Goal: Task Accomplishment & Management: Use online tool/utility

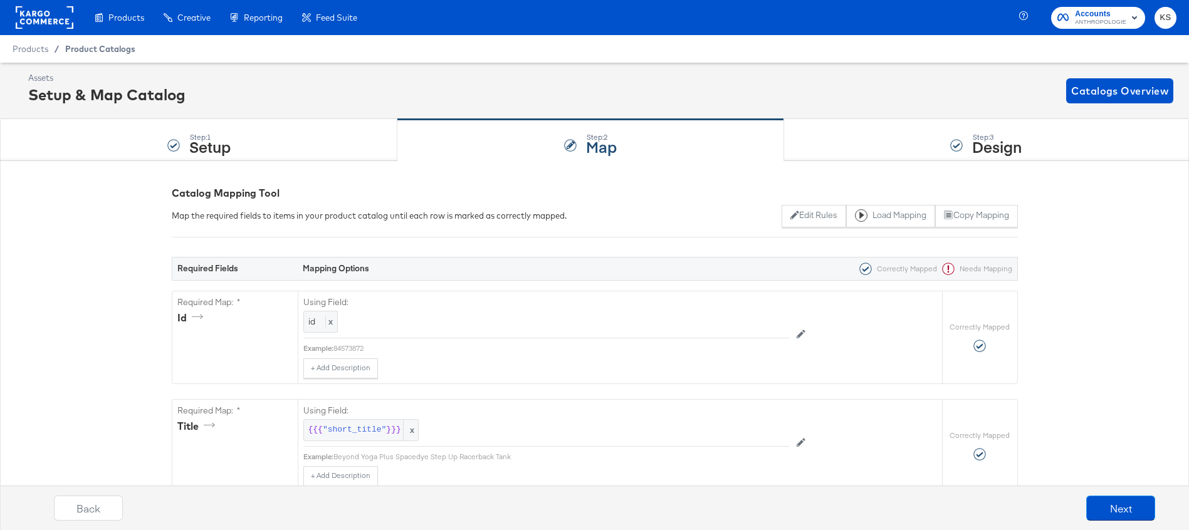
click at [90, 48] on span "Product Catalogs" at bounding box center [100, 49] width 70 height 10
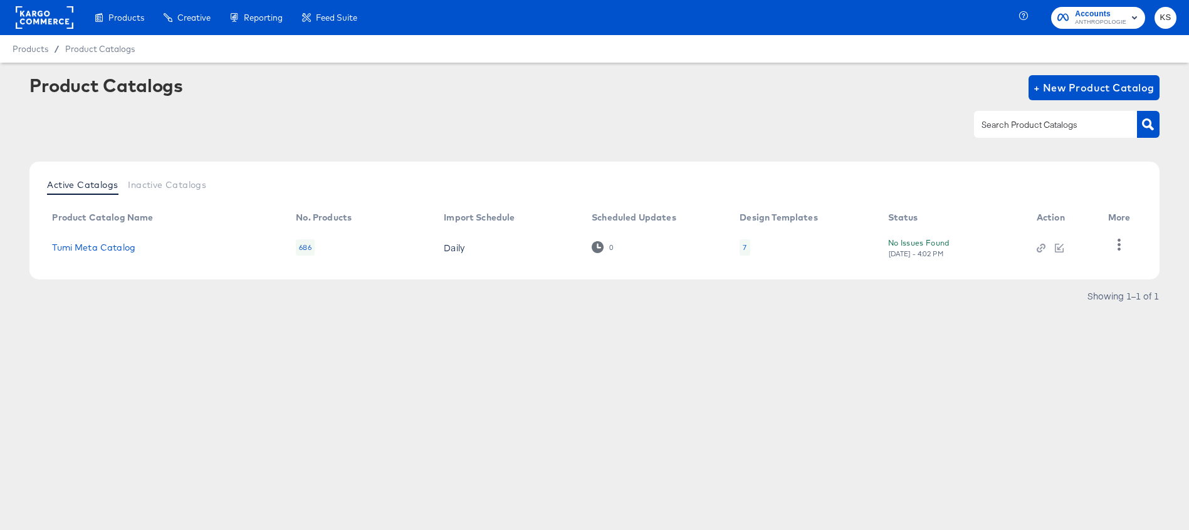
click at [1080, 13] on span "Accounts" at bounding box center [1100, 14] width 51 height 13
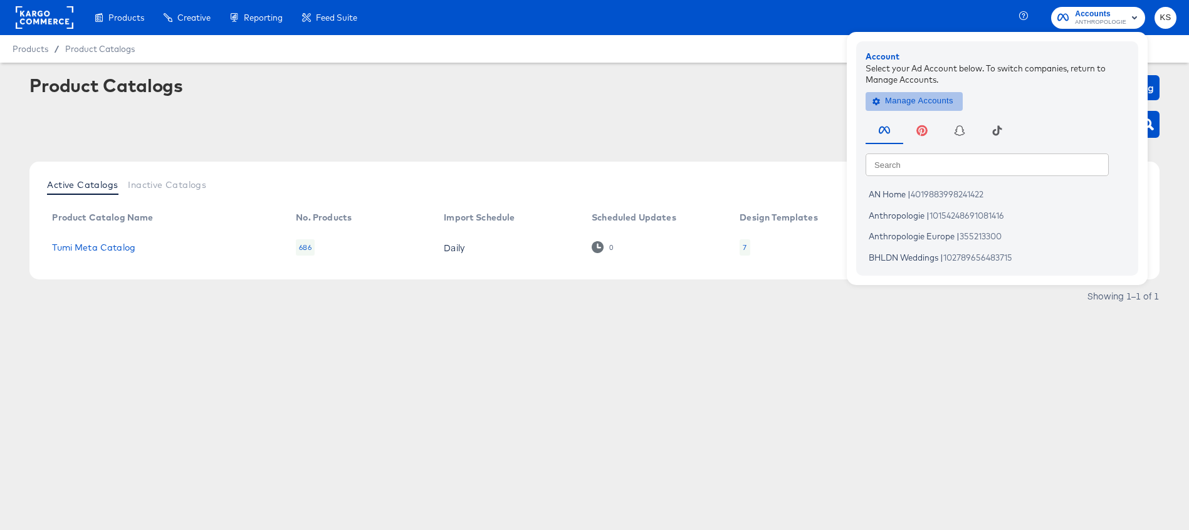
click at [935, 96] on span "Manage Accounts" at bounding box center [914, 101] width 78 height 14
click at [915, 98] on span "Manage Accounts" at bounding box center [914, 101] width 78 height 14
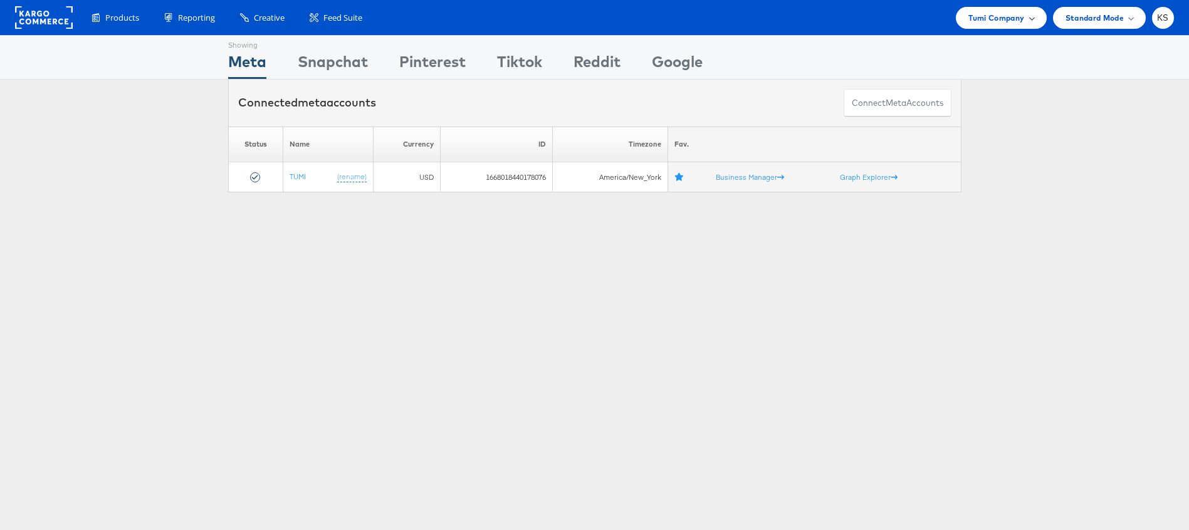
click at [995, 27] on div "Tumi Company" at bounding box center [1001, 18] width 90 height 22
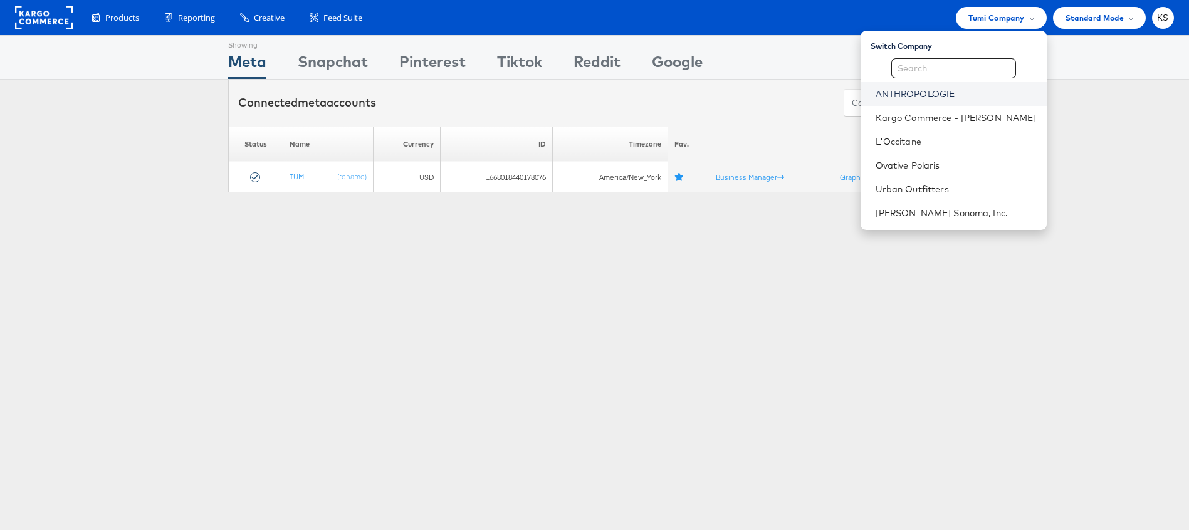
click at [950, 98] on link "ANTHROPOLOGIE" at bounding box center [956, 94] width 161 height 13
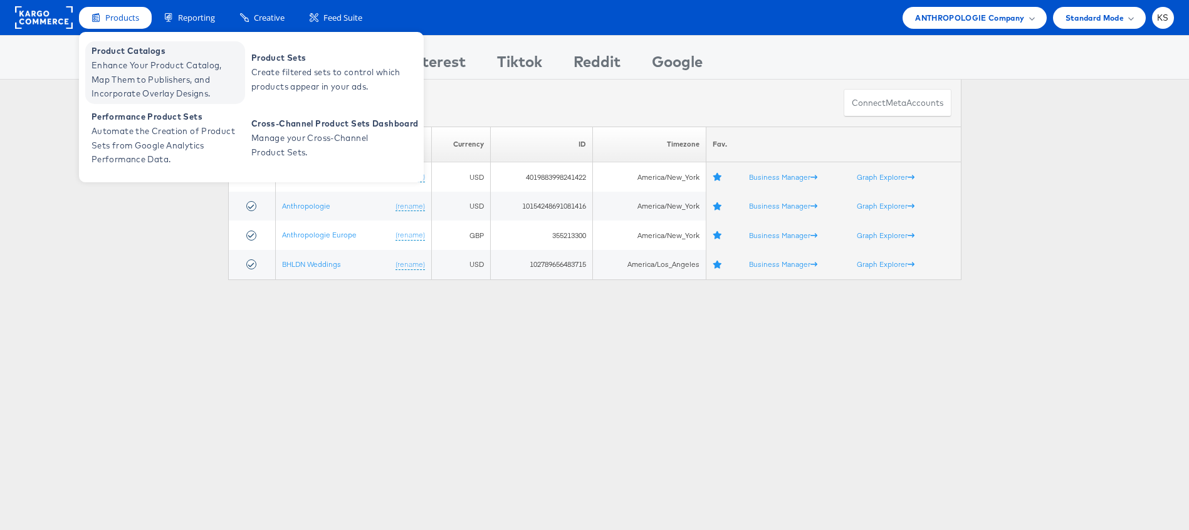
click at [124, 65] on span "Enhance Your Product Catalog, Map Them to Publishers, and Incorporate Overlay D…" at bounding box center [167, 79] width 150 height 43
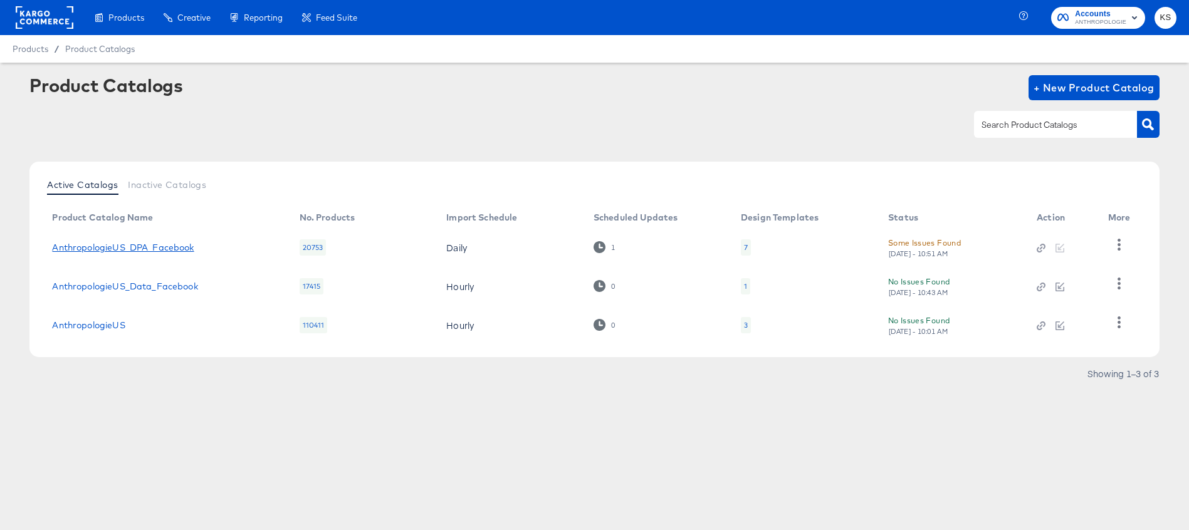
click at [146, 244] on link "AnthropologieUS_DPA_Facebook" at bounding box center [123, 248] width 142 height 10
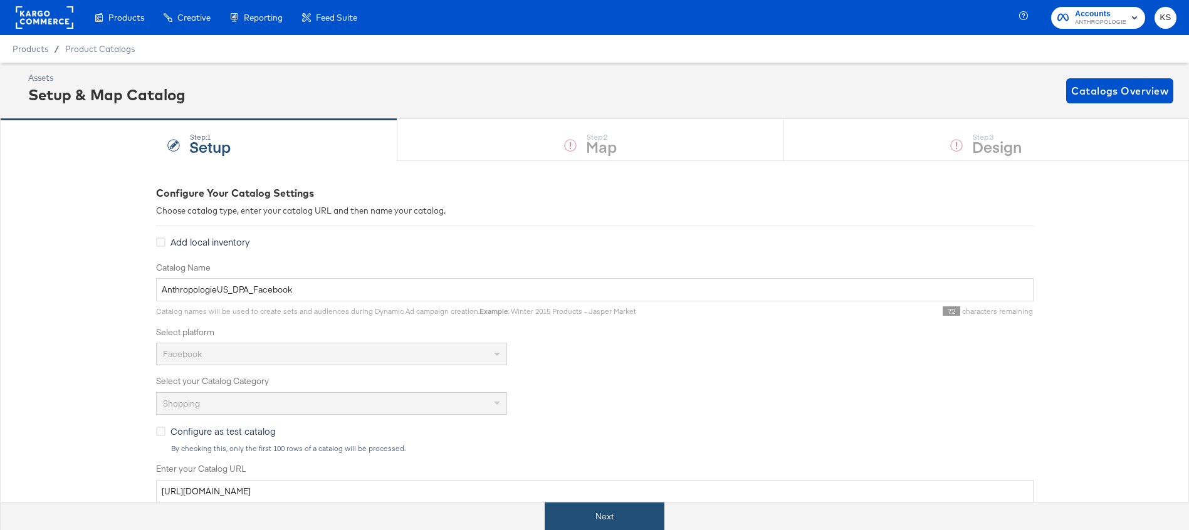
click at [577, 515] on button "Next" at bounding box center [605, 517] width 120 height 28
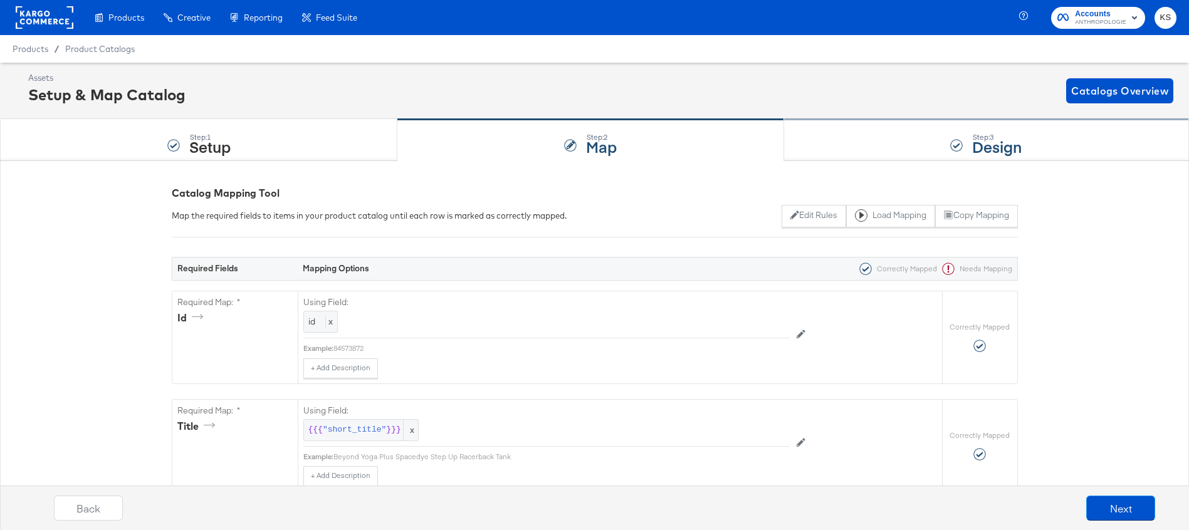
click at [853, 140] on div "Step: 3 Design" at bounding box center [986, 140] width 405 height 41
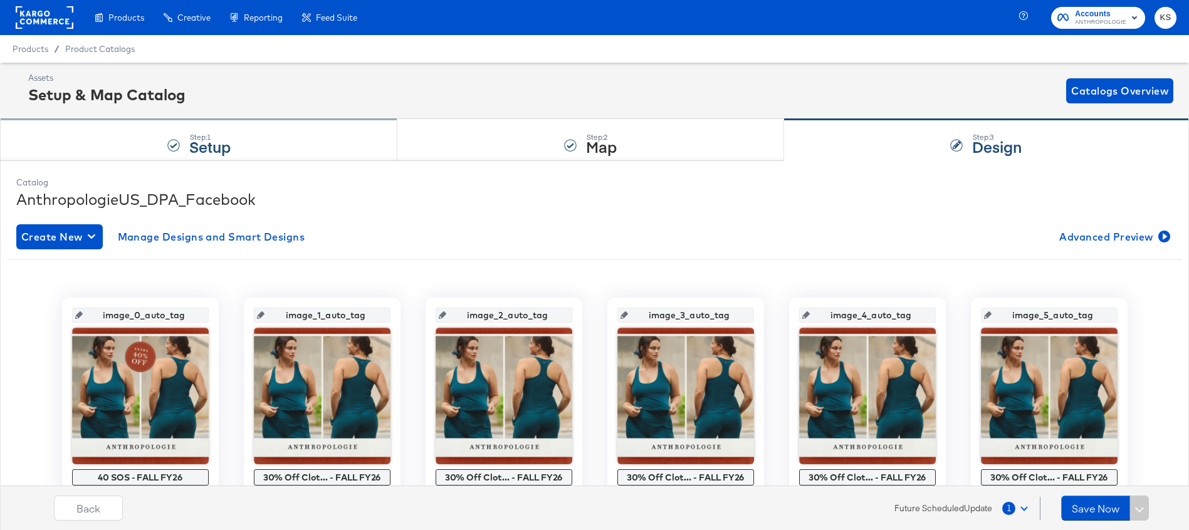
click at [246, 134] on div "Step: 1 Setup" at bounding box center [198, 140] width 397 height 41
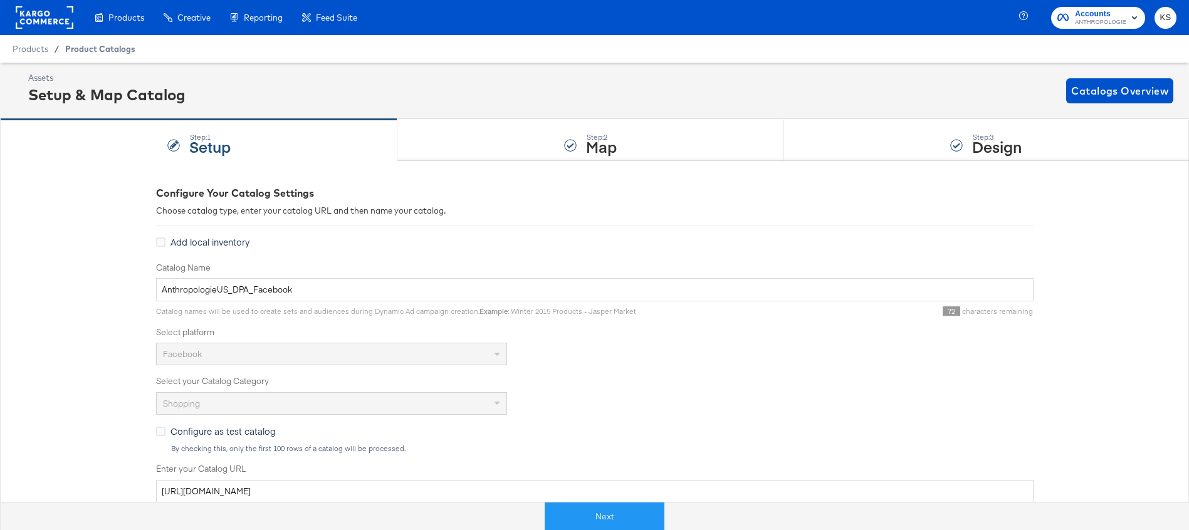
click at [118, 50] on span "Product Catalogs" at bounding box center [100, 49] width 70 height 10
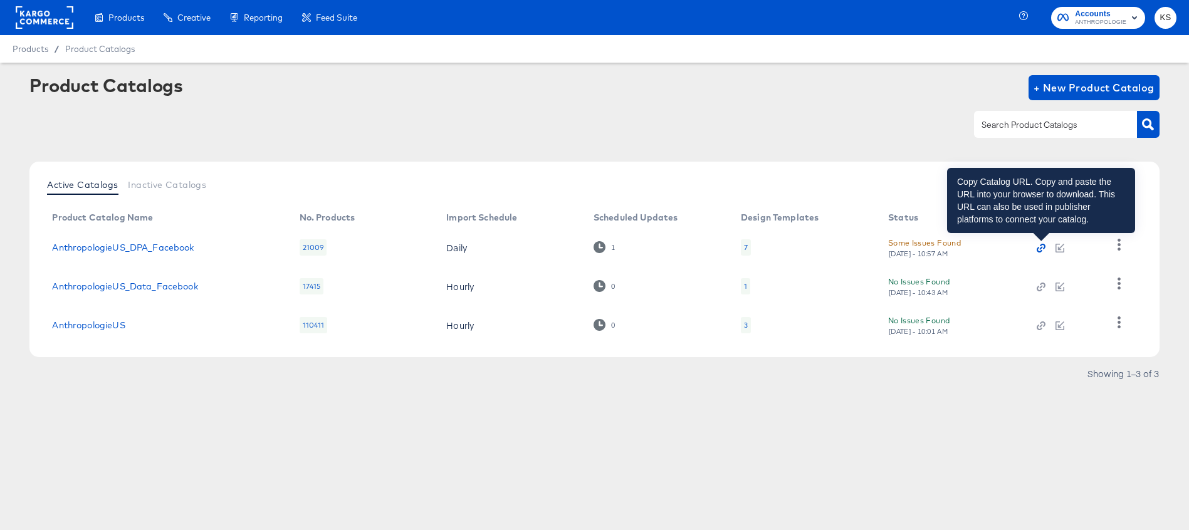
click at [1044, 248] on icon "button" at bounding box center [1041, 248] width 9 height 9
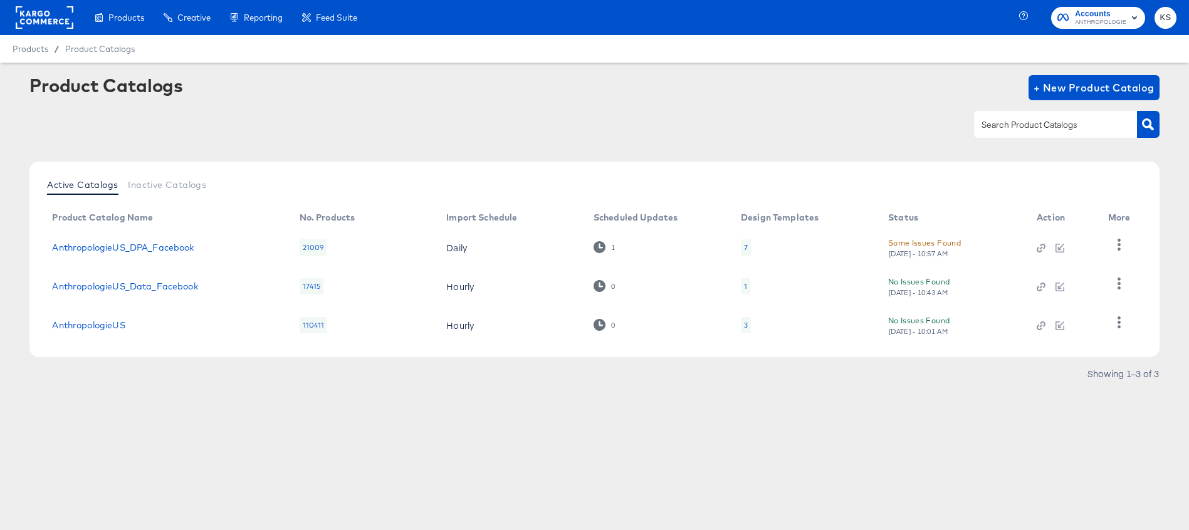
click at [290, 148] on div "Product Catalogs + New Product Catalog" at bounding box center [594, 113] width 1130 height 76
click at [159, 251] on link "AnthropologieUS_DPA_Facebook" at bounding box center [123, 248] width 142 height 10
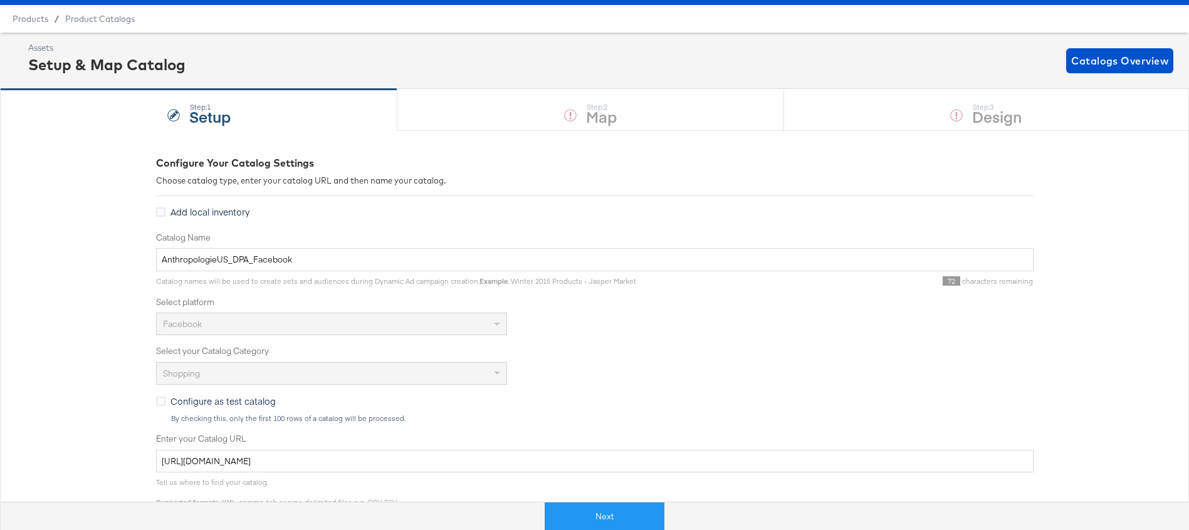
scroll to position [53, 0]
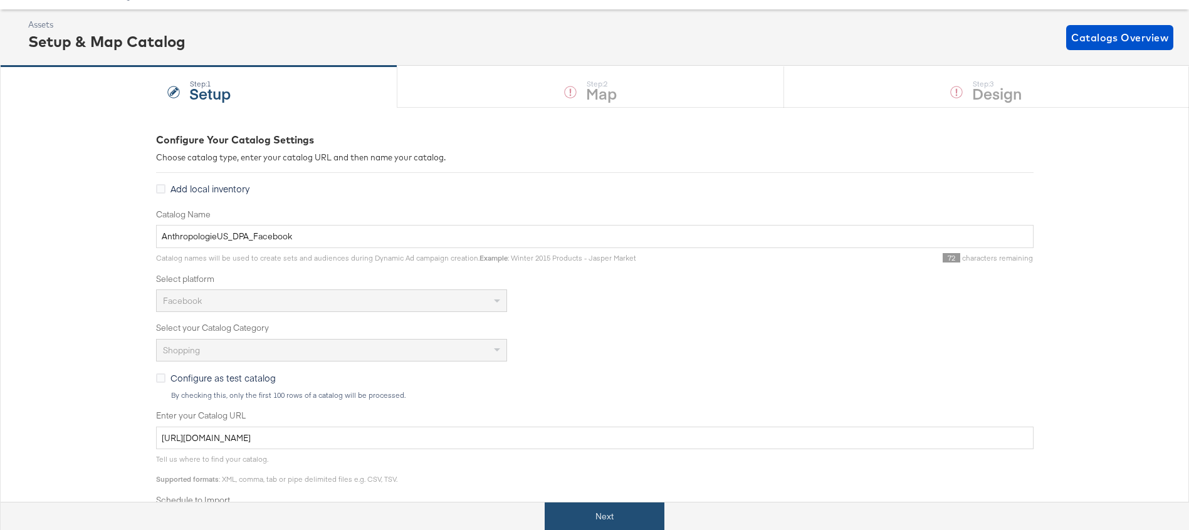
click at [591, 528] on button "Next" at bounding box center [605, 517] width 120 height 28
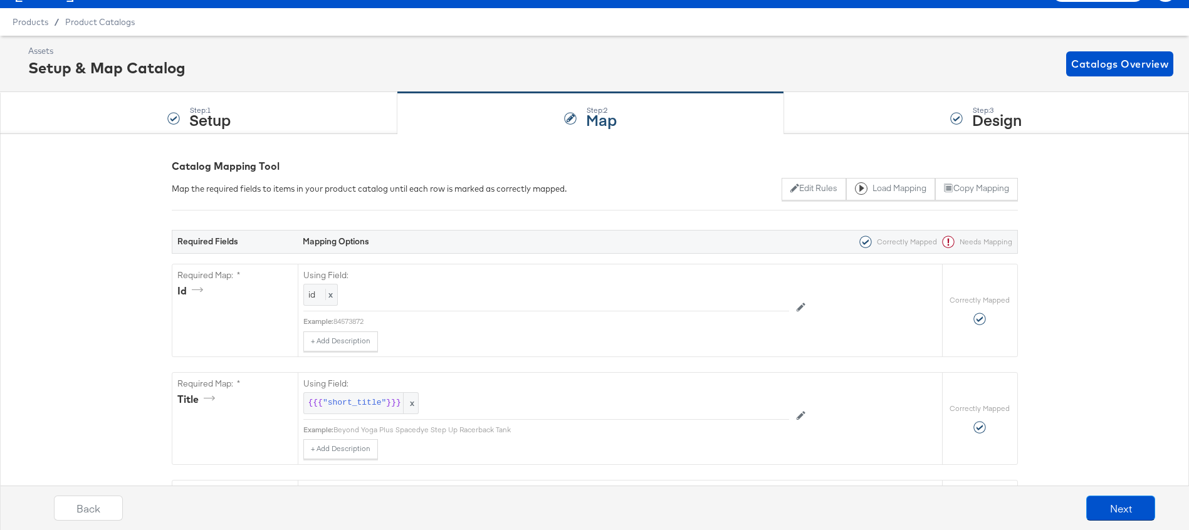
scroll to position [0, 0]
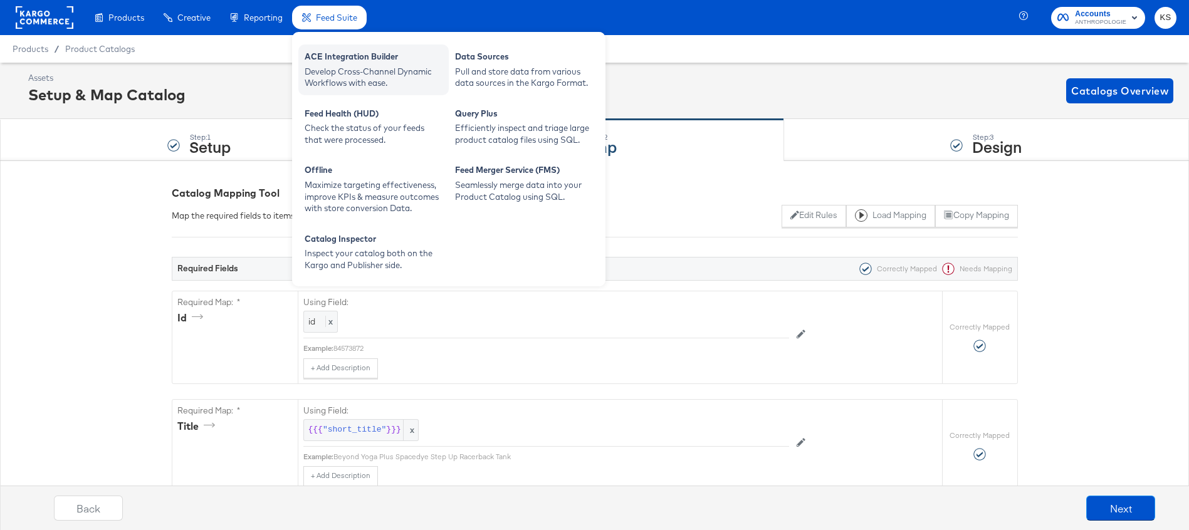
click at [328, 79] on div "Develop Cross-Channel Dynamic Workflows with ease." at bounding box center [374, 77] width 138 height 23
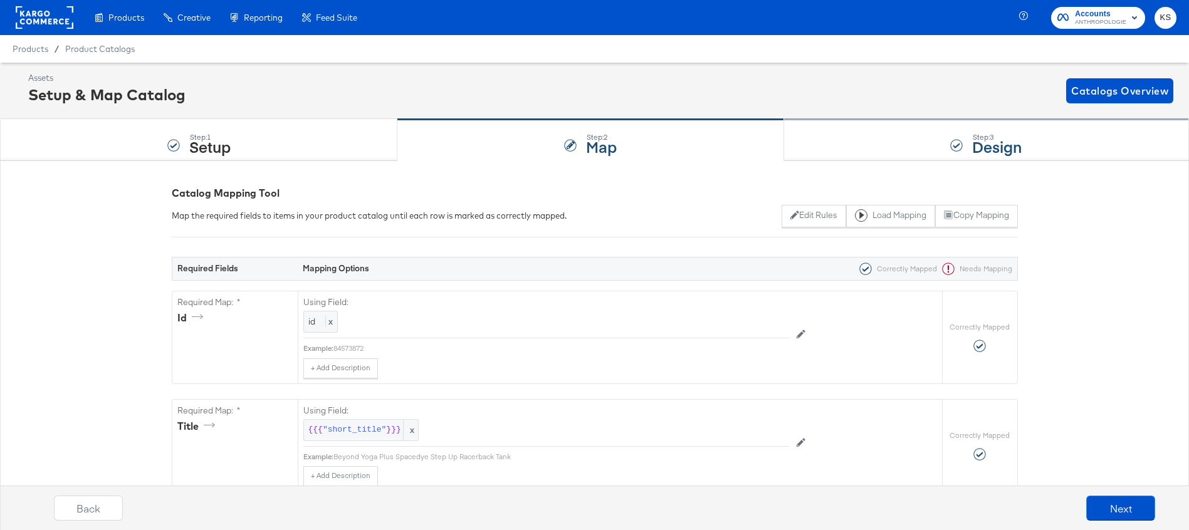
click at [829, 140] on div "Step: 3 Design" at bounding box center [986, 140] width 405 height 41
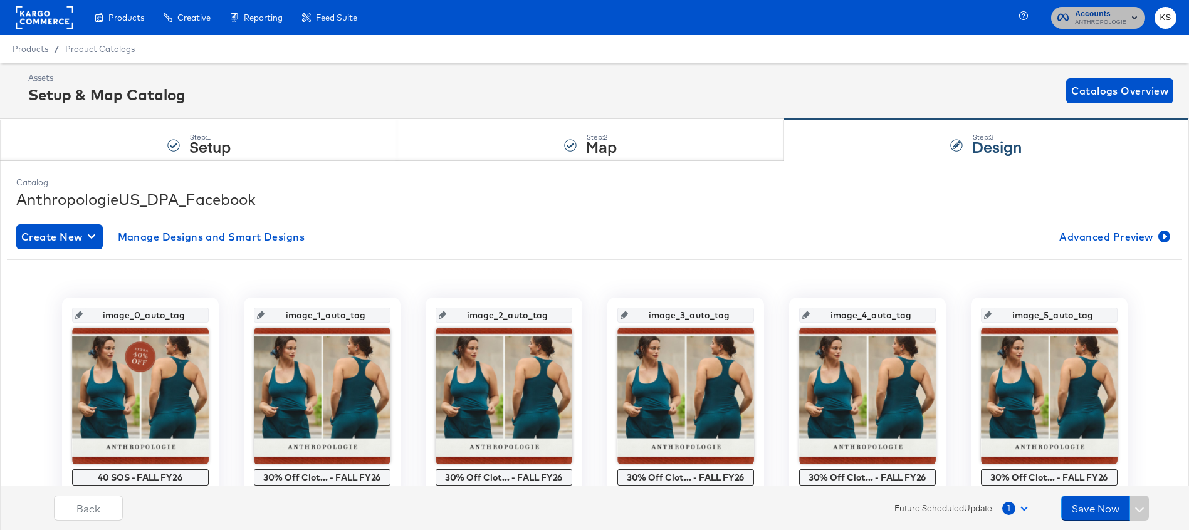
click at [1099, 16] on span "Accounts" at bounding box center [1100, 14] width 51 height 13
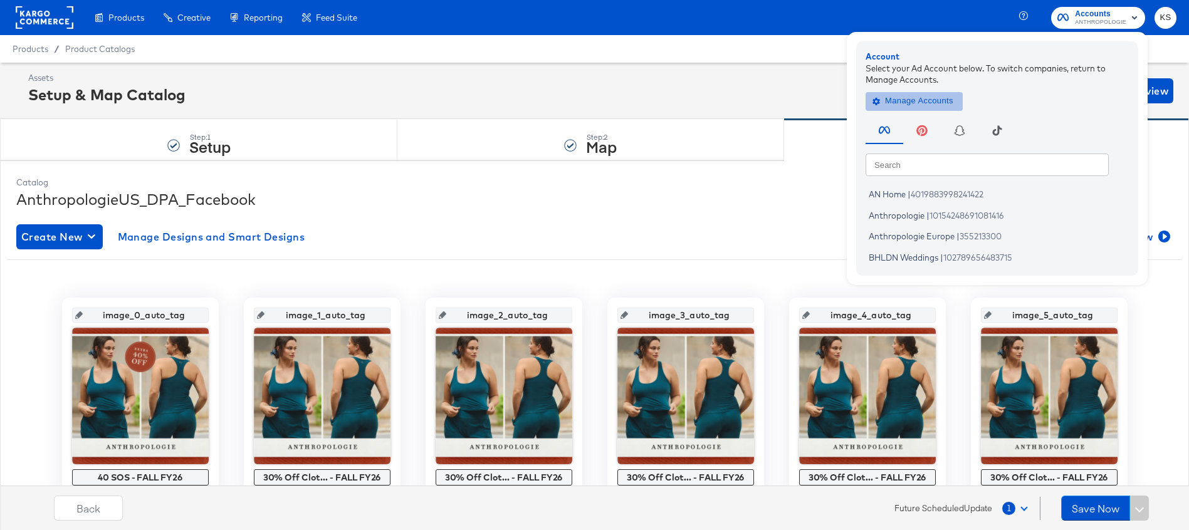
click at [920, 97] on span "Manage Accounts" at bounding box center [914, 101] width 78 height 14
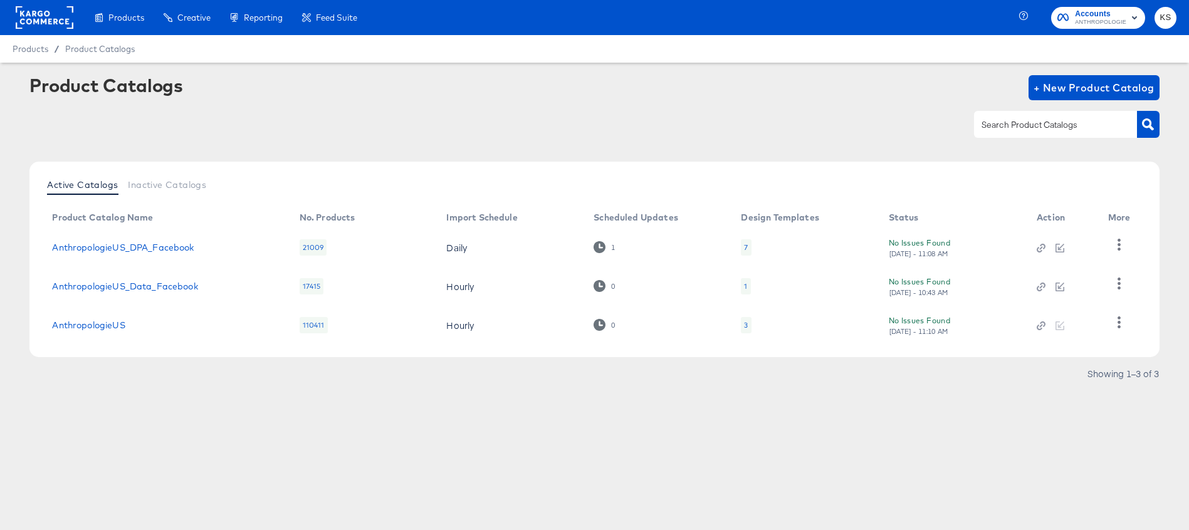
click at [612, 114] on div at bounding box center [594, 124] width 1130 height 28
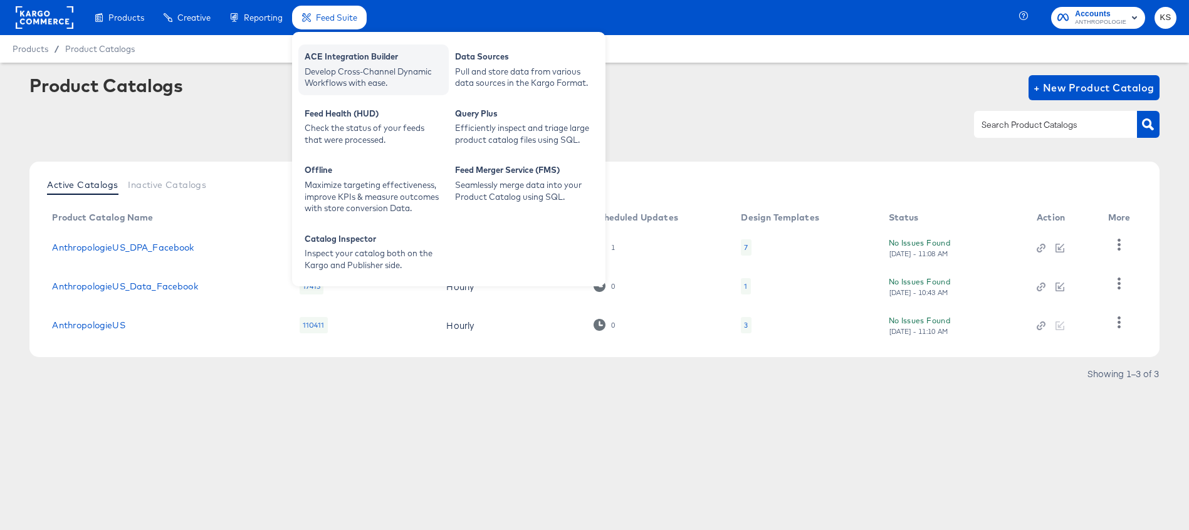
click at [356, 60] on div "ACE Integration Builder" at bounding box center [374, 58] width 138 height 15
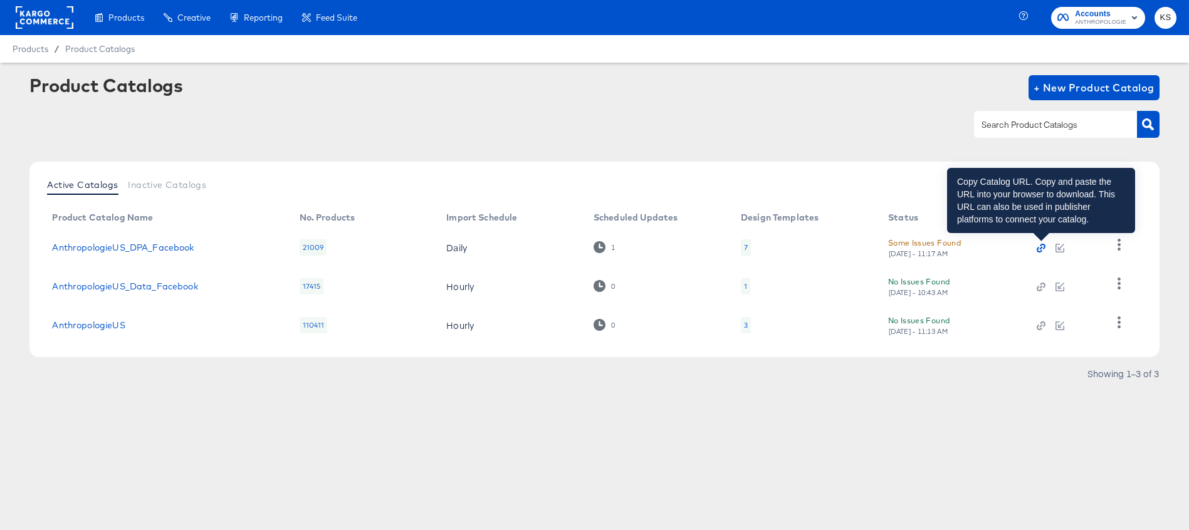
click at [1044, 246] on icon "button" at bounding box center [1041, 248] width 9 height 9
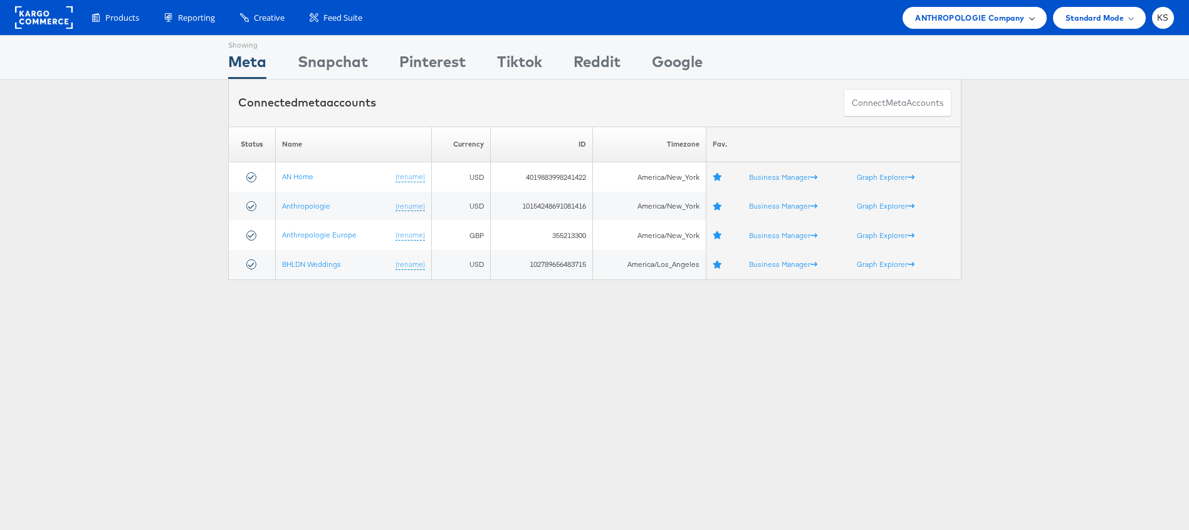
click at [938, 23] on span "ANTHROPOLOGIE Company" at bounding box center [969, 17] width 109 height 13
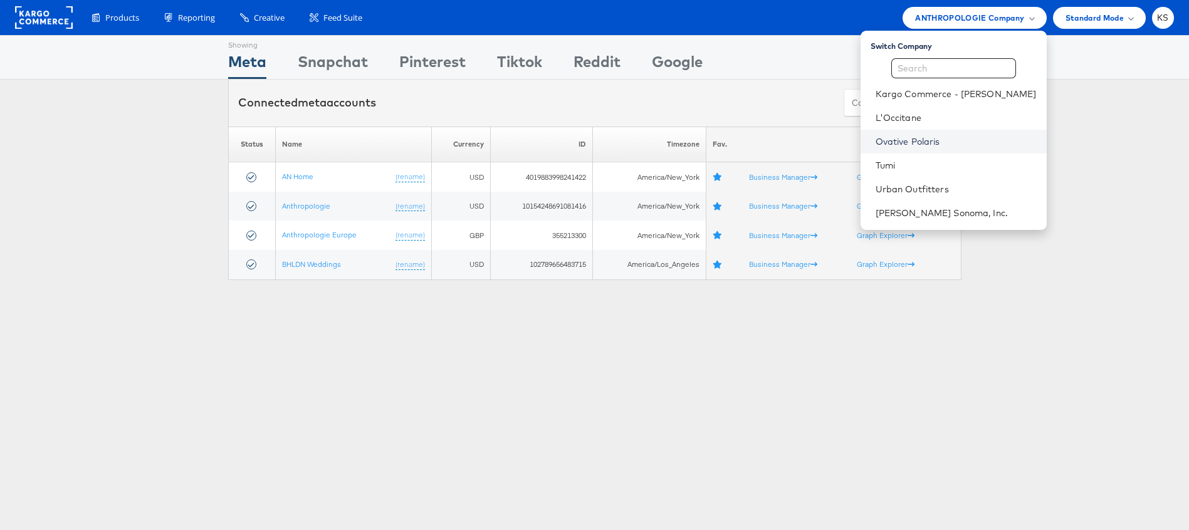
click at [937, 144] on link "Ovative Polaris" at bounding box center [956, 141] width 161 height 13
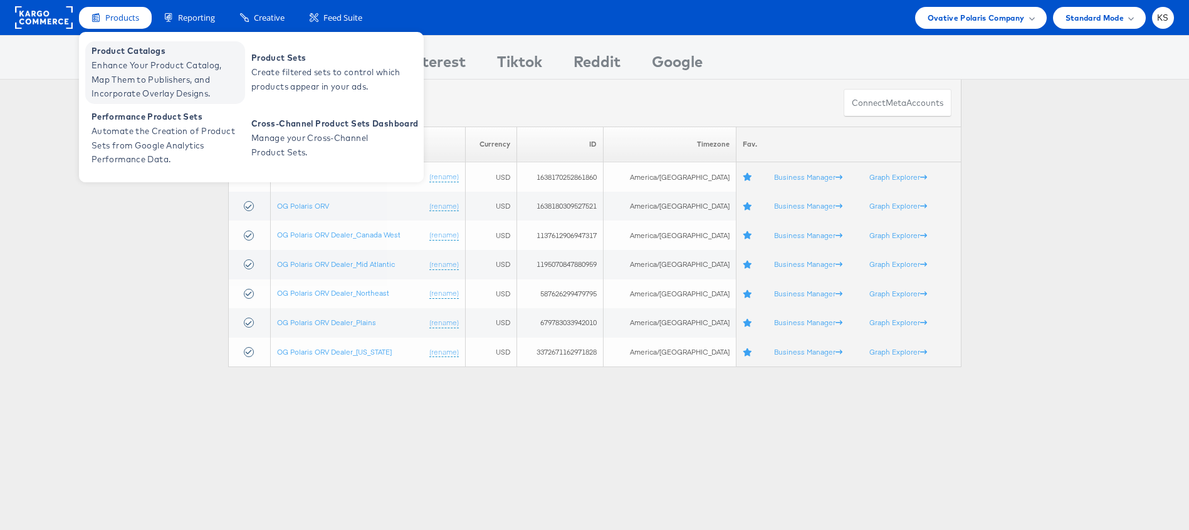
click at [118, 77] on span "Enhance Your Product Catalog, Map Them to Publishers, and Incorporate Overlay D…" at bounding box center [167, 79] width 150 height 43
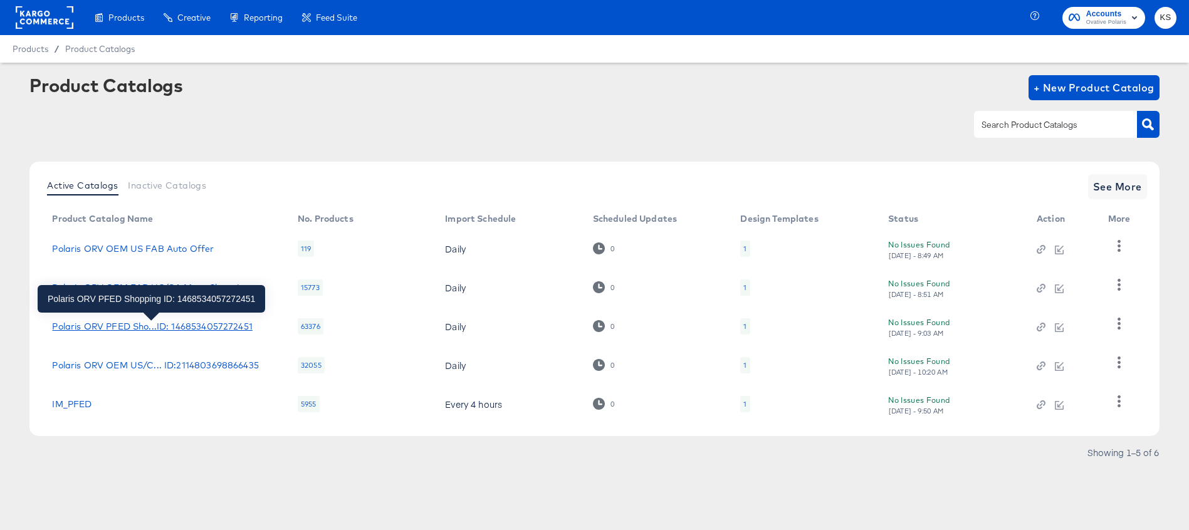
click at [163, 327] on div "Polaris ORV PFED Sho...ID: 1468534057272451" at bounding box center [152, 327] width 200 height 10
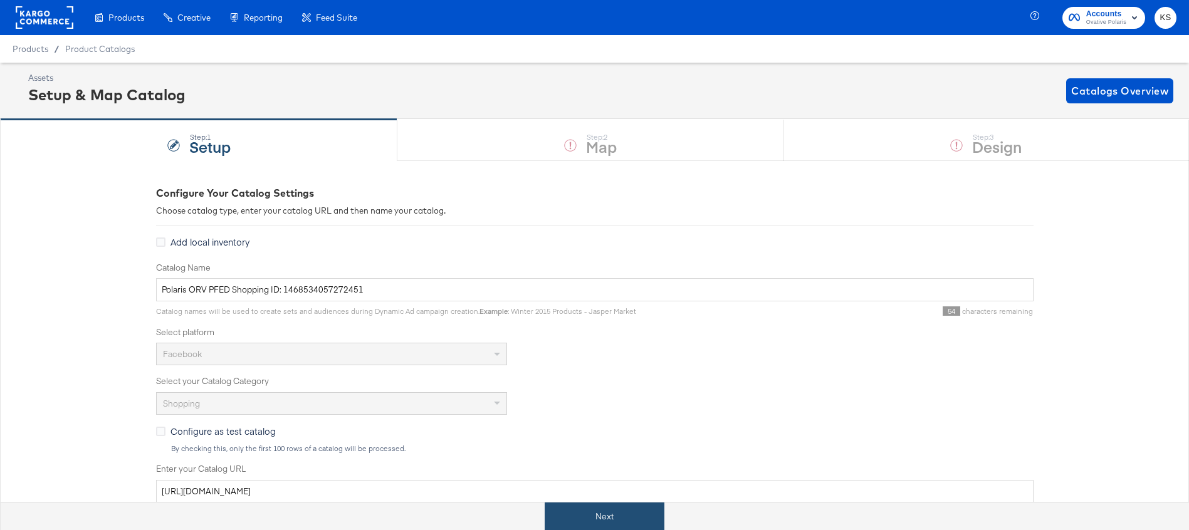
click at [616, 512] on button "Next" at bounding box center [605, 517] width 120 height 28
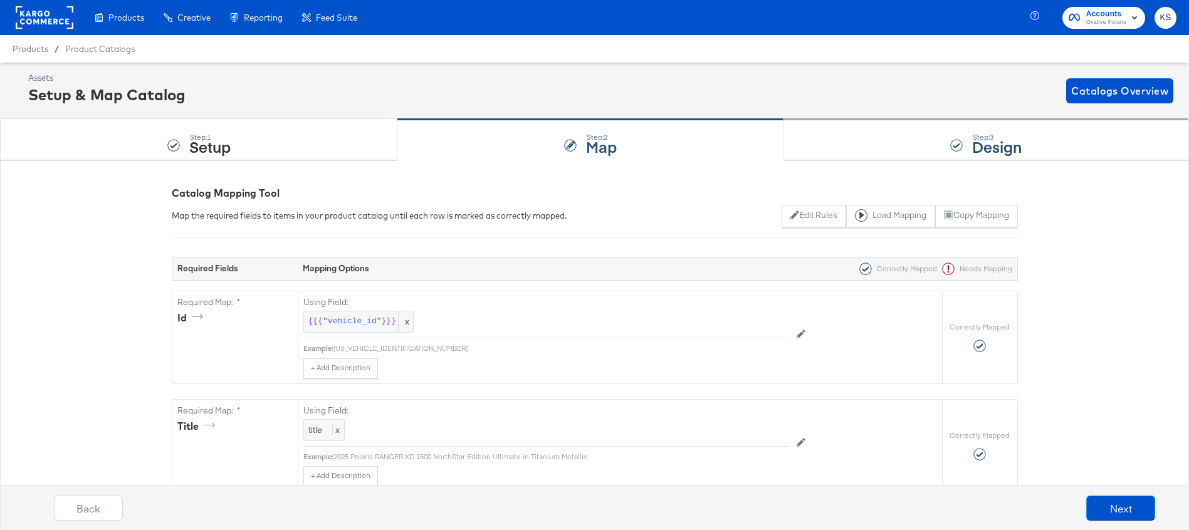
click at [912, 131] on div "Step: 3 Design" at bounding box center [986, 140] width 405 height 41
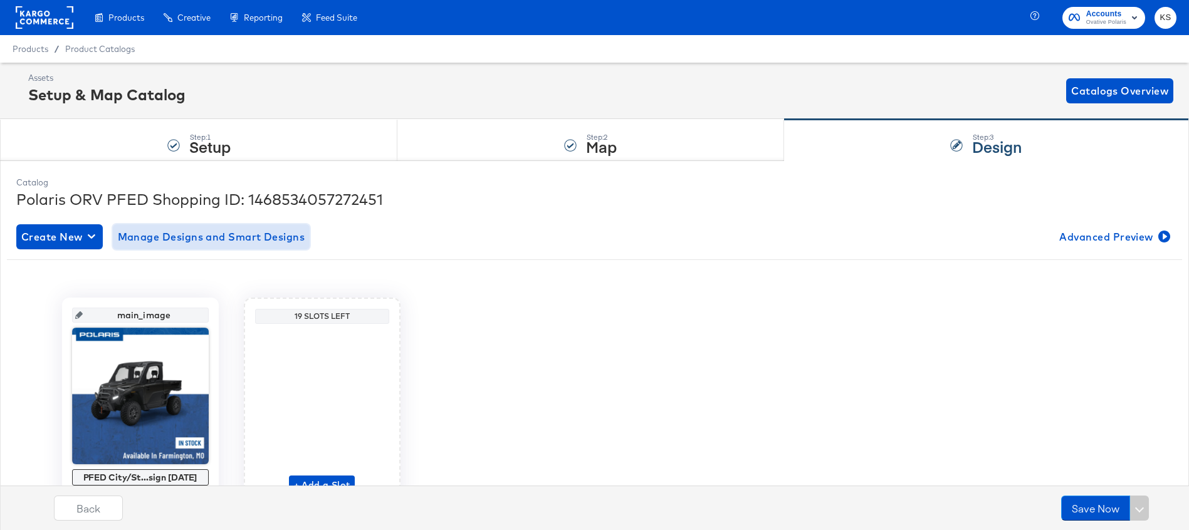
click at [234, 237] on span "Manage Designs and Smart Designs" at bounding box center [211, 237] width 187 height 18
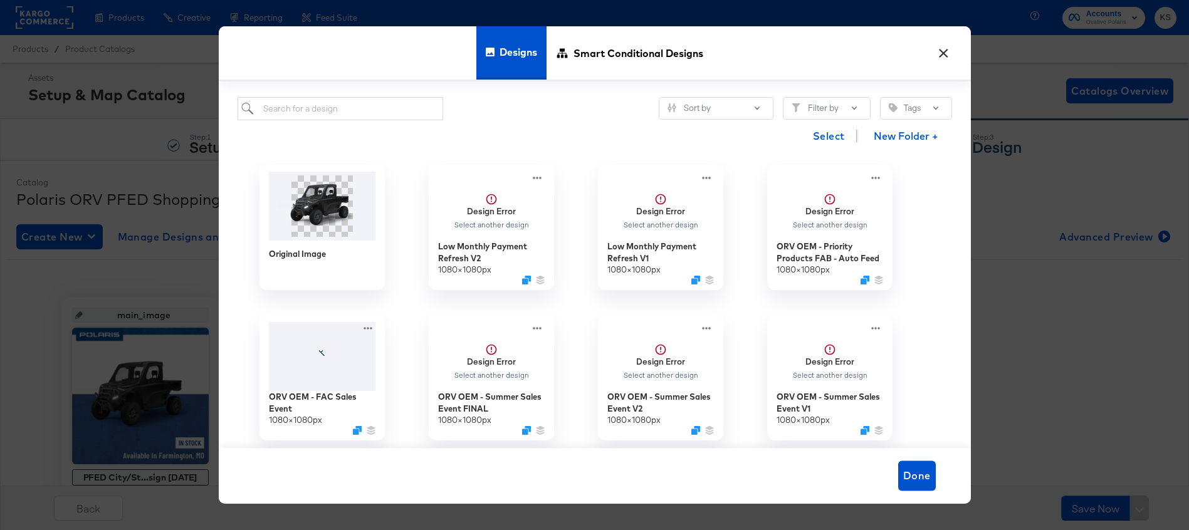
click at [944, 51] on button "×" at bounding box center [944, 50] width 23 height 23
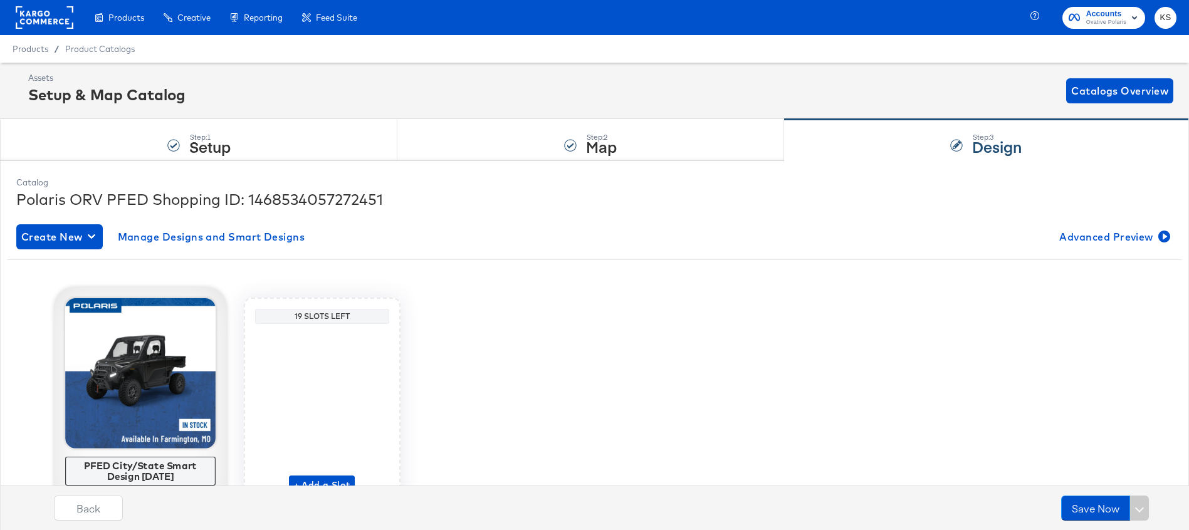
scroll to position [53, 0]
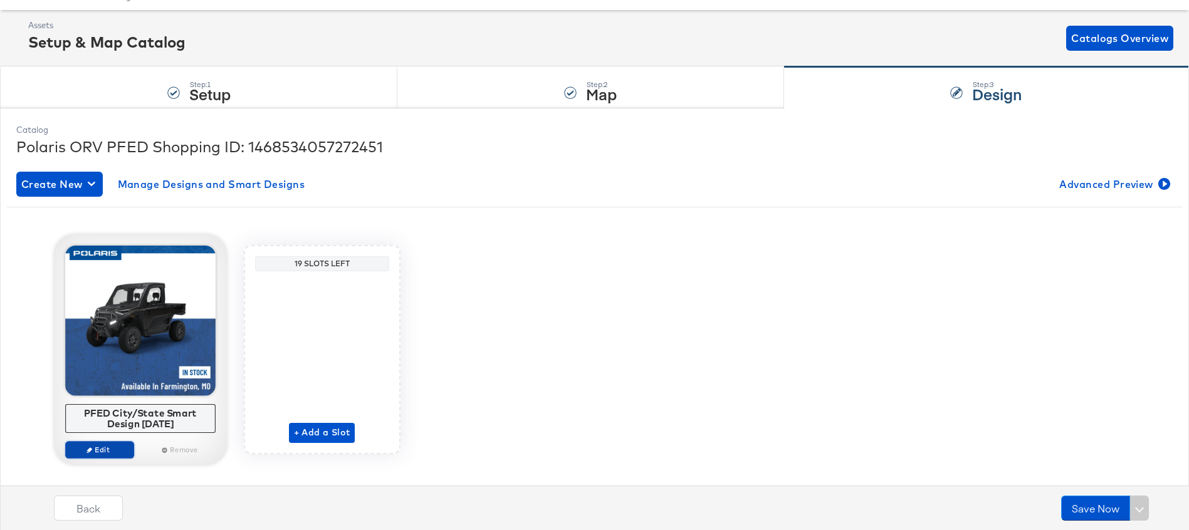
click at [109, 450] on span "Edit" at bounding box center [99, 449] width 58 height 9
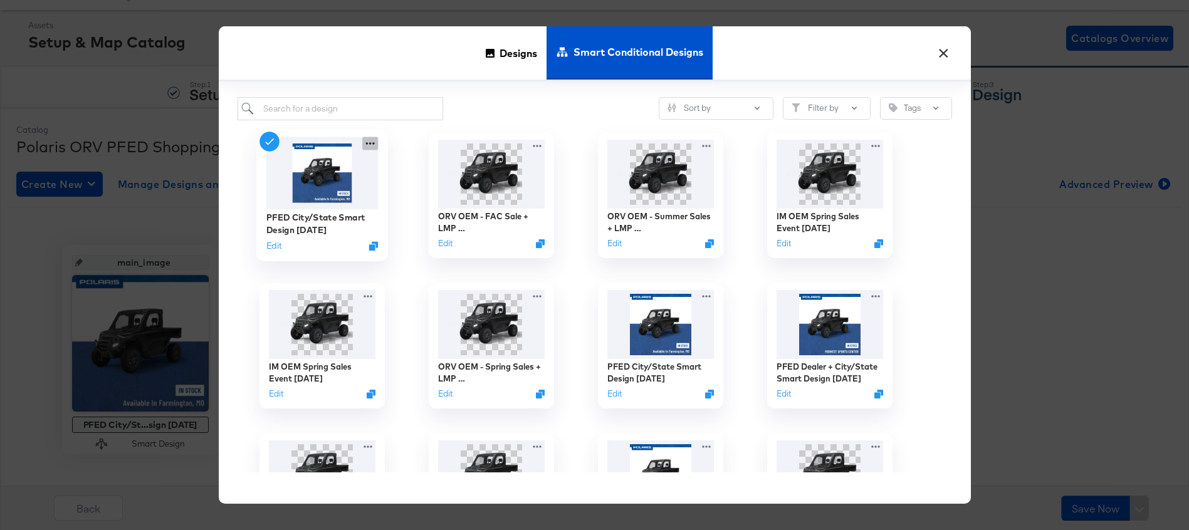
click at [373, 145] on icon at bounding box center [370, 143] width 16 height 13
click at [270, 248] on button "Edit" at bounding box center [273, 246] width 15 height 12
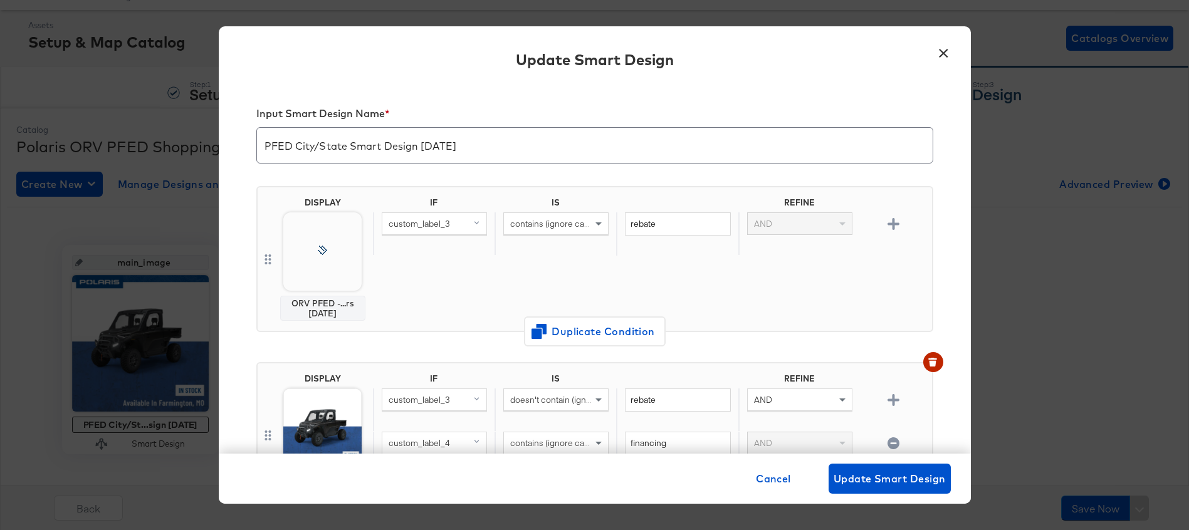
click at [952, 48] on button "×" at bounding box center [944, 50] width 23 height 23
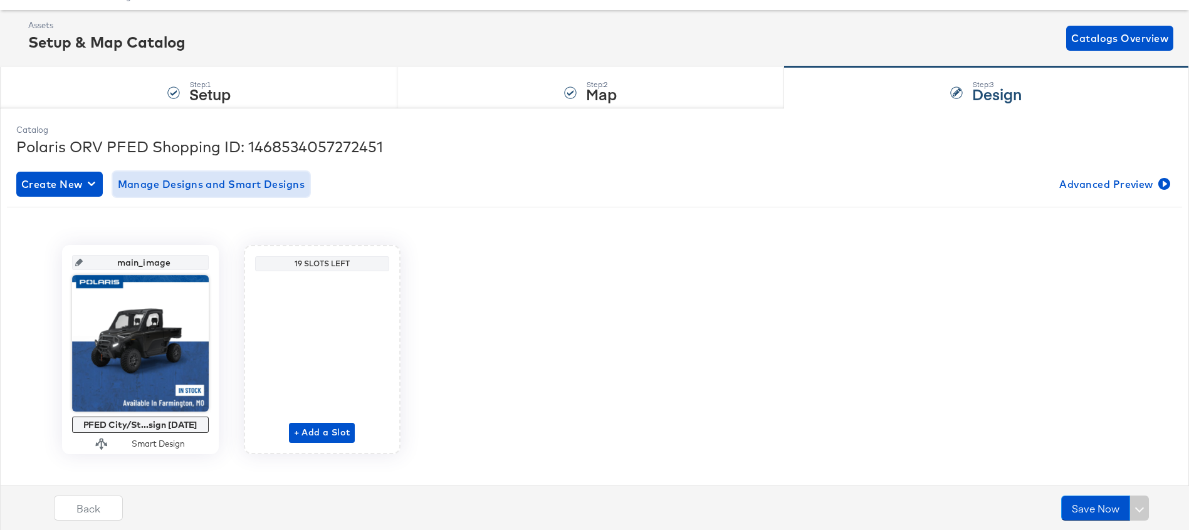
click at [253, 194] on button "Manage Designs and Smart Designs" at bounding box center [211, 184] width 197 height 25
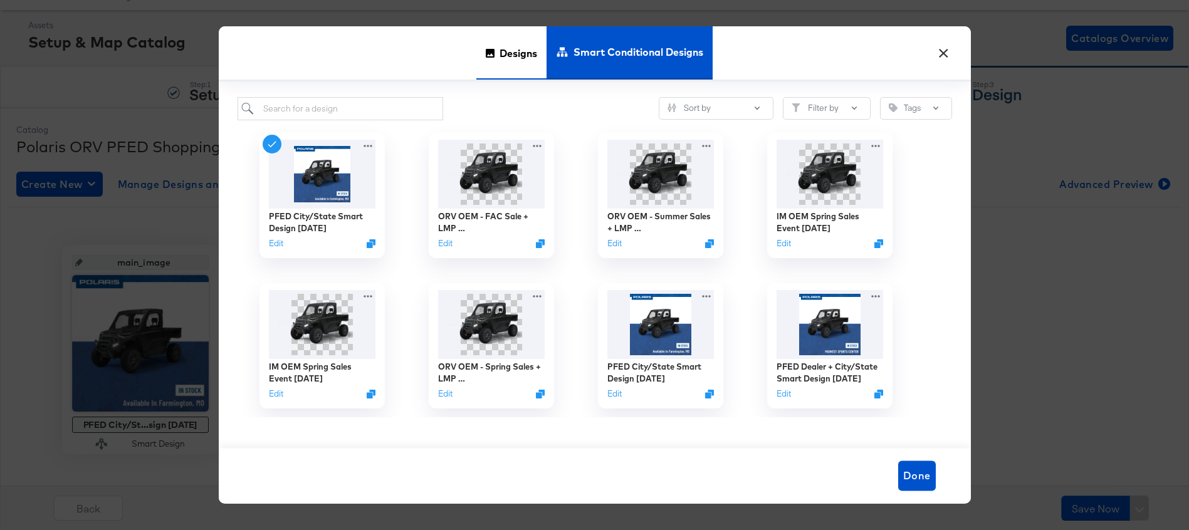
click at [515, 61] on span "Designs" at bounding box center [519, 53] width 38 height 55
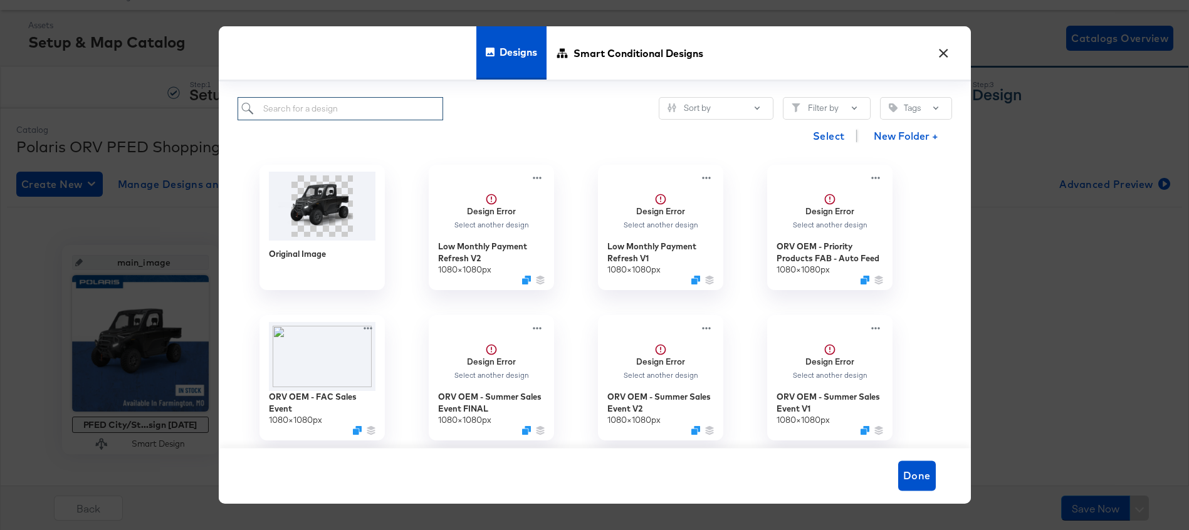
click at [386, 106] on input "search" at bounding box center [341, 108] width 206 height 23
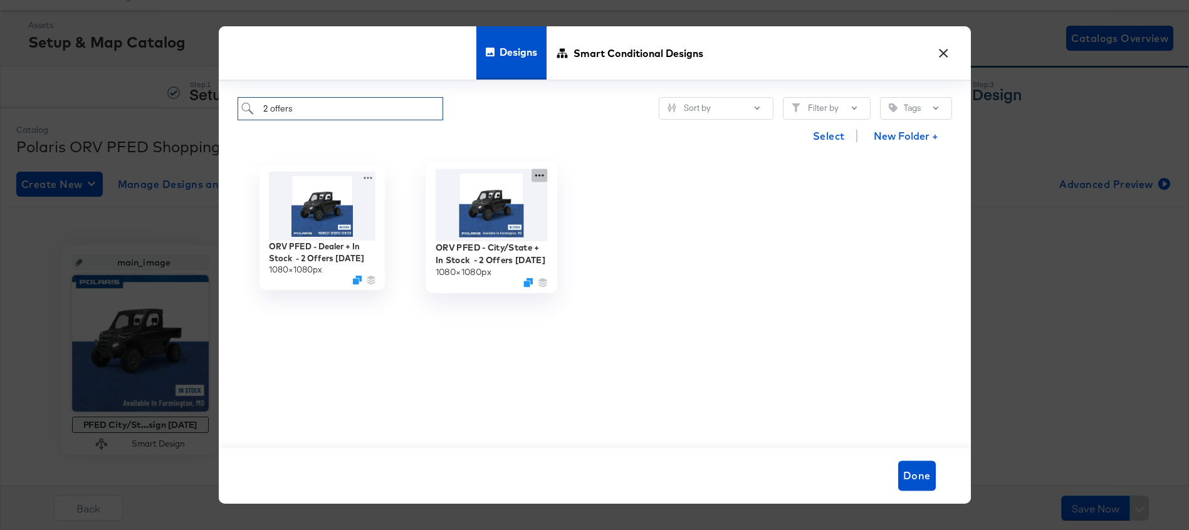
click at [539, 176] on icon at bounding box center [540, 175] width 16 height 13
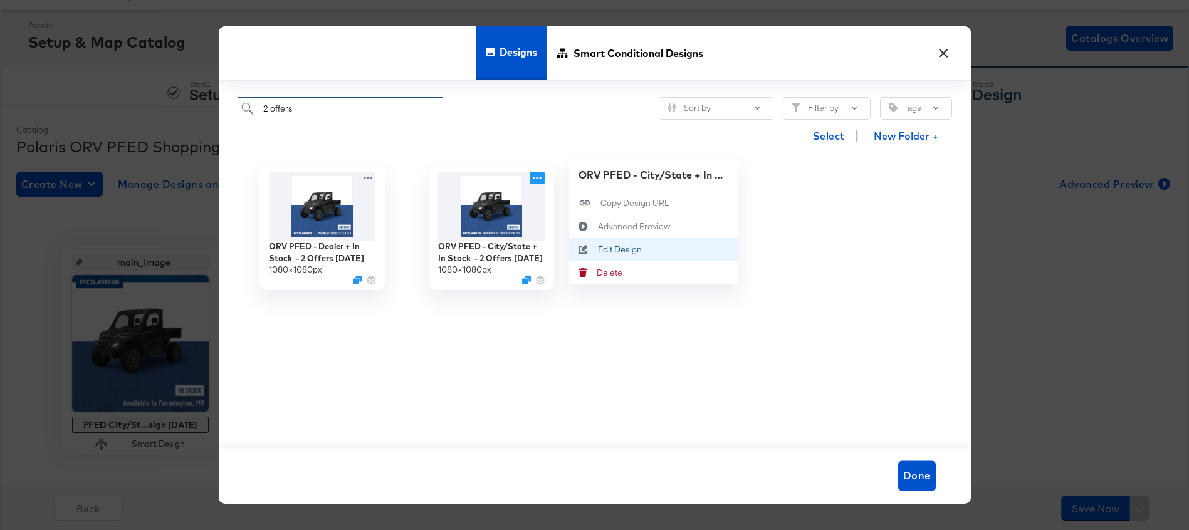
type input "2 offers"
click at [597, 250] on div "Edit Design Edit Design" at bounding box center [597, 250] width 0 height 0
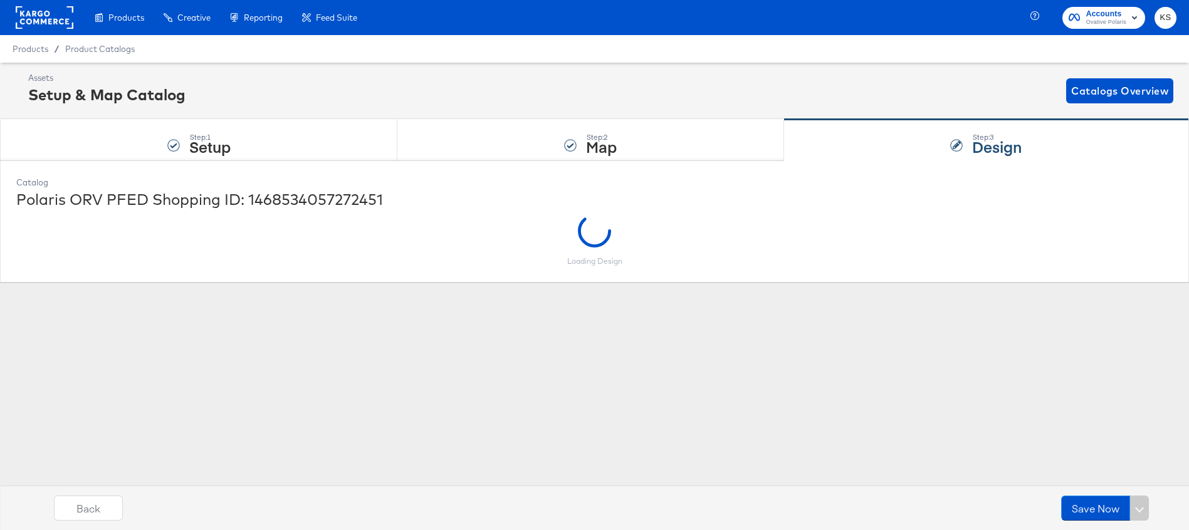
scroll to position [0, 0]
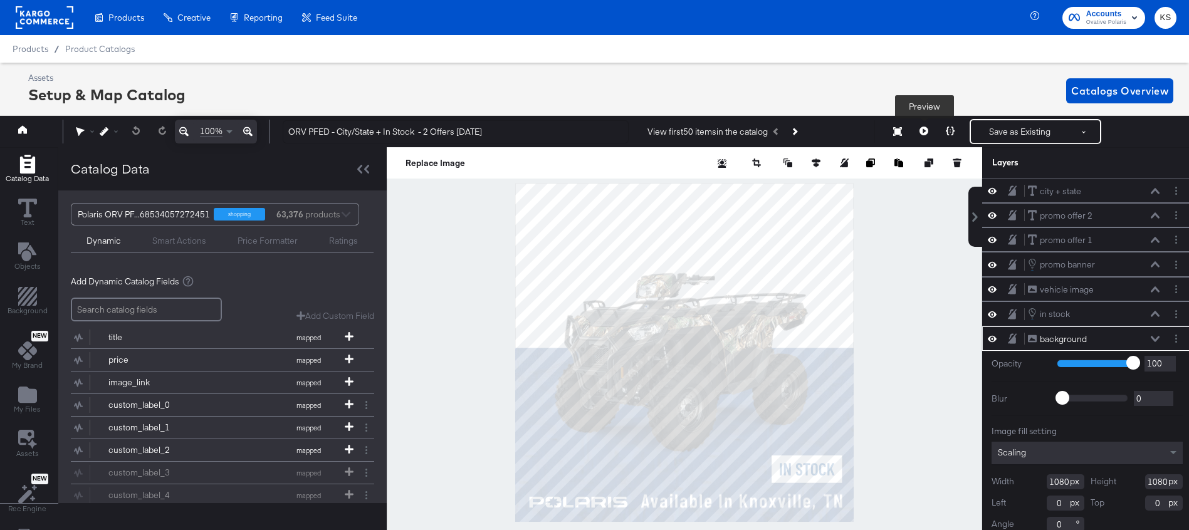
click at [922, 132] on icon at bounding box center [924, 131] width 9 height 9
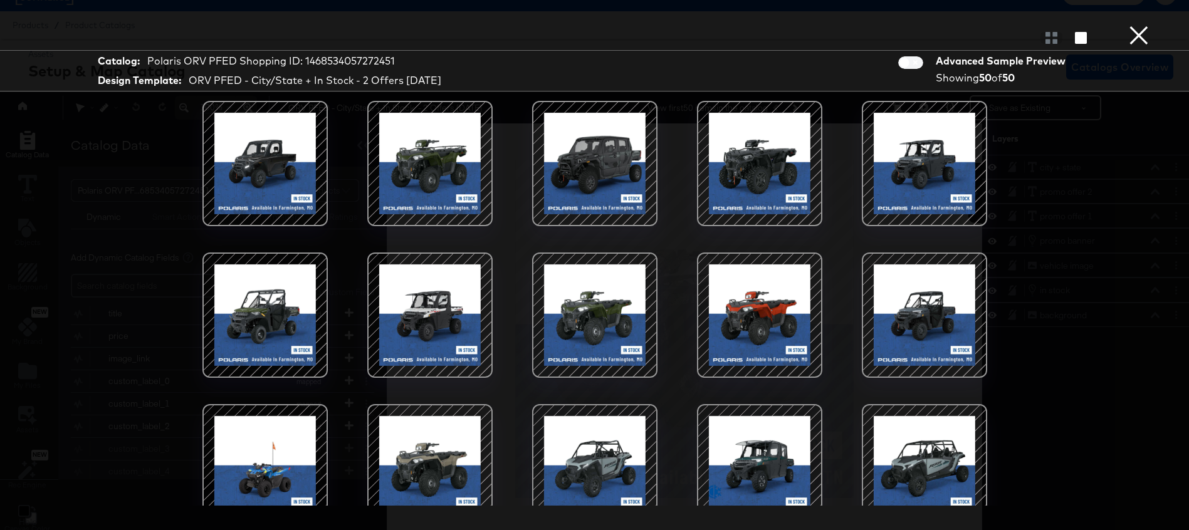
click at [1137, 25] on button "×" at bounding box center [1139, 12] width 25 height 25
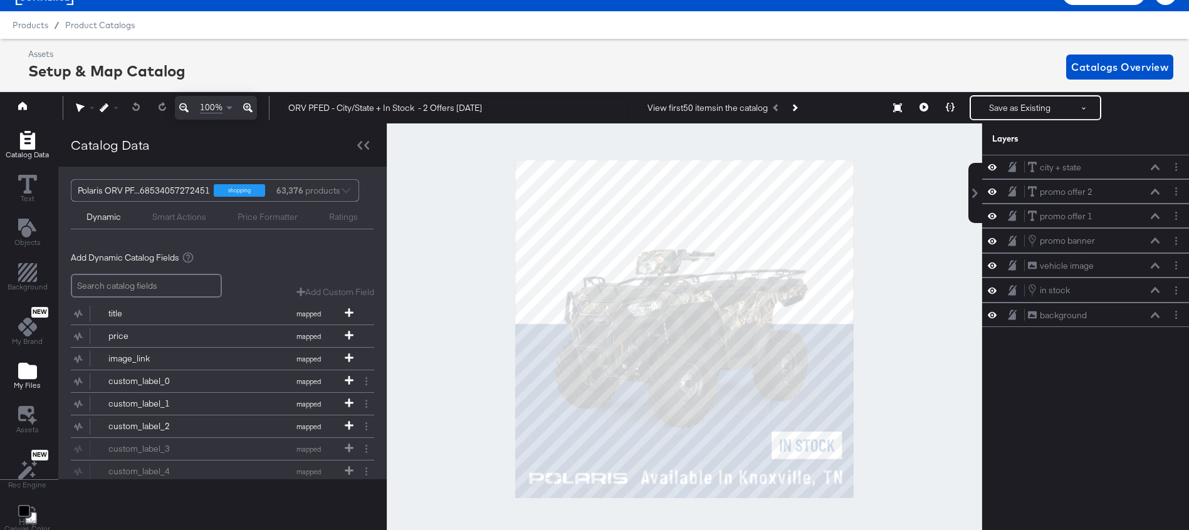
click at [36, 376] on div "My Files" at bounding box center [27, 376] width 27 height 29
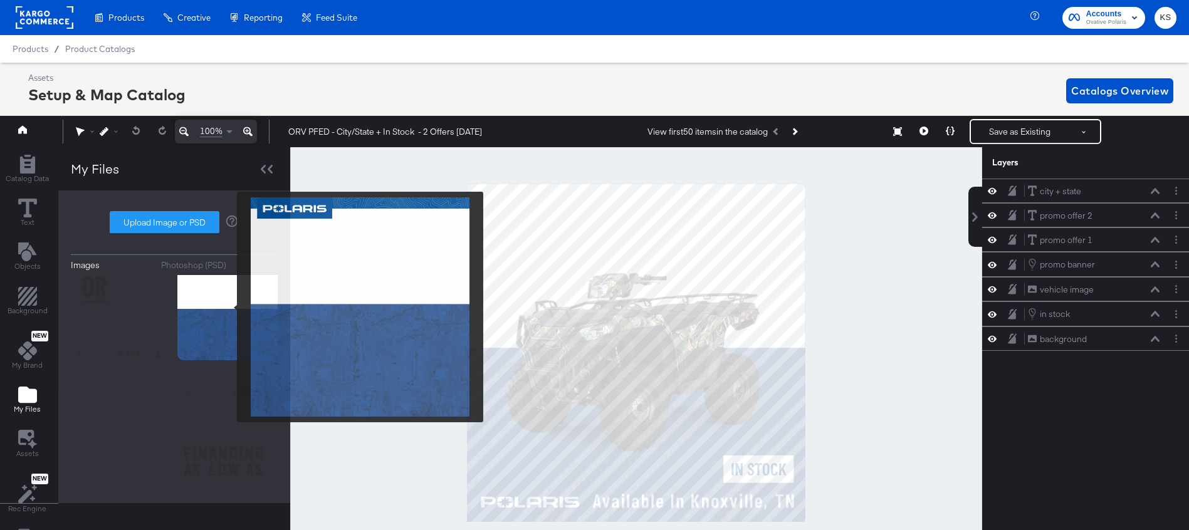
scroll to position [3364, 0]
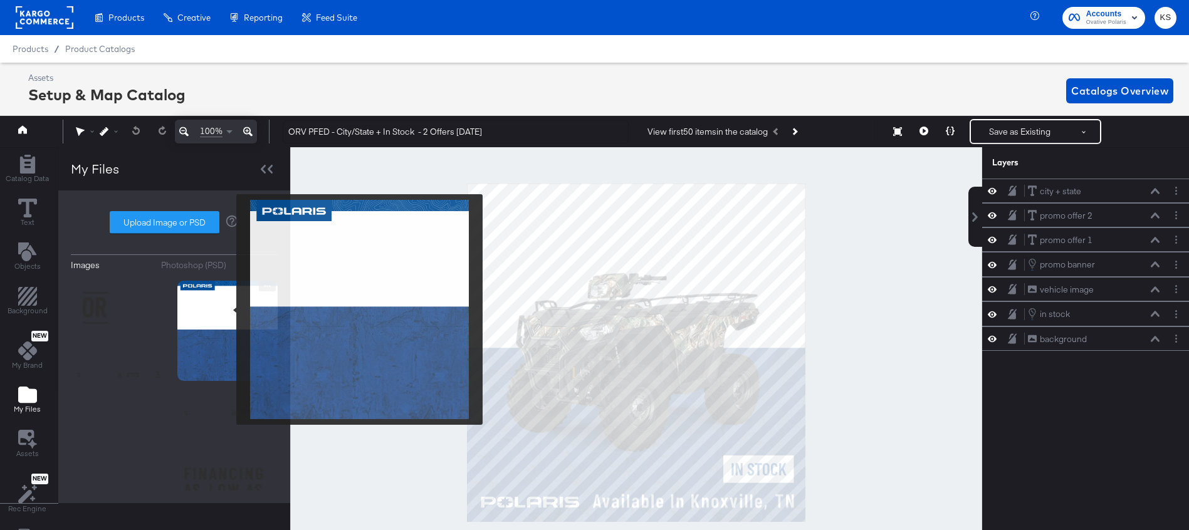
click at [228, 310] on img at bounding box center [227, 331] width 100 height 100
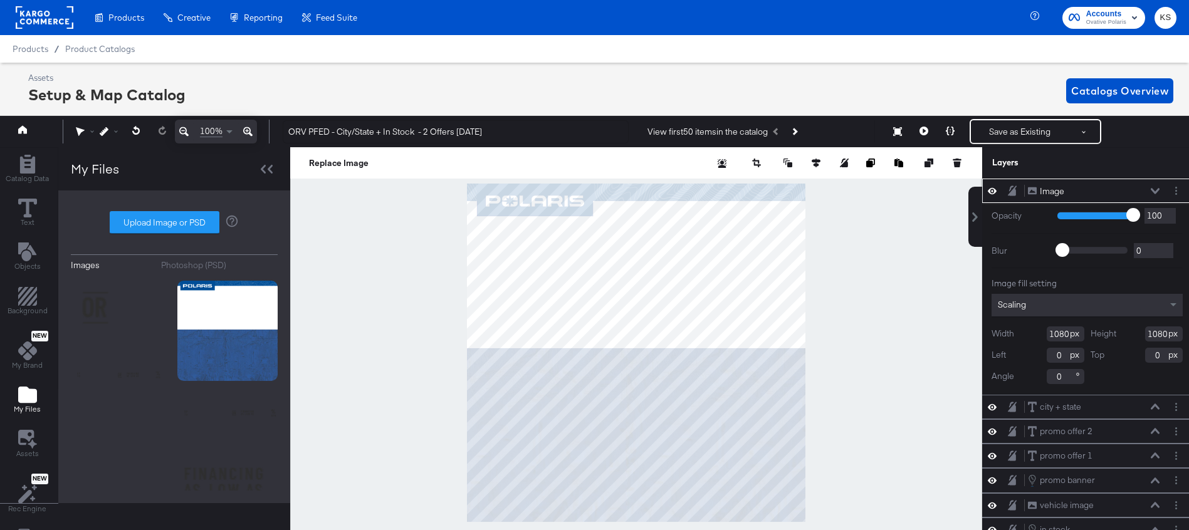
click at [1155, 187] on button at bounding box center [1155, 191] width 10 height 8
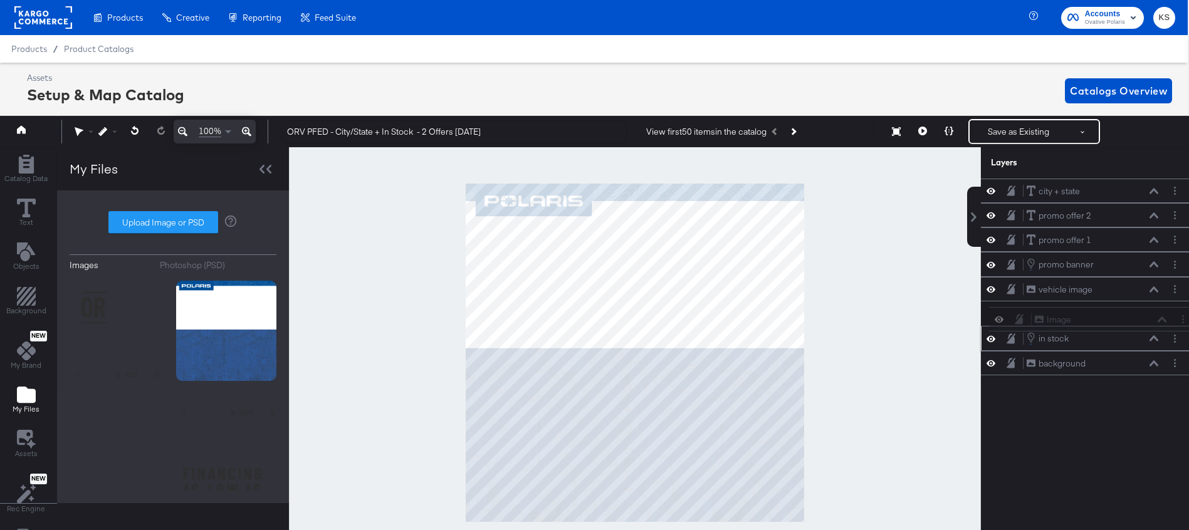
scroll to position [0, 3]
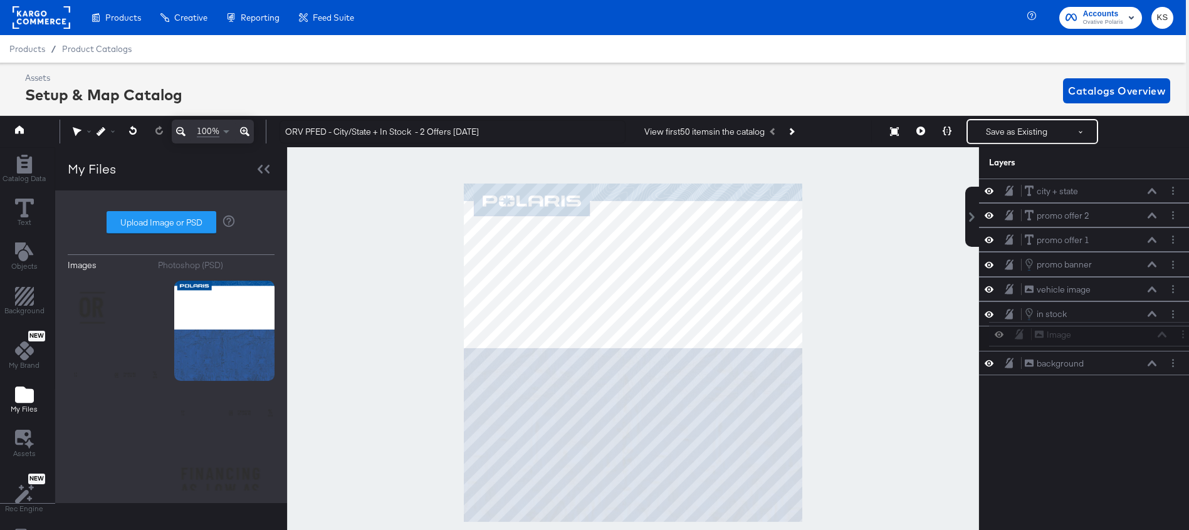
drag, startPoint x: 1091, startPoint y: 195, endPoint x: 1098, endPoint y: 350, distance: 155.6
click at [1098, 350] on div "Image Image city + state city + state promo offer 2 promo offer 2 promo offer 1…" at bounding box center [1084, 277] width 210 height 197
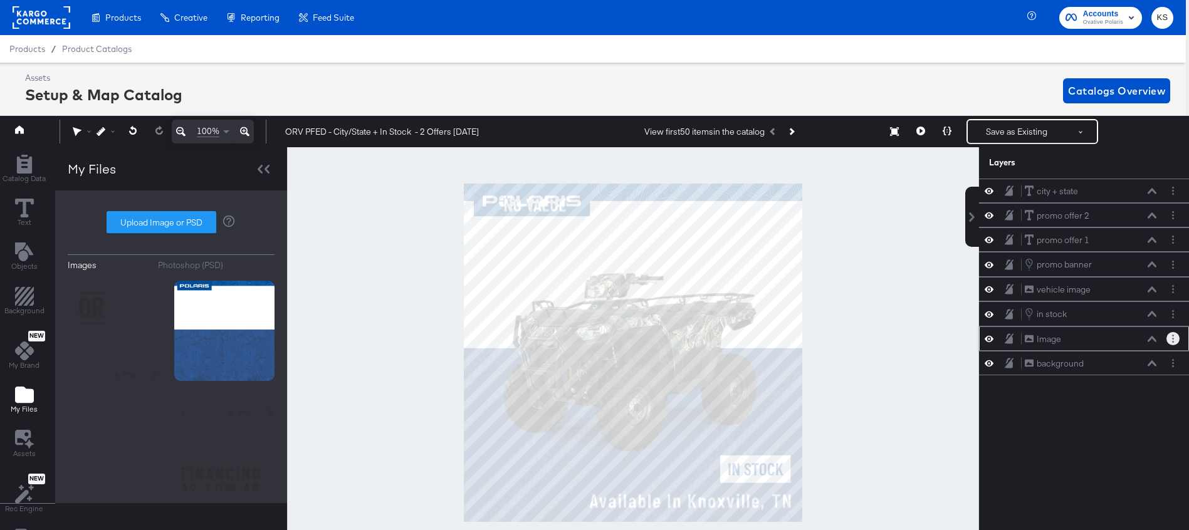
click at [1175, 336] on button "Layer Options" at bounding box center [1173, 338] width 13 height 13
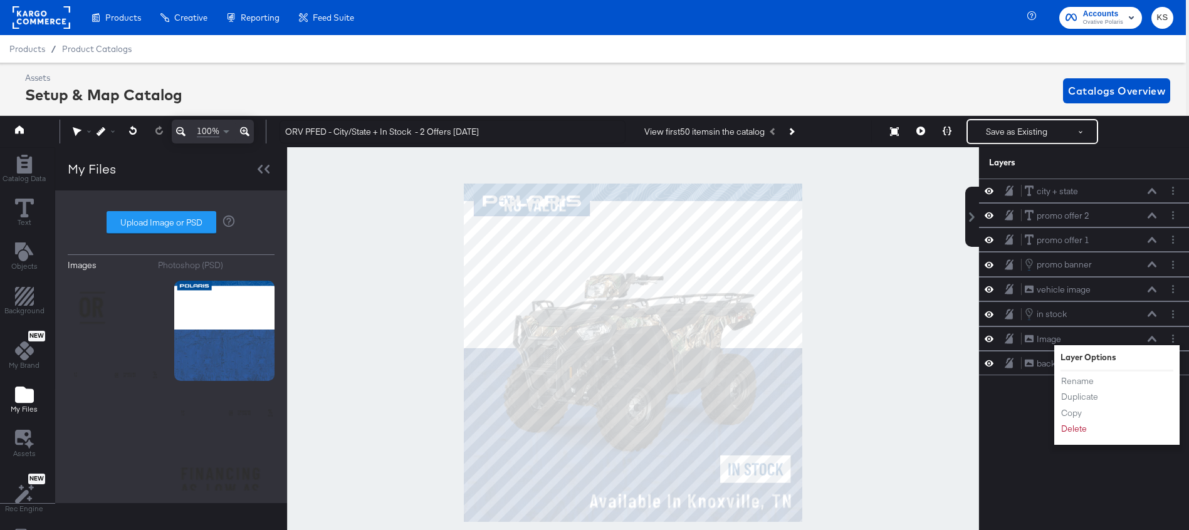
click at [928, 368] on div at bounding box center [633, 352] width 692 height 411
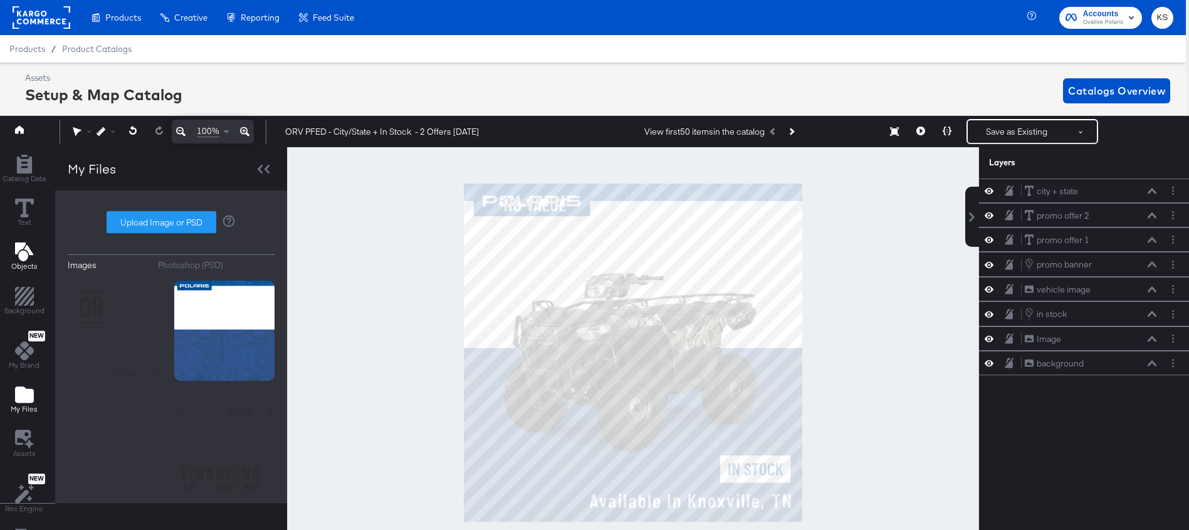
click at [24, 247] on icon "Add Text" at bounding box center [24, 252] width 19 height 19
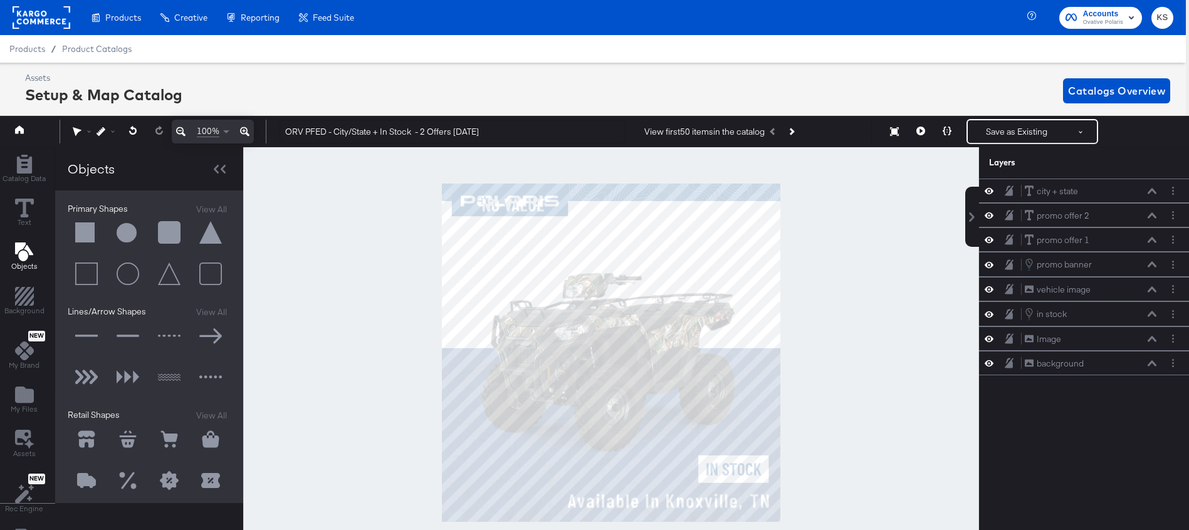
click at [89, 233] on button at bounding box center [87, 233] width 38 height 38
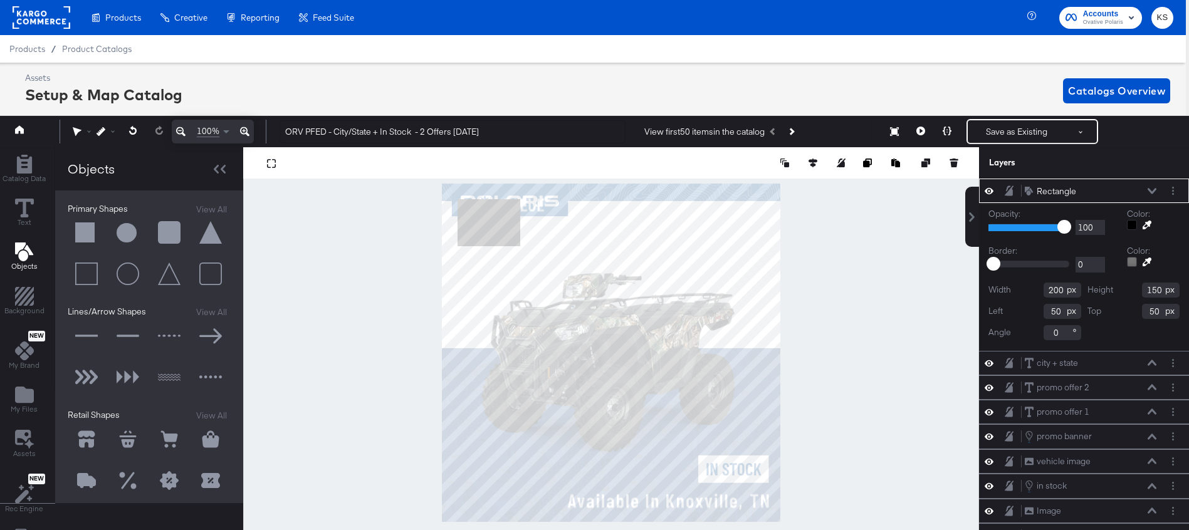
click at [787, 250] on div at bounding box center [611, 352] width 736 height 411
type input "40"
type input "701"
type input "525"
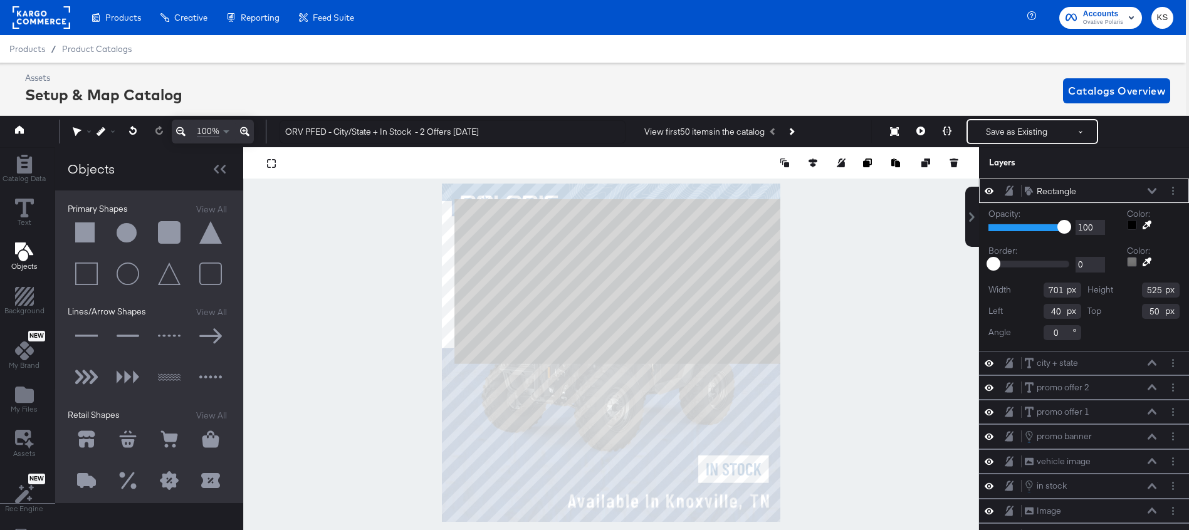
type input "1041"
click at [422, 280] on div at bounding box center [611, 352] width 736 height 411
type input "-66"
type input "1147"
click at [601, 178] on div at bounding box center [611, 352] width 736 height 411
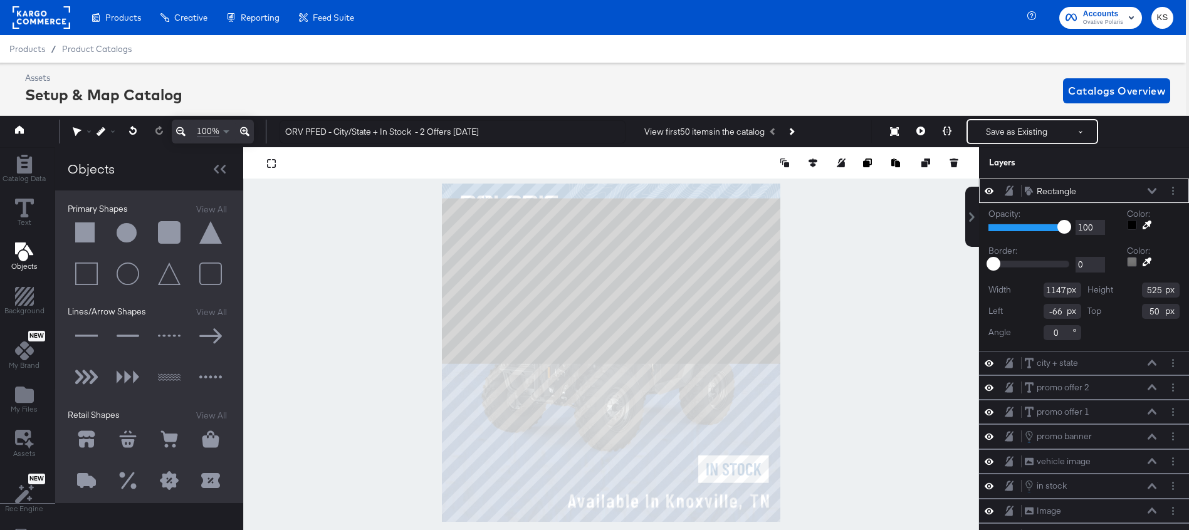
type input "-19"
type input "594"
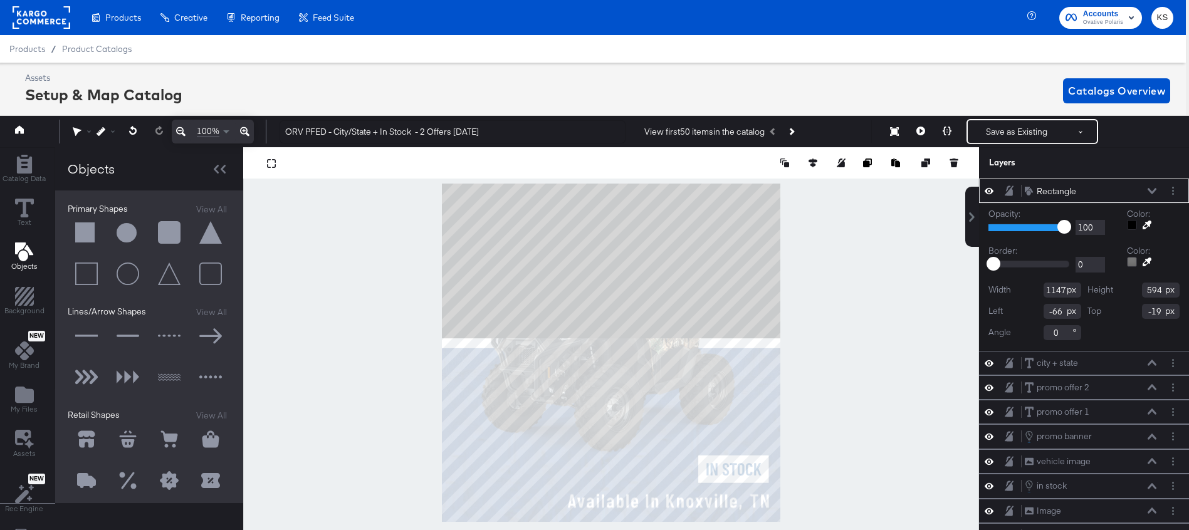
type input "-64"
type input "-100"
click at [1145, 224] on icon at bounding box center [1147, 225] width 9 height 9
click at [755, 344] on div at bounding box center [611, 352] width 735 height 411
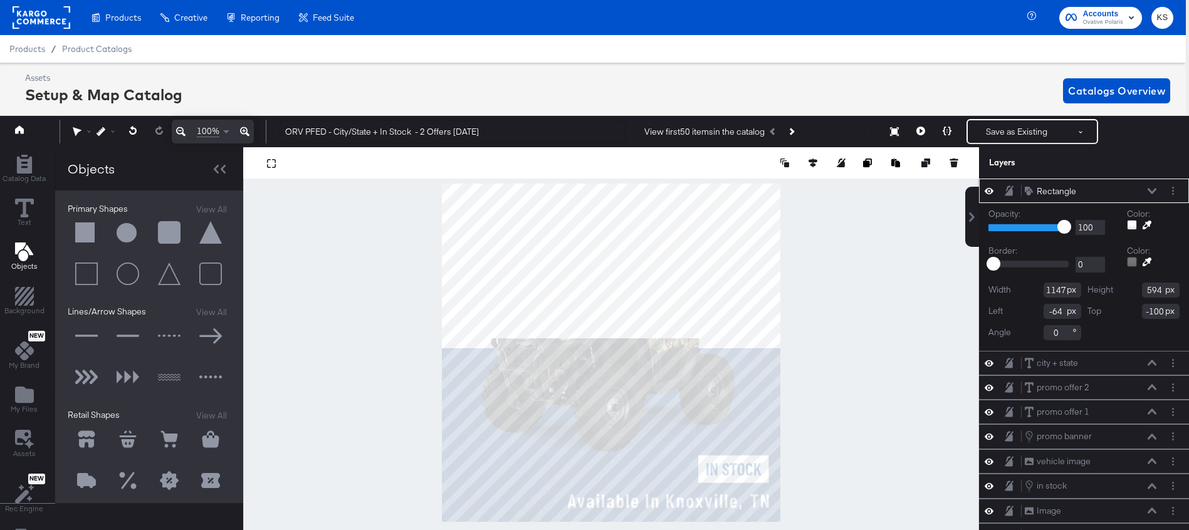
click at [1150, 188] on icon at bounding box center [1152, 191] width 9 height 6
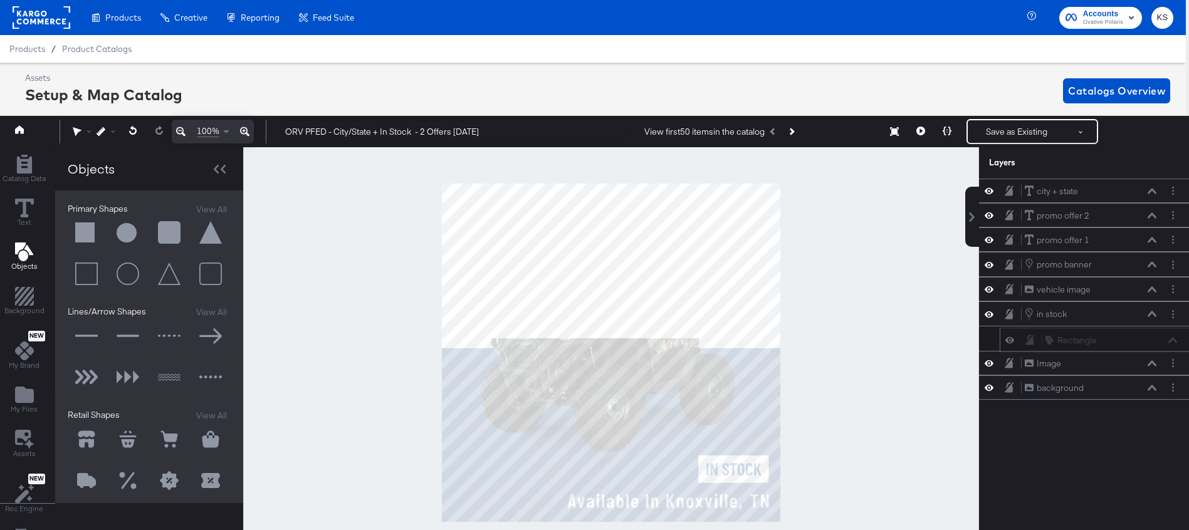
drag, startPoint x: 1105, startPoint y: 190, endPoint x: 1127, endPoint y: 342, distance: 153.9
click at [1127, 344] on div "Rectangle Rectangle" at bounding box center [1111, 340] width 133 height 13
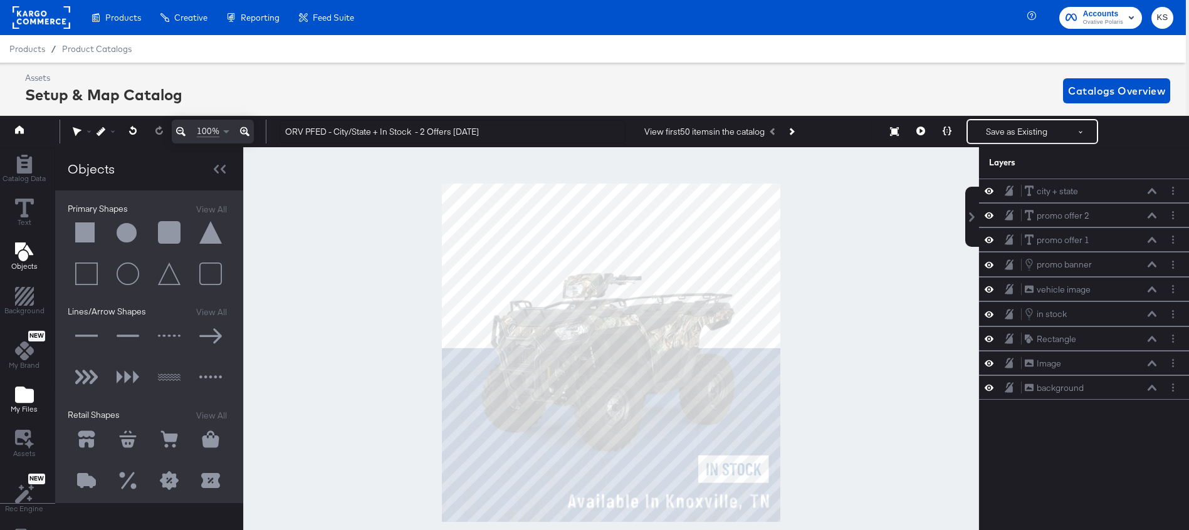
click at [24, 392] on icon "Add Files" at bounding box center [24, 395] width 19 height 16
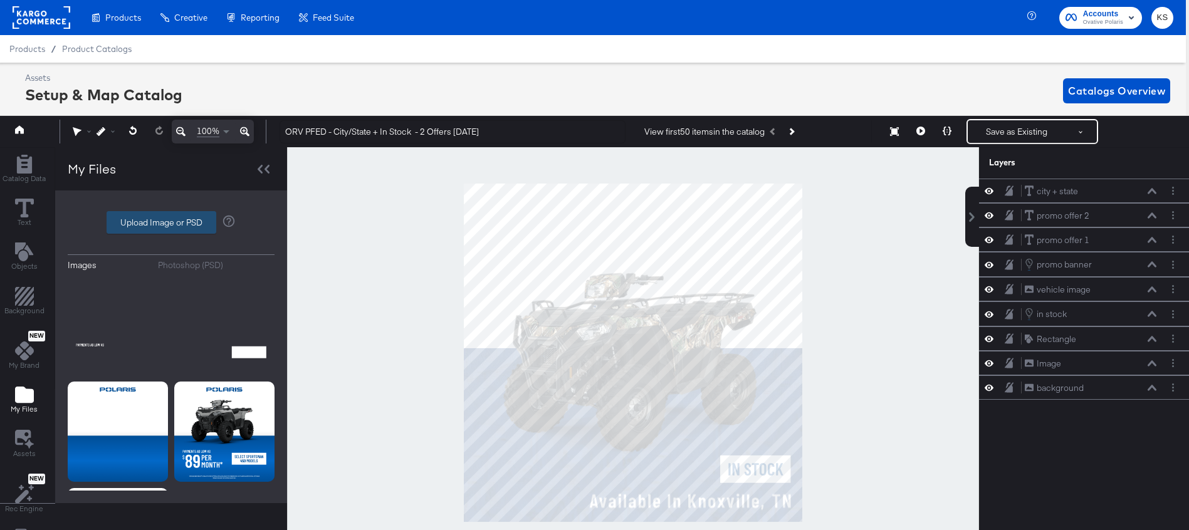
click at [170, 214] on label "Upload Image or PSD" at bounding box center [161, 222] width 108 height 21
click at [171, 223] on input "Upload Image or PSD" at bounding box center [171, 223] width 0 height 0
type input "C:\fakepath\1 (1).png"
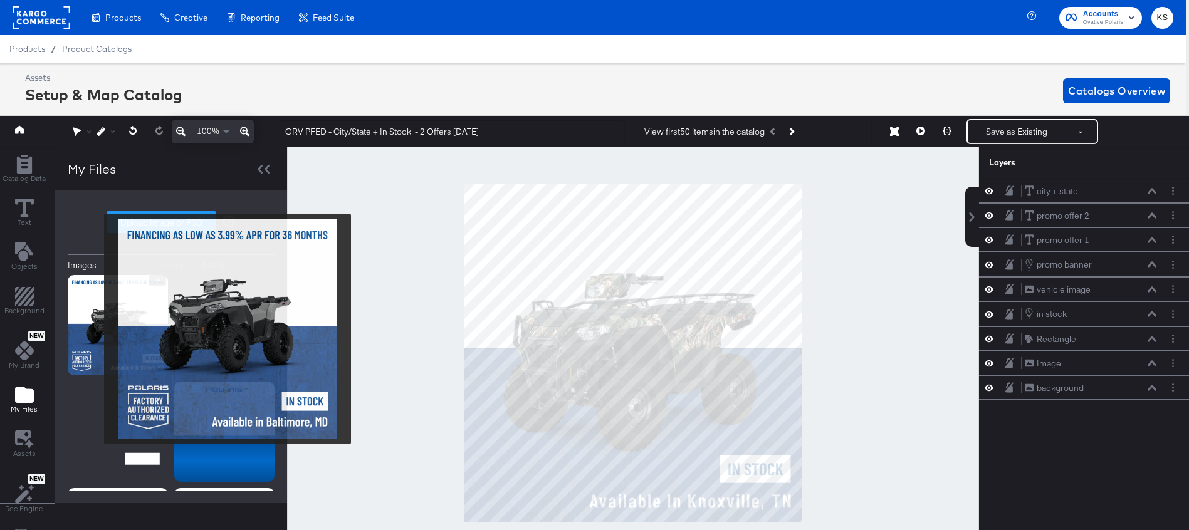
click at [95, 329] on img at bounding box center [118, 325] width 100 height 100
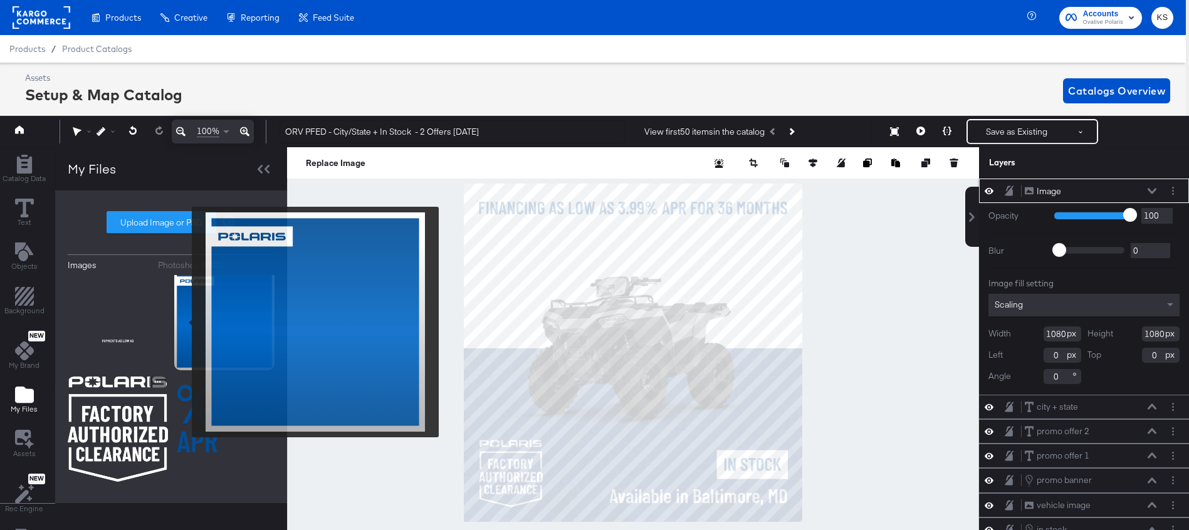
scroll to position [390, 0]
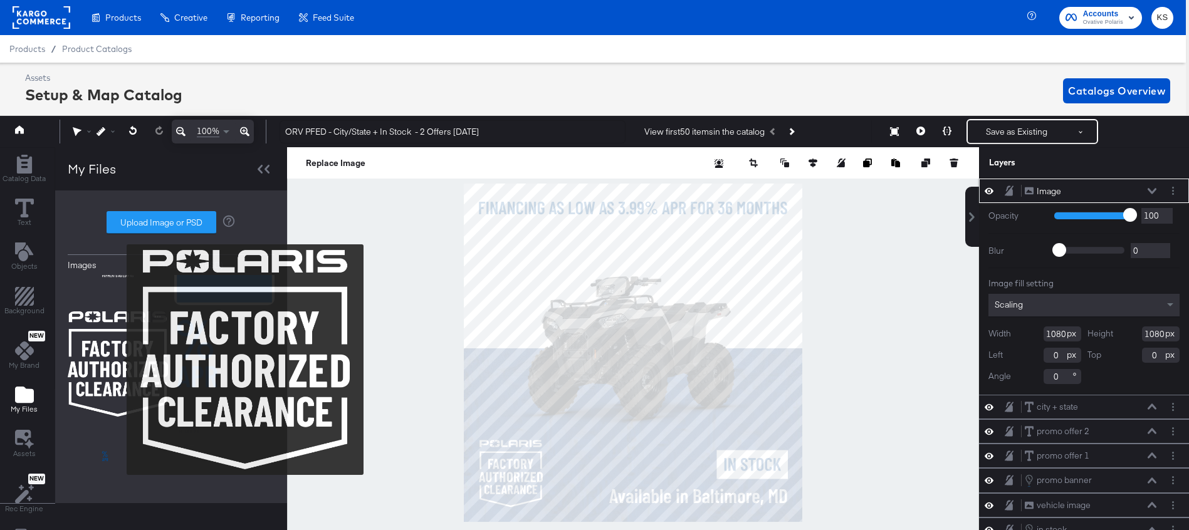
click at [118, 360] on img at bounding box center [118, 364] width 100 height 105
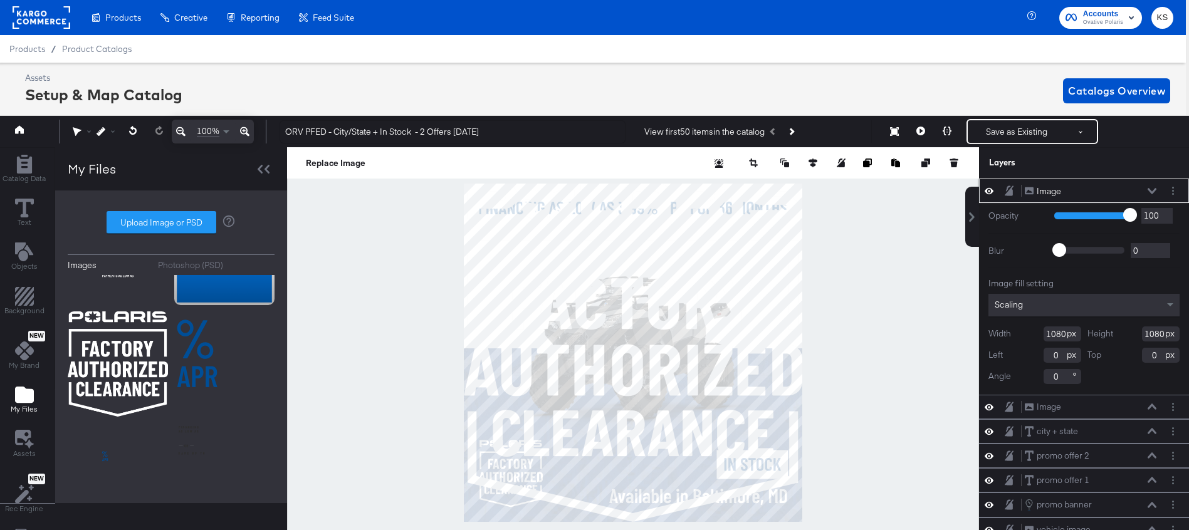
type input "-66"
type input "108"
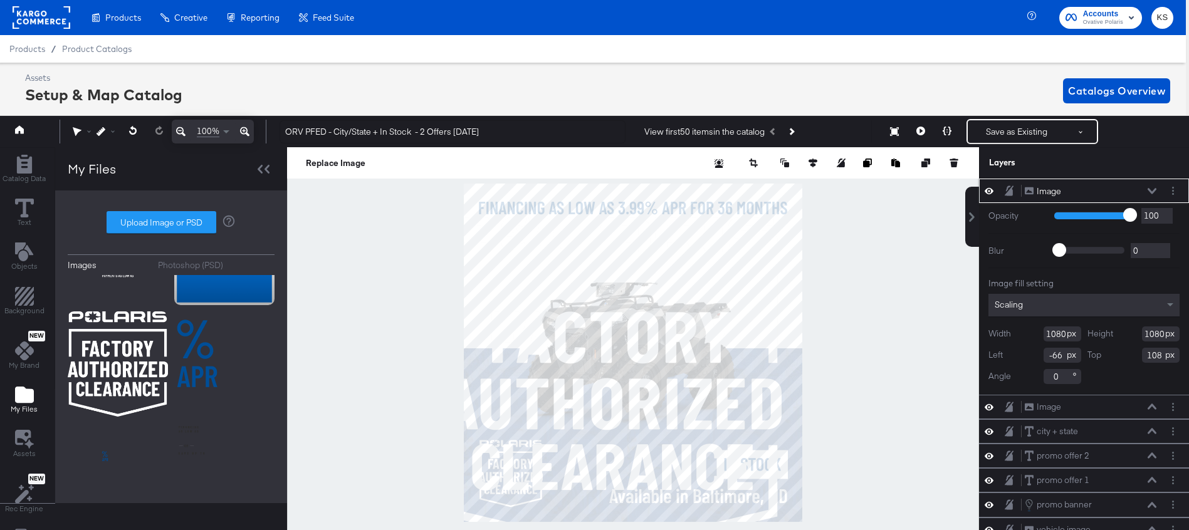
type input "319"
type input "869"
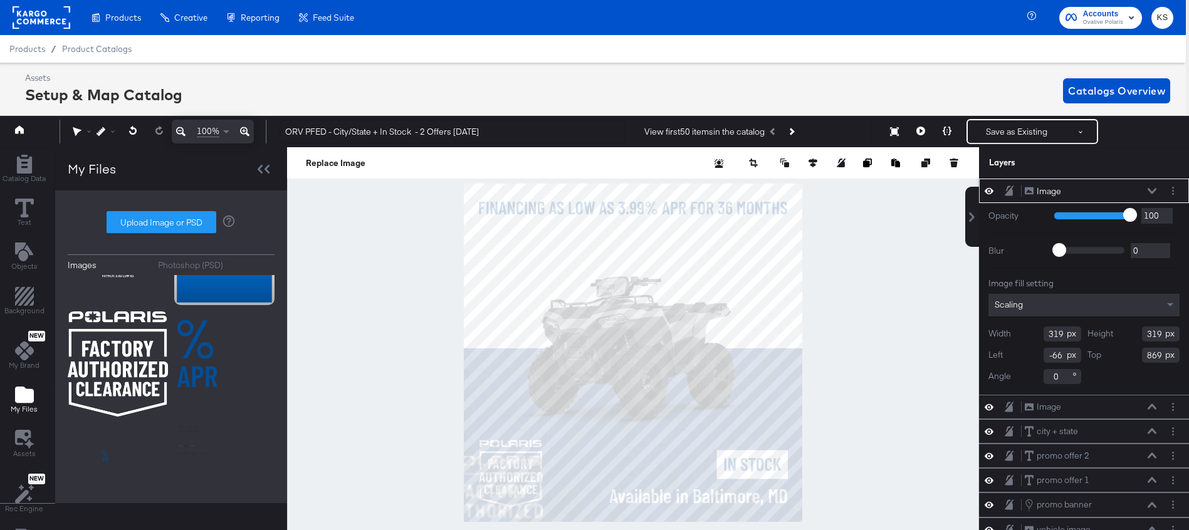
type input "114"
type input "721"
type input "148"
type input "699"
type input "215"
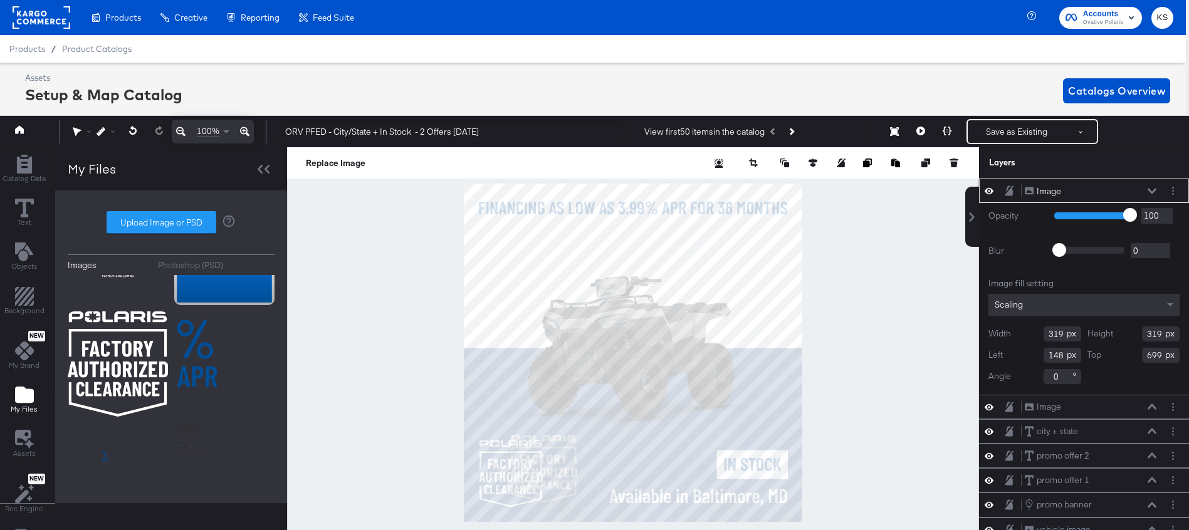
type input "215"
type input "803"
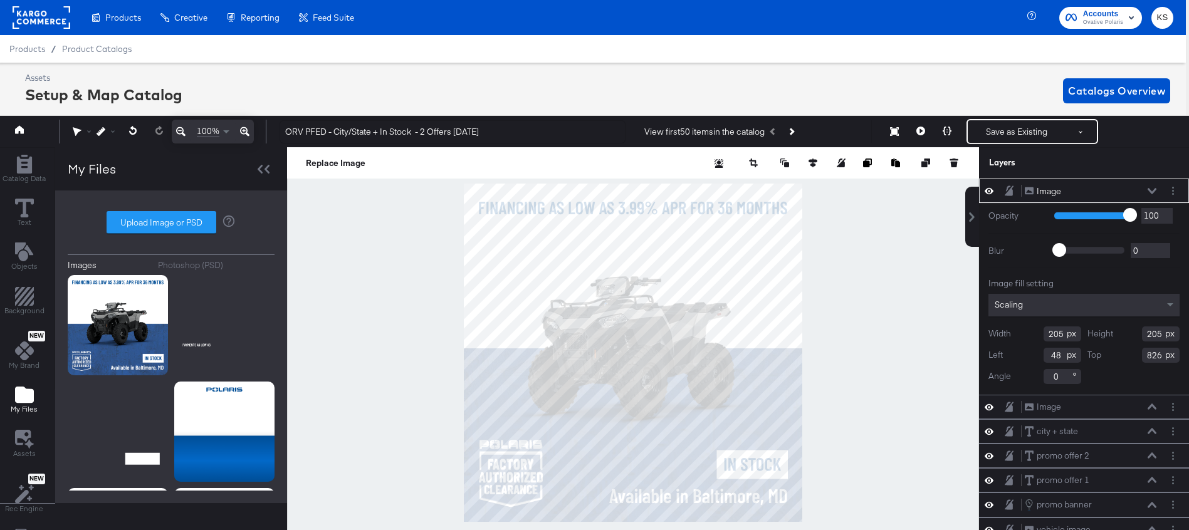
scroll to position [390, 0]
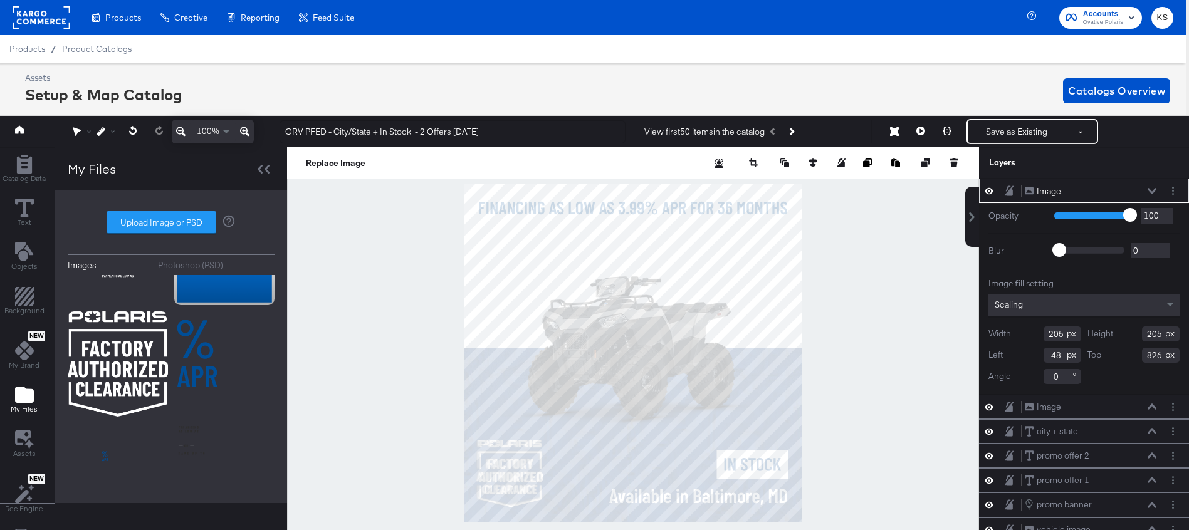
type input "211"
type input "40"
type input "820"
type input "44"
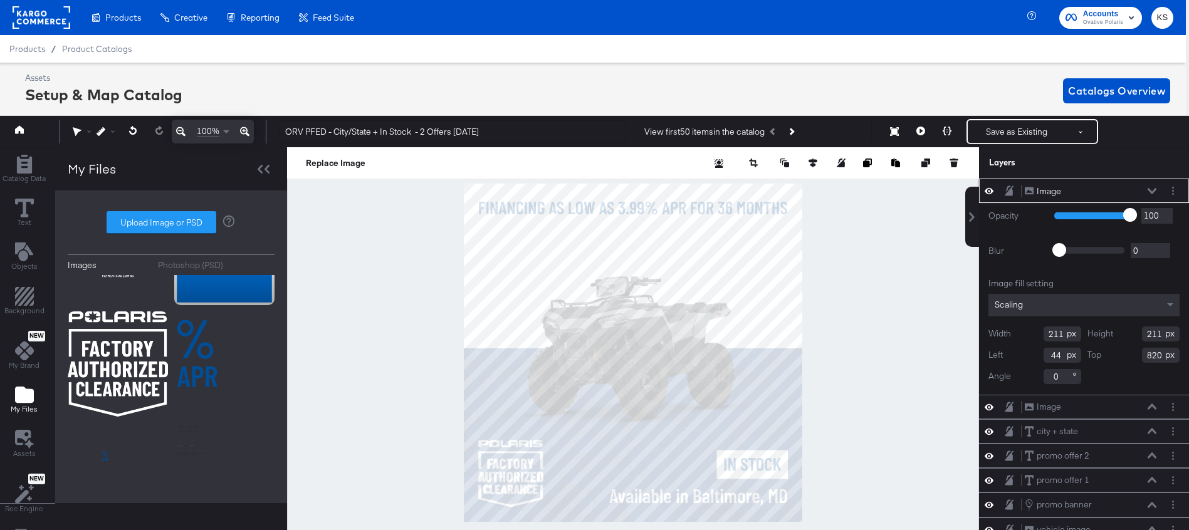
click at [1157, 187] on button at bounding box center [1152, 191] width 10 height 8
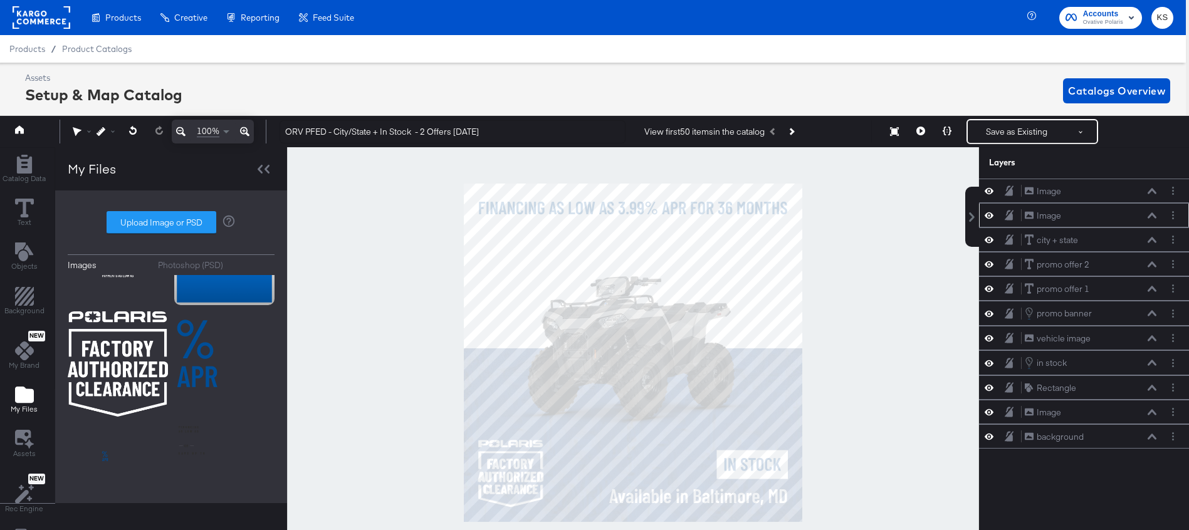
click at [990, 215] on icon at bounding box center [989, 215] width 9 height 11
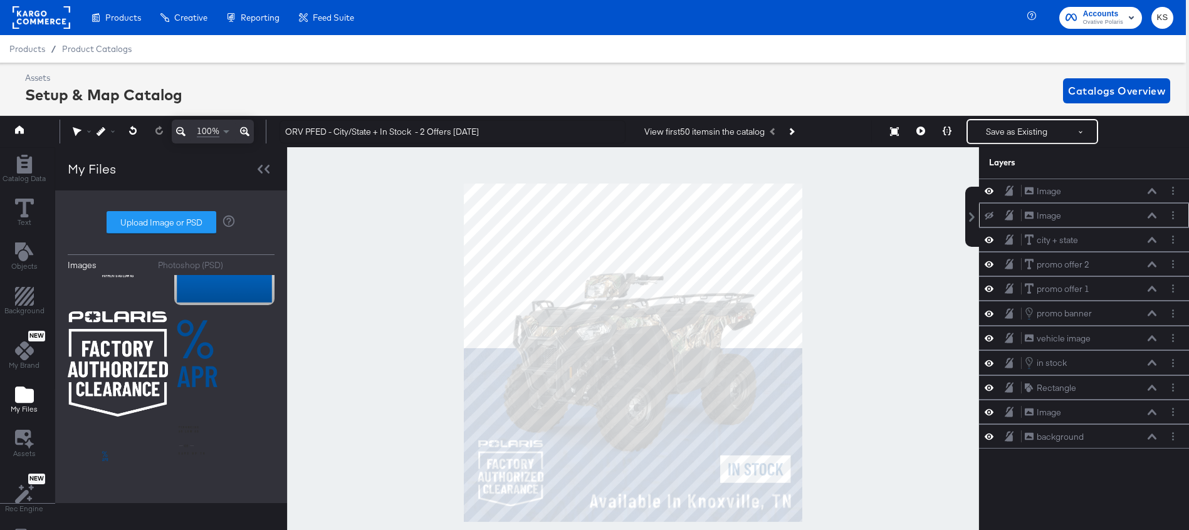
click at [990, 215] on icon at bounding box center [989, 216] width 9 height 8
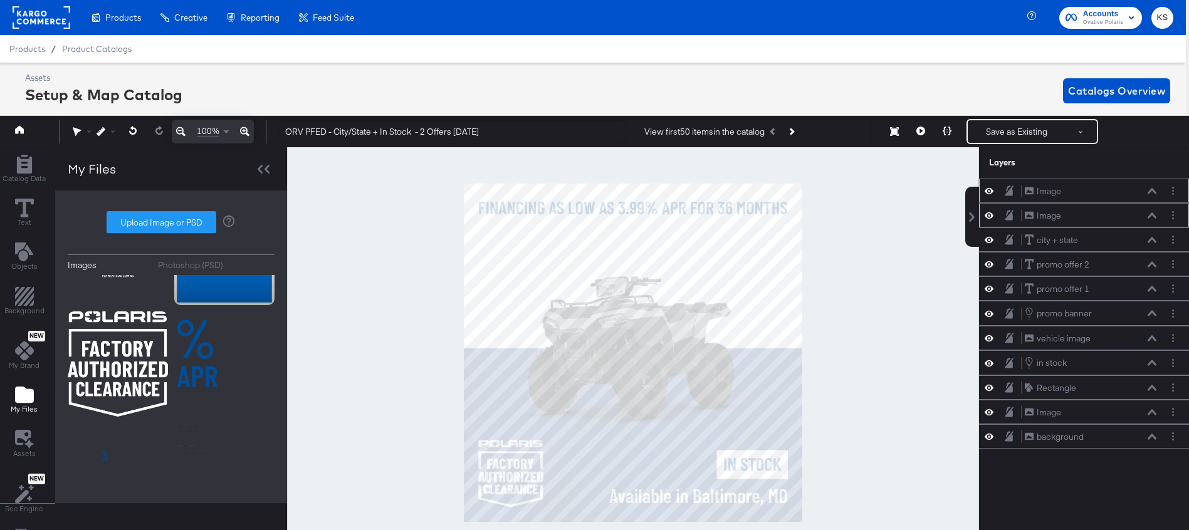
click at [989, 191] on icon at bounding box center [989, 191] width 9 height 6
click at [991, 190] on icon at bounding box center [989, 191] width 9 height 8
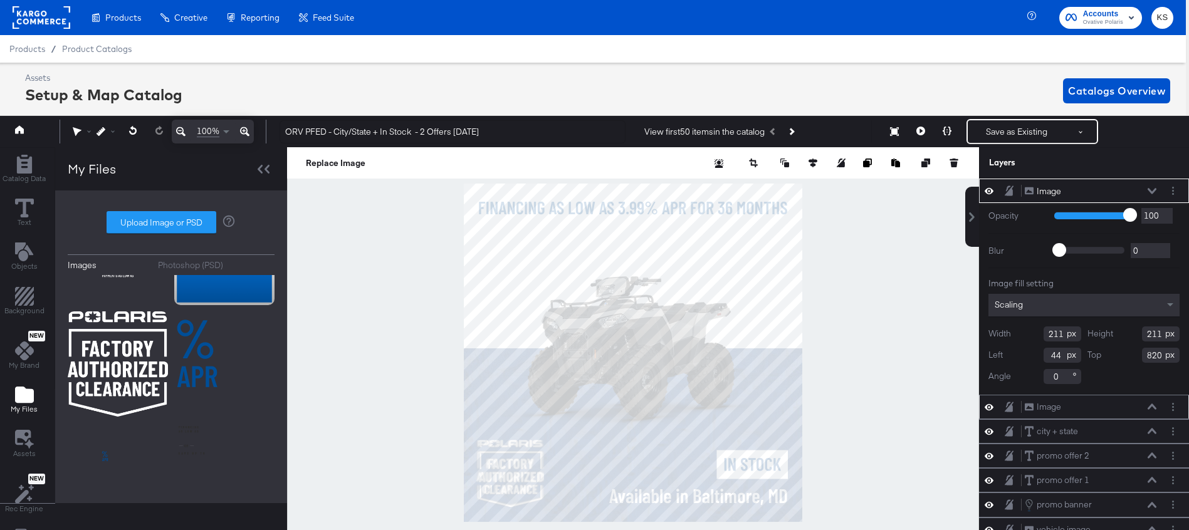
type input "217"
type input "45"
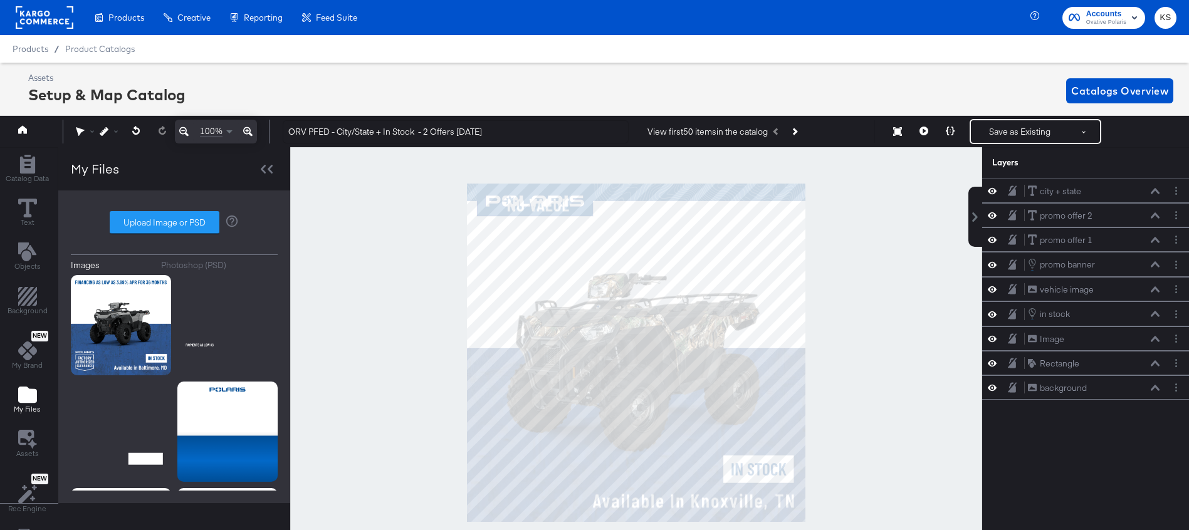
scroll to position [0, 3]
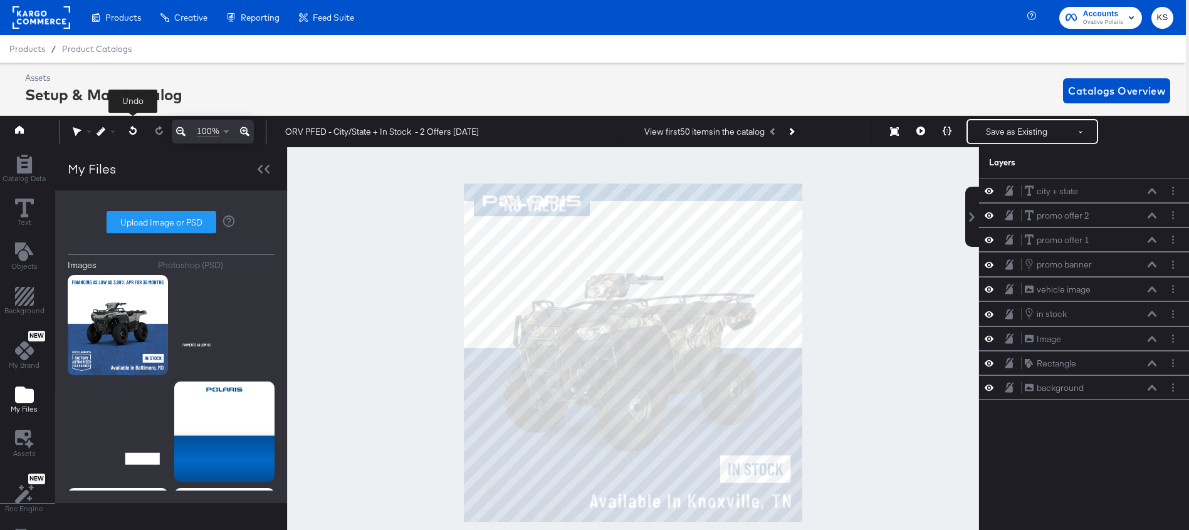
click at [137, 130] on button at bounding box center [133, 131] width 26 height 23
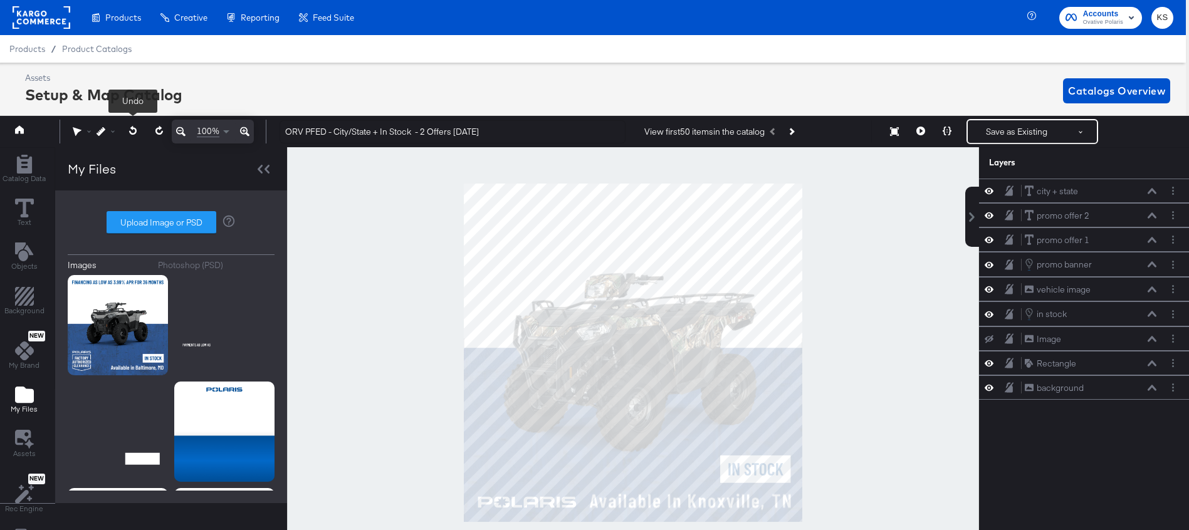
click at [137, 130] on button at bounding box center [133, 131] width 26 height 23
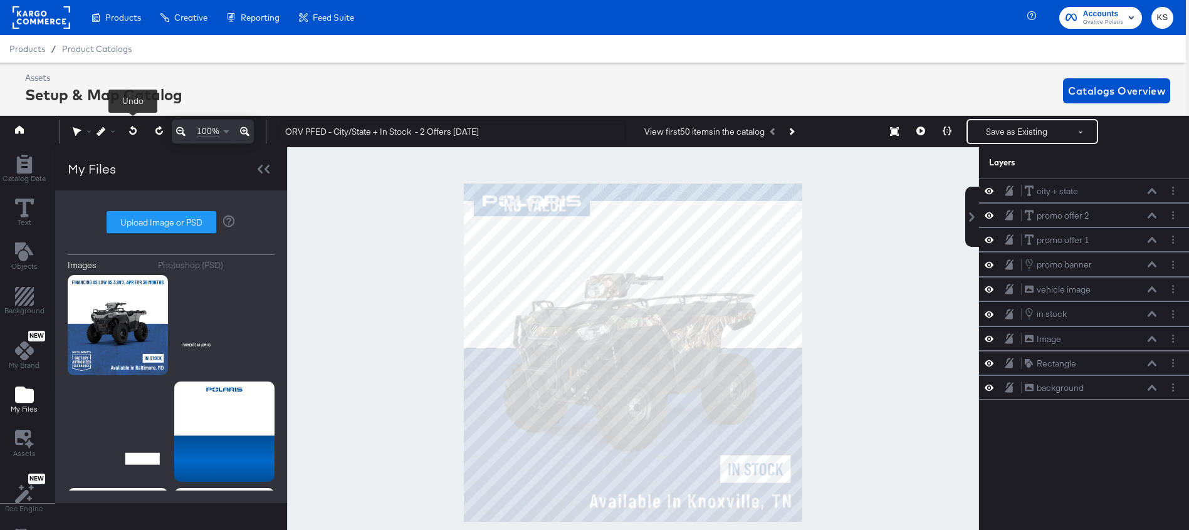
click at [137, 130] on button at bounding box center [133, 131] width 26 height 23
click at [991, 192] on icon at bounding box center [989, 191] width 9 height 11
click at [987, 217] on icon at bounding box center [989, 216] width 9 height 6
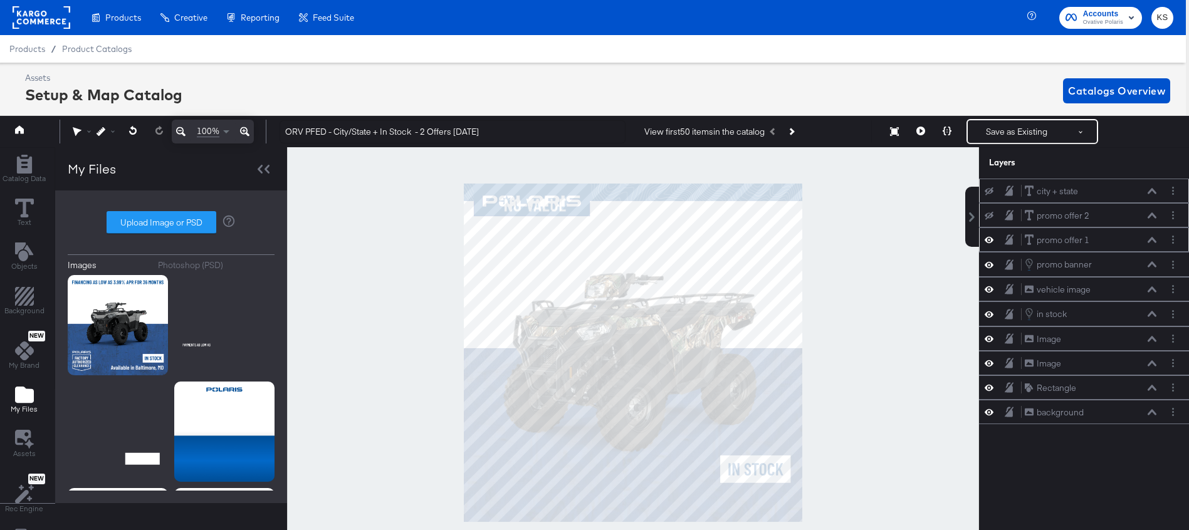
click at [989, 240] on icon at bounding box center [989, 240] width 9 height 6
click at [989, 265] on icon at bounding box center [989, 265] width 9 height 6
click at [989, 290] on icon at bounding box center [989, 290] width 9 height 6
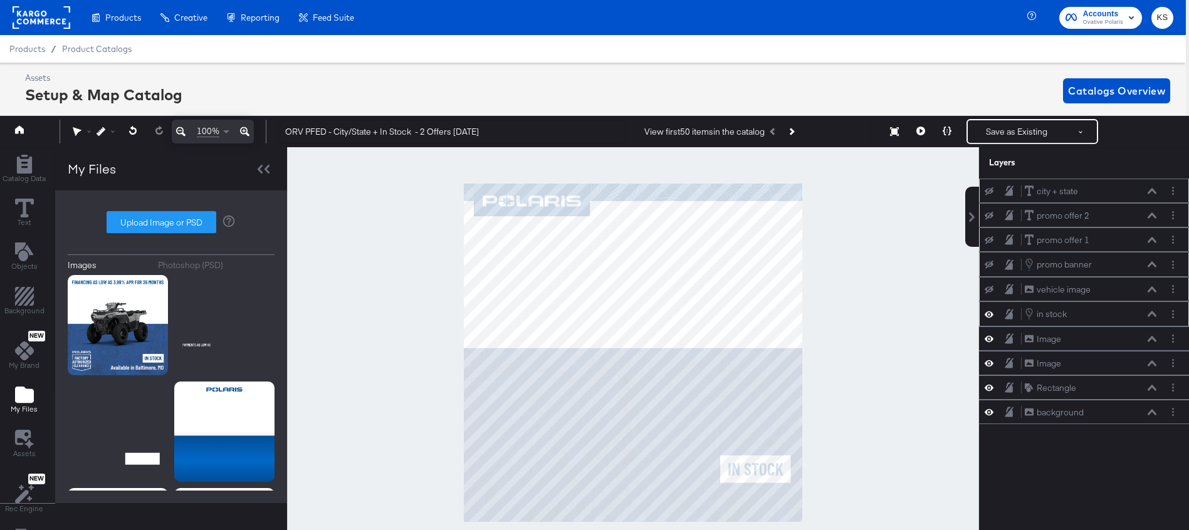
click at [990, 315] on icon at bounding box center [989, 315] width 9 height 6
click at [990, 338] on icon at bounding box center [989, 339] width 9 height 11
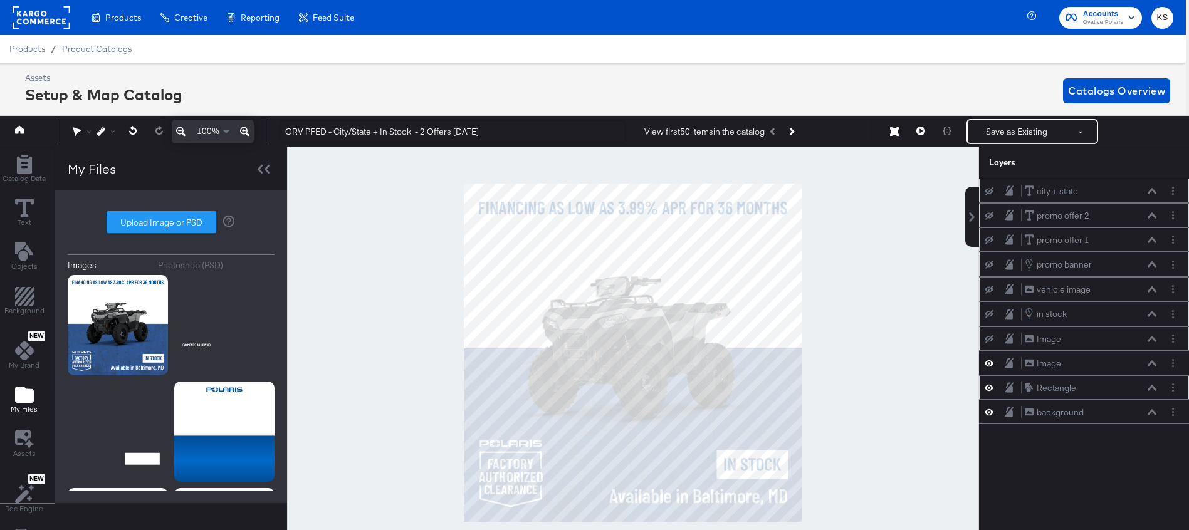
click at [989, 389] on icon at bounding box center [989, 387] width 9 height 11
drag, startPoint x: 1090, startPoint y: 389, endPoint x: 1089, endPoint y: 359, distance: 29.5
click at [1089, 359] on div "Rectangle Rectangle" at bounding box center [1090, 363] width 133 height 13
click at [988, 361] on icon at bounding box center [989, 364] width 9 height 8
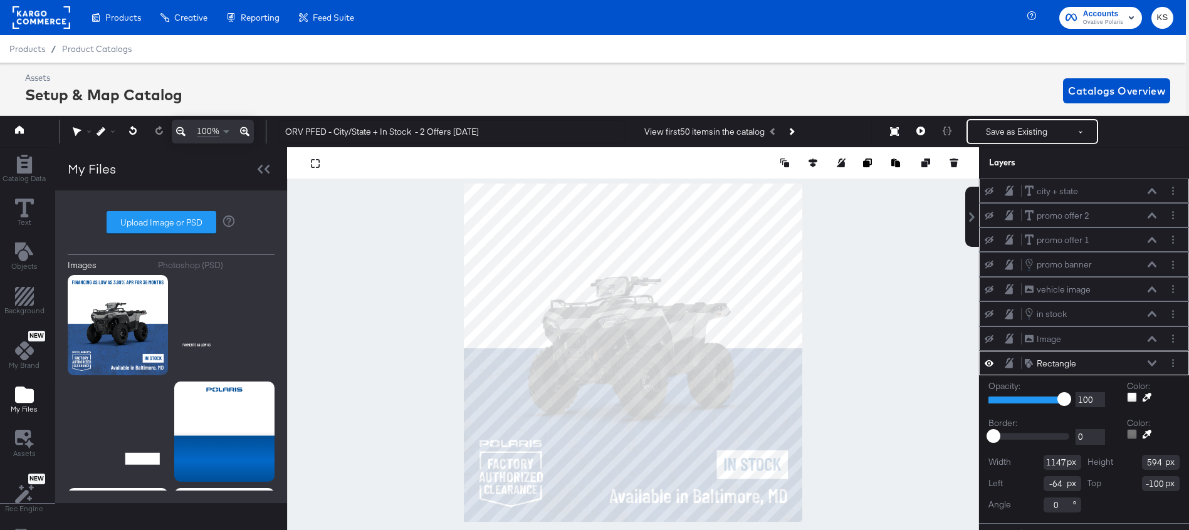
type input "-66"
type input "353"
click at [989, 361] on icon at bounding box center [989, 363] width 9 height 11
click at [989, 361] on icon at bounding box center [989, 364] width 9 height 8
click at [1155, 362] on icon at bounding box center [1152, 363] width 9 height 6
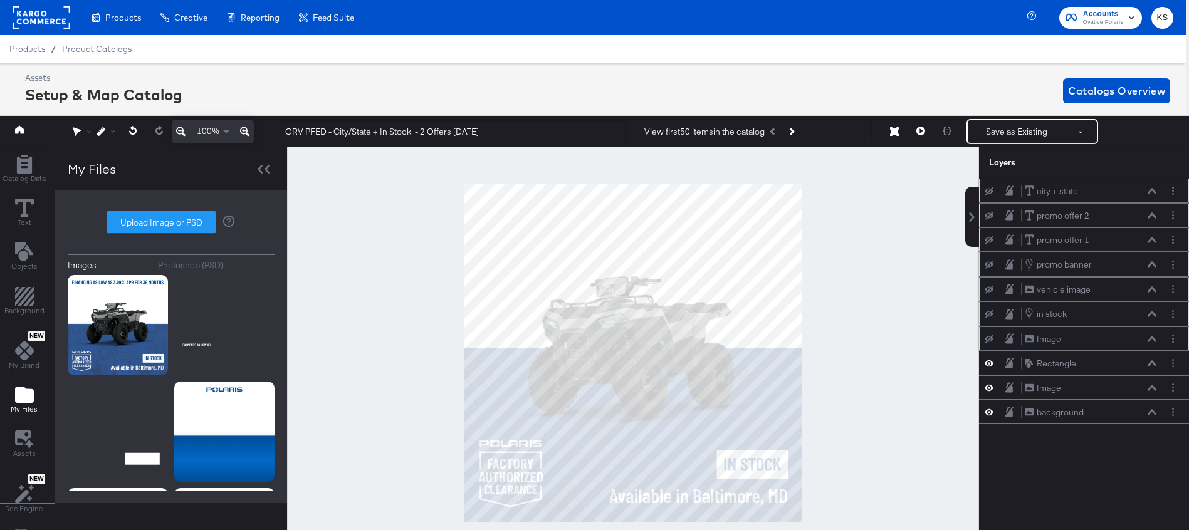
click at [989, 264] on icon at bounding box center [989, 265] width 9 height 8
click at [989, 265] on icon at bounding box center [989, 265] width 9 height 11
click at [990, 241] on icon at bounding box center [989, 240] width 9 height 8
click at [991, 218] on icon at bounding box center [989, 216] width 9 height 8
click at [992, 189] on icon at bounding box center [989, 191] width 9 height 8
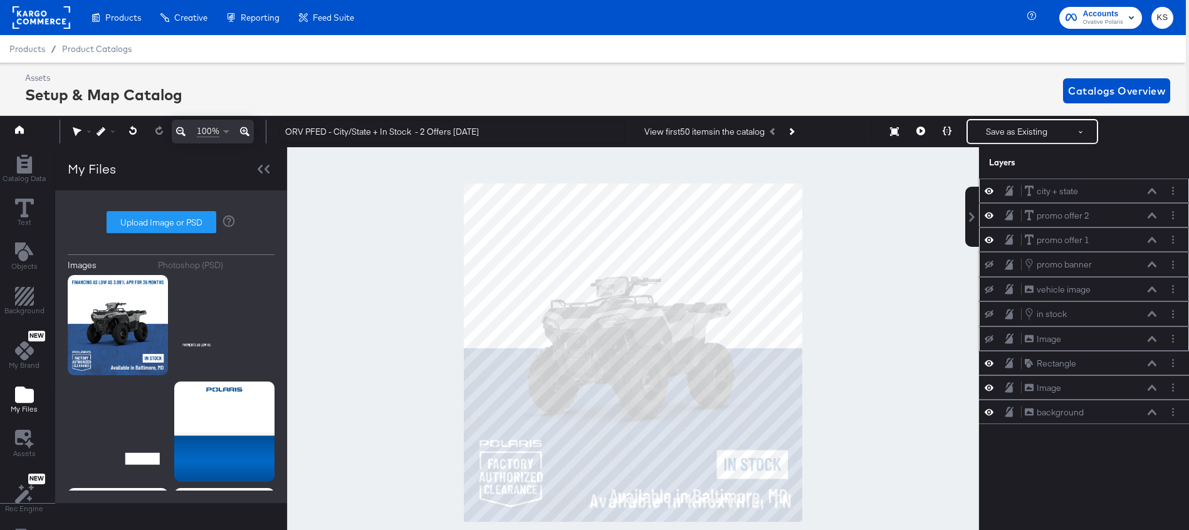
click at [992, 189] on icon at bounding box center [989, 191] width 9 height 11
click at [992, 267] on icon at bounding box center [989, 265] width 9 height 8
click at [1152, 241] on icon at bounding box center [1152, 240] width 9 height 6
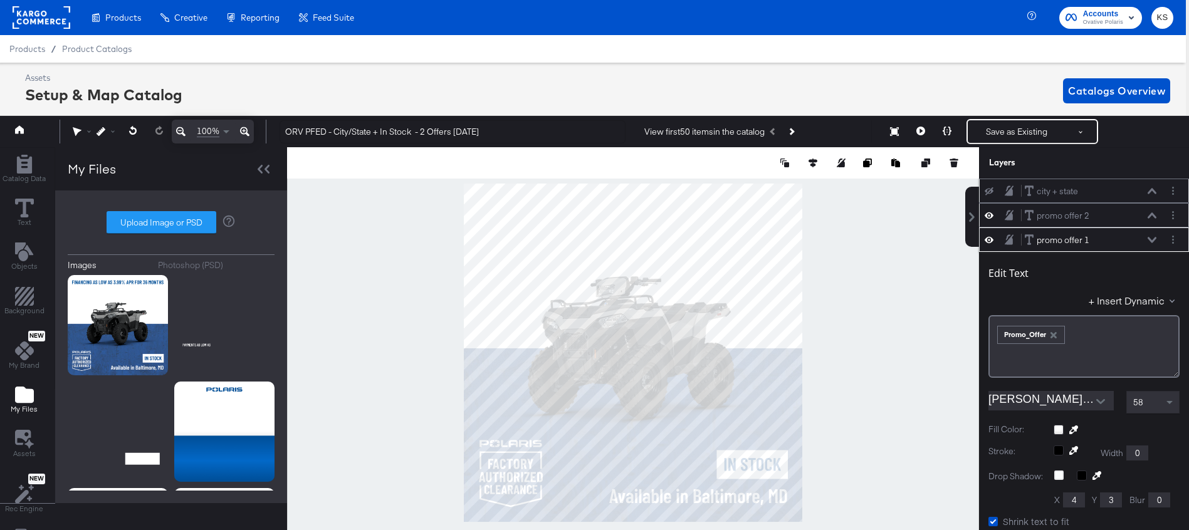
scroll to position [49, 0]
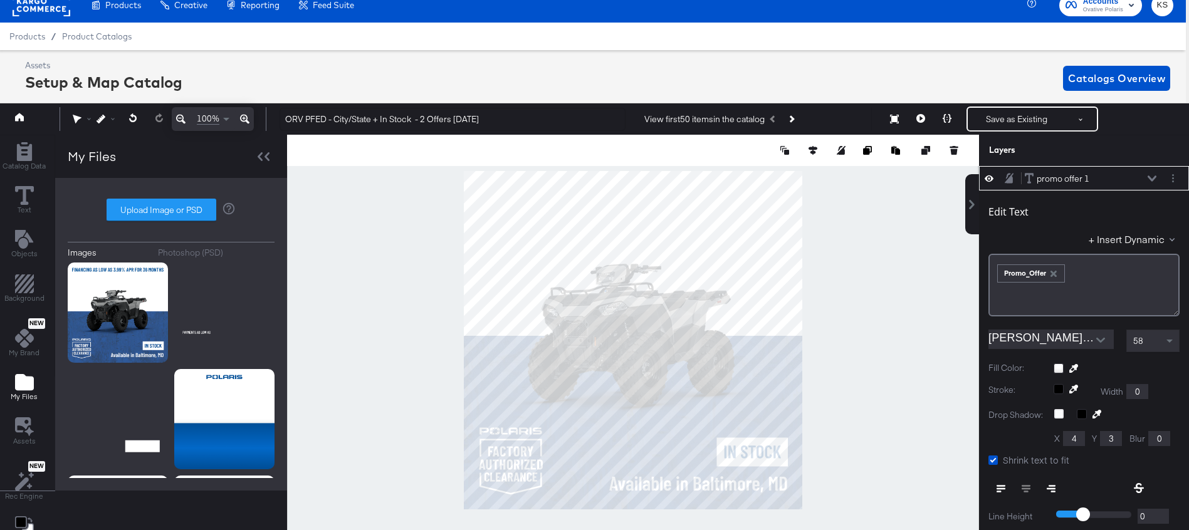
click at [1150, 179] on icon at bounding box center [1152, 179] width 9 height 6
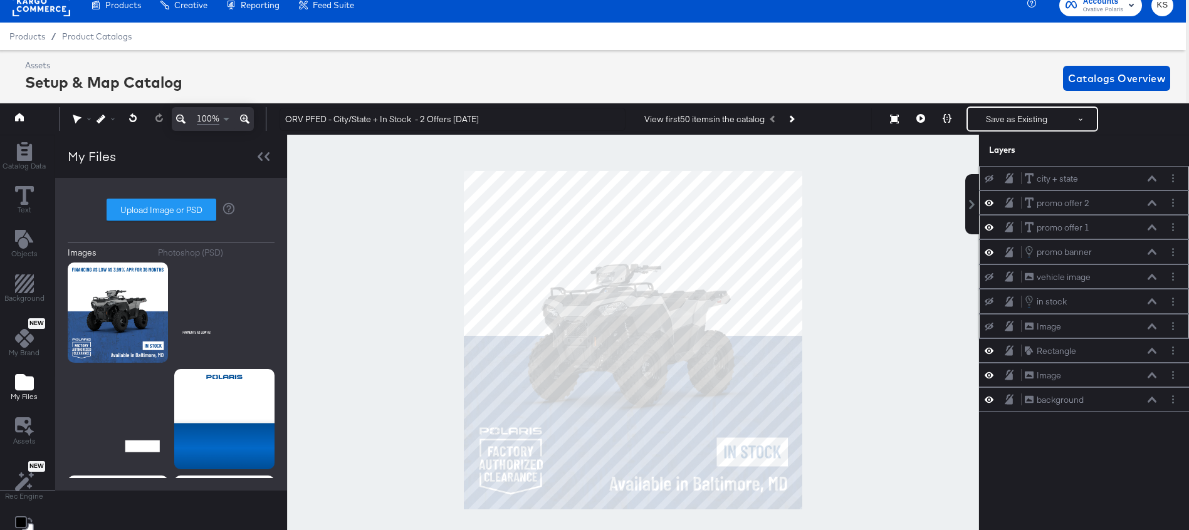
scroll to position [0, 0]
click at [989, 327] on icon at bounding box center [989, 327] width 9 height 8
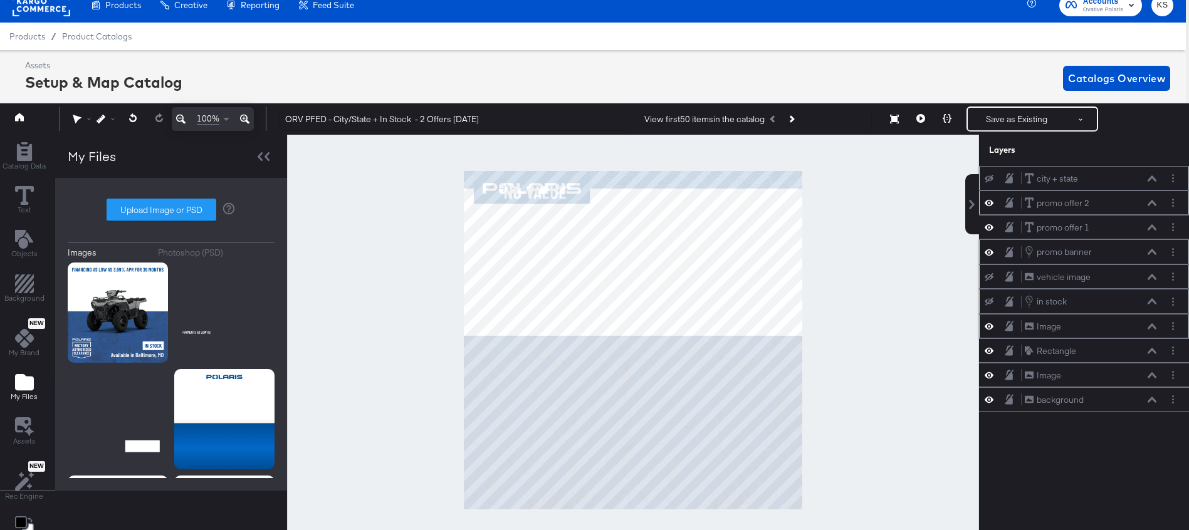
click at [989, 327] on icon at bounding box center [989, 326] width 9 height 11
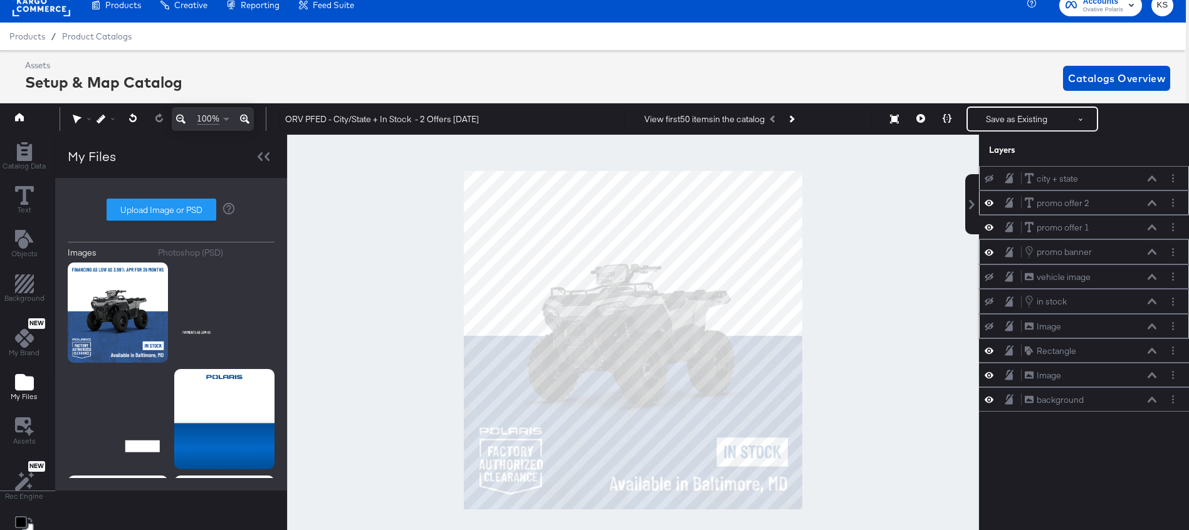
click at [989, 327] on icon at bounding box center [989, 327] width 9 height 8
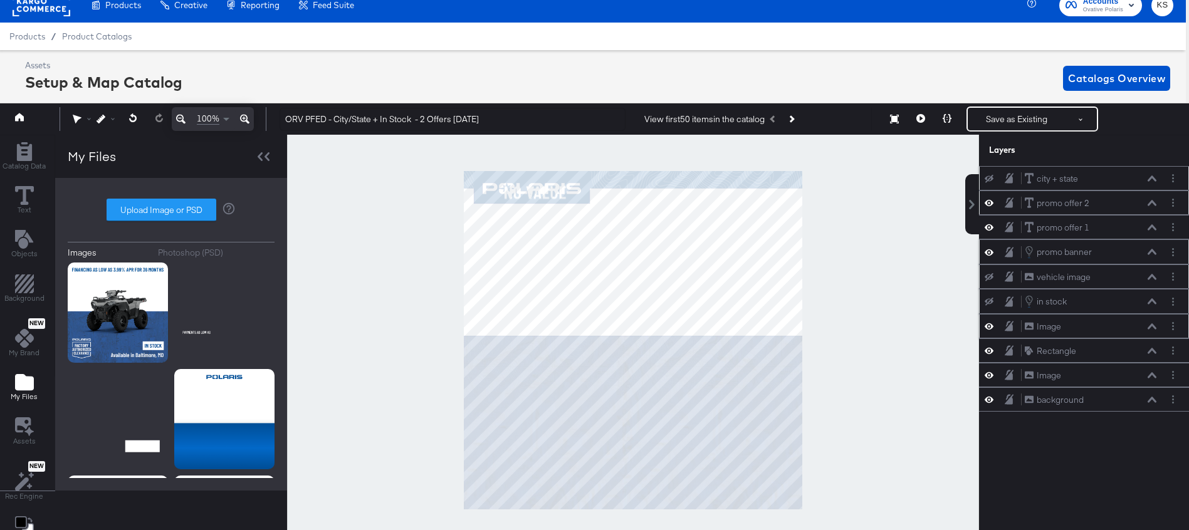
click at [989, 327] on icon at bounding box center [989, 326] width 9 height 11
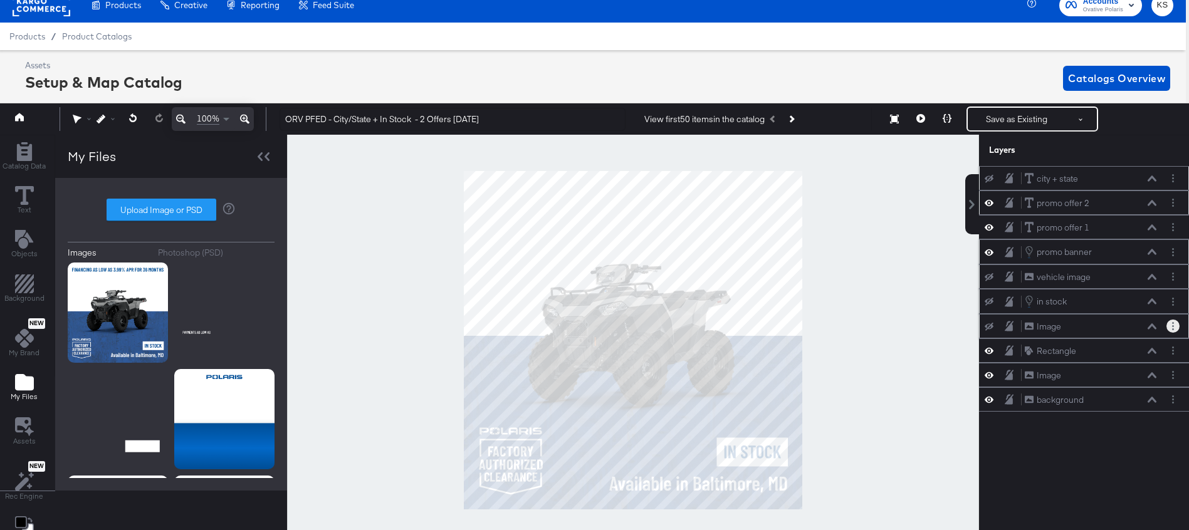
click at [1176, 327] on button "Layer Options" at bounding box center [1173, 326] width 13 height 13
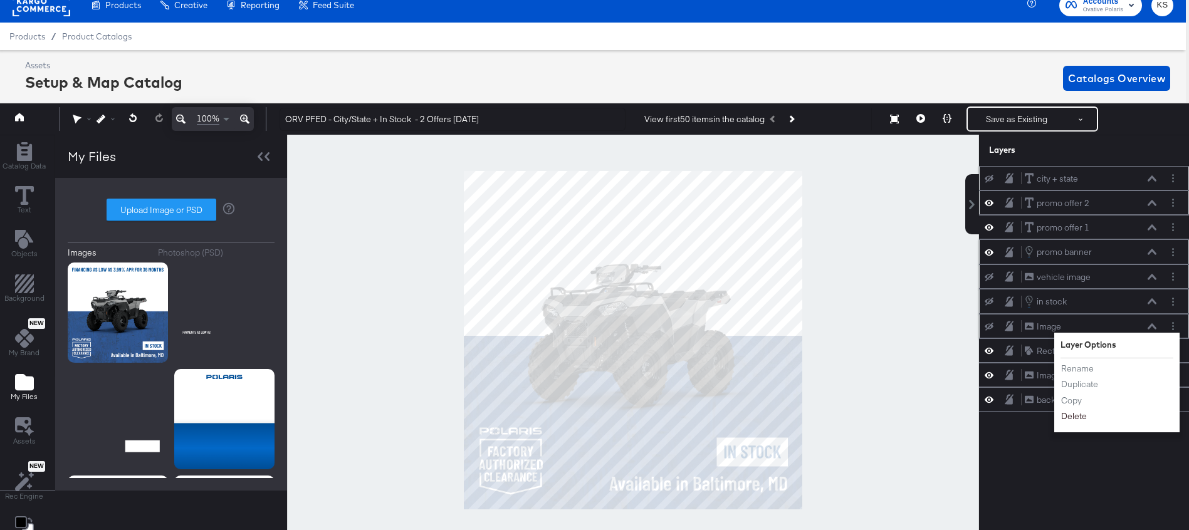
click at [1077, 416] on button "Delete" at bounding box center [1074, 417] width 27 height 13
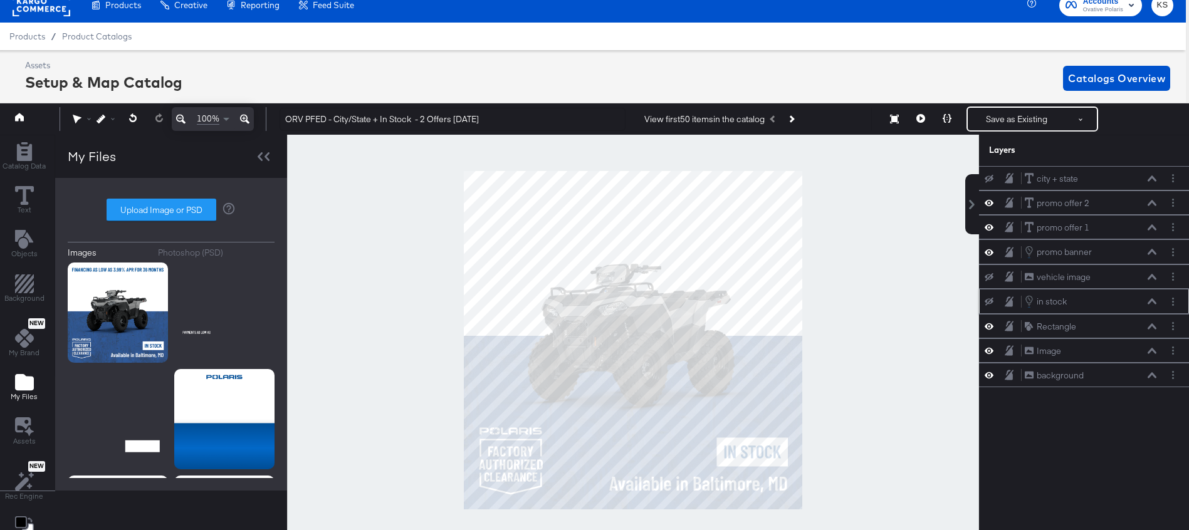
click at [989, 303] on icon at bounding box center [989, 302] width 9 height 8
click at [989, 304] on icon at bounding box center [989, 302] width 9 height 11
click at [988, 277] on icon at bounding box center [989, 277] width 9 height 8
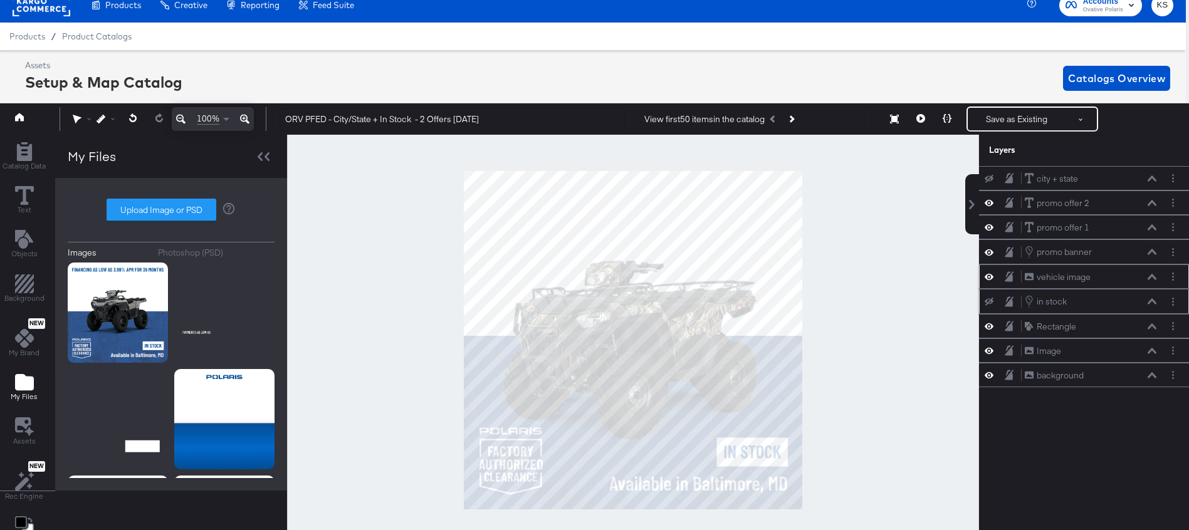
click at [988, 277] on icon at bounding box center [989, 276] width 9 height 11
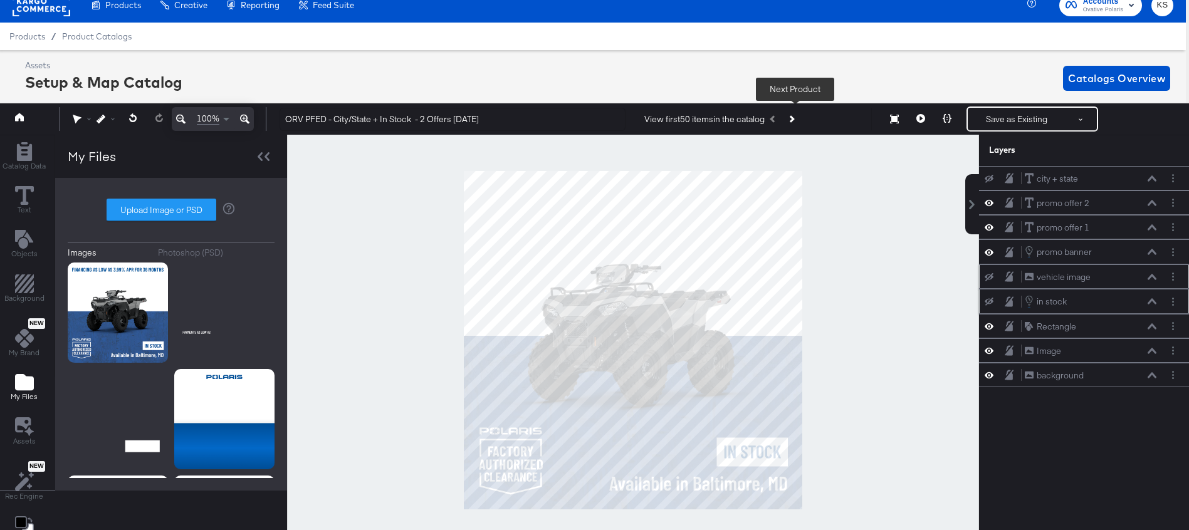
click at [793, 124] on button "Next Product" at bounding box center [791, 119] width 18 height 23
click at [943, 119] on icon at bounding box center [947, 118] width 9 height 9
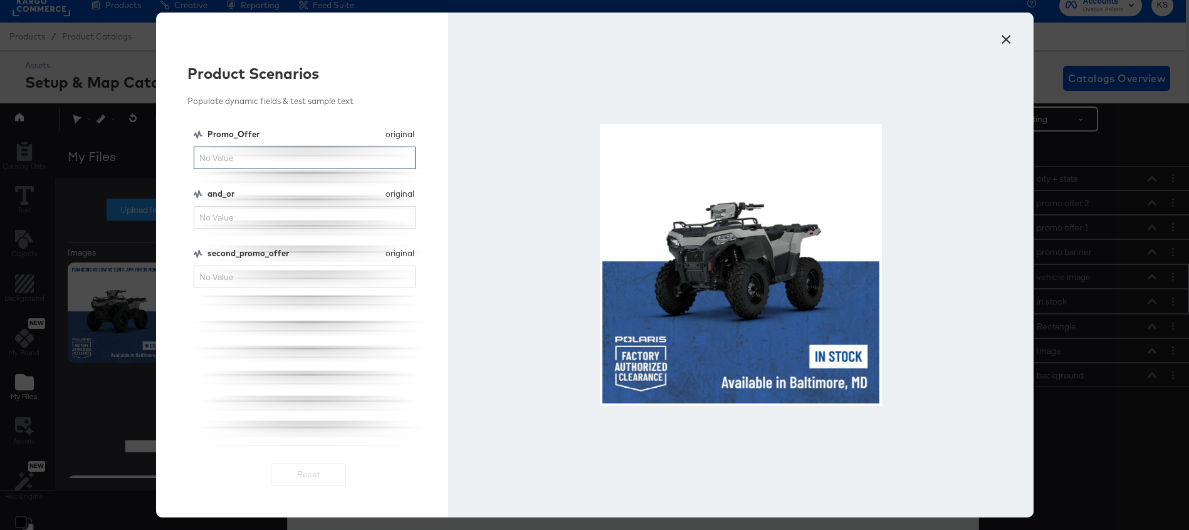
click at [280, 155] on input "Promo_Offer" at bounding box center [305, 158] width 223 height 23
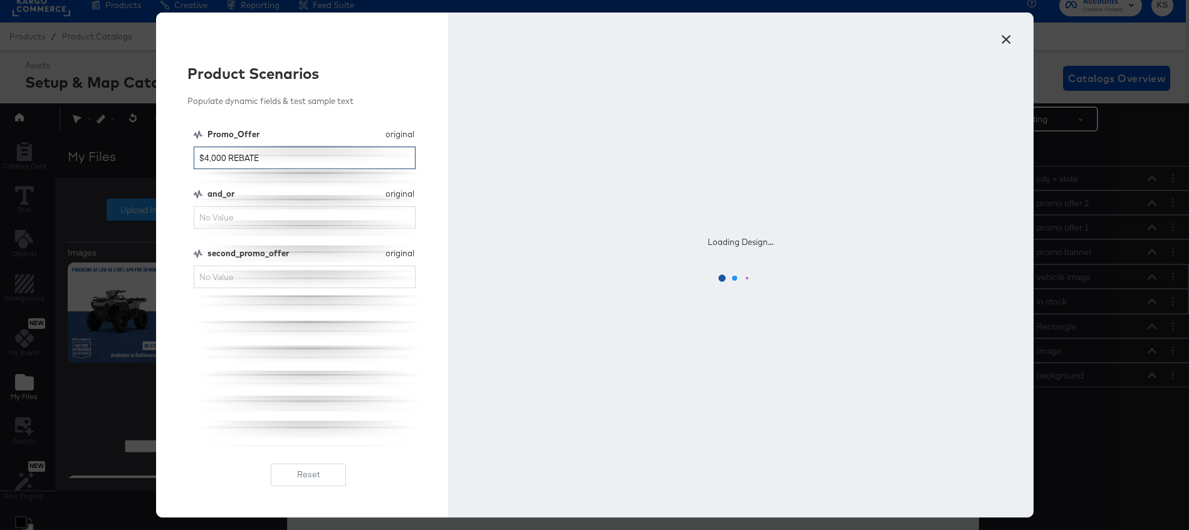
type input "$4,000 REBATE"
click at [219, 218] on input "and_or" at bounding box center [305, 217] width 223 height 23
type input "OR"
click at [218, 277] on input "second_promo_offer" at bounding box center [305, 277] width 223 height 23
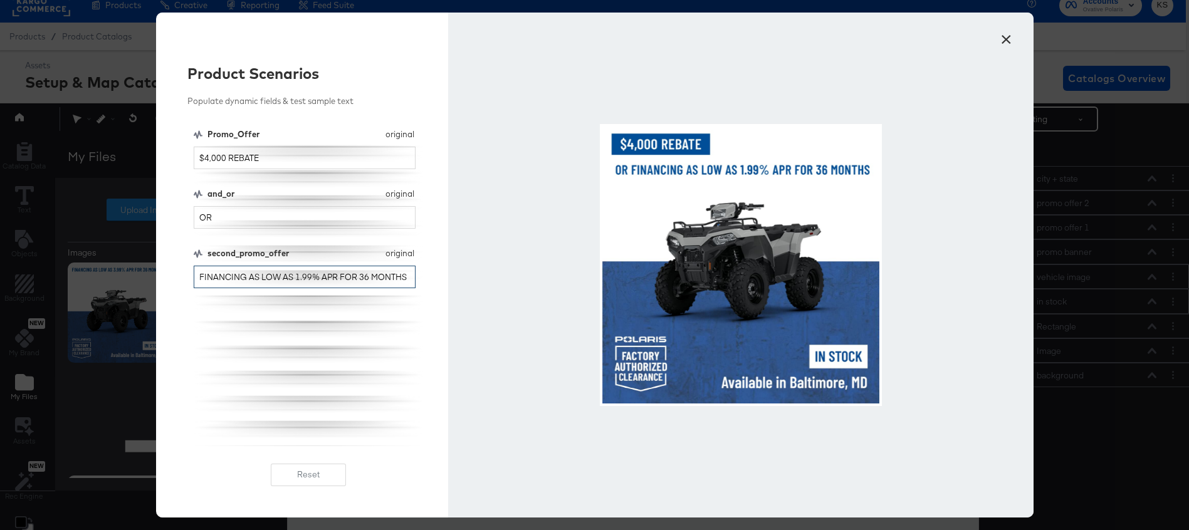
type input "FINANCING AS LOW AS 1.99% APR FOR 36 MONTHS"
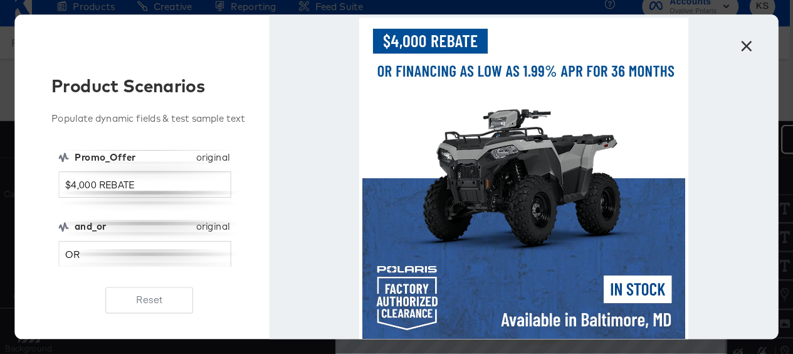
scroll to position [13, 3]
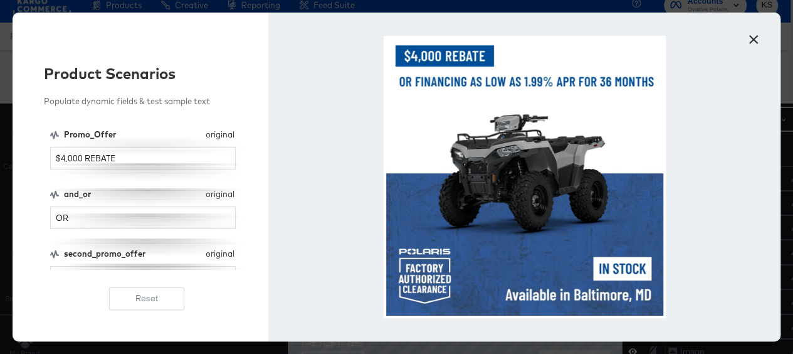
click at [753, 38] on button "×" at bounding box center [753, 36] width 23 height 23
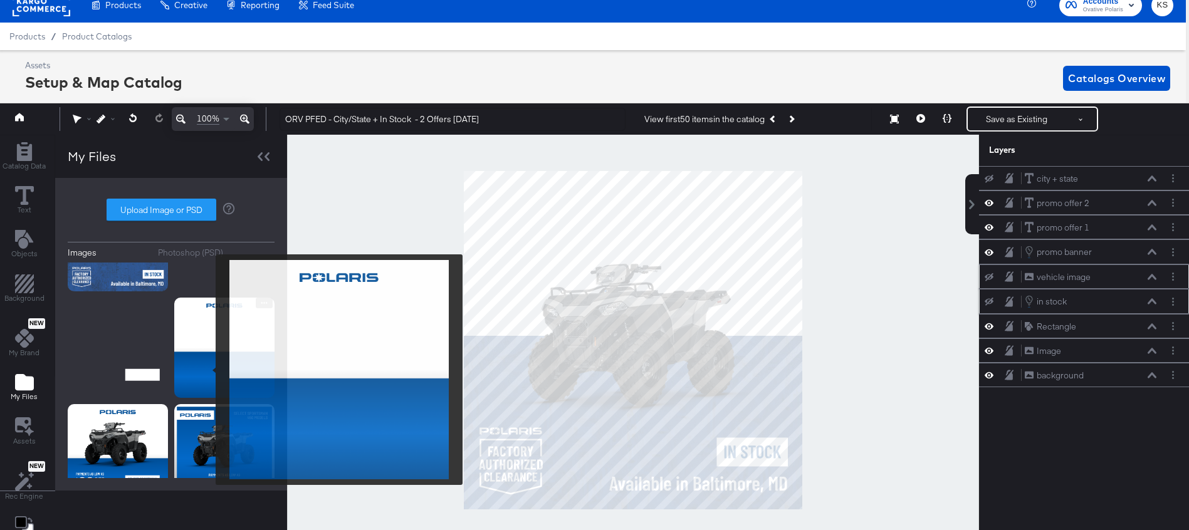
scroll to position [26, 0]
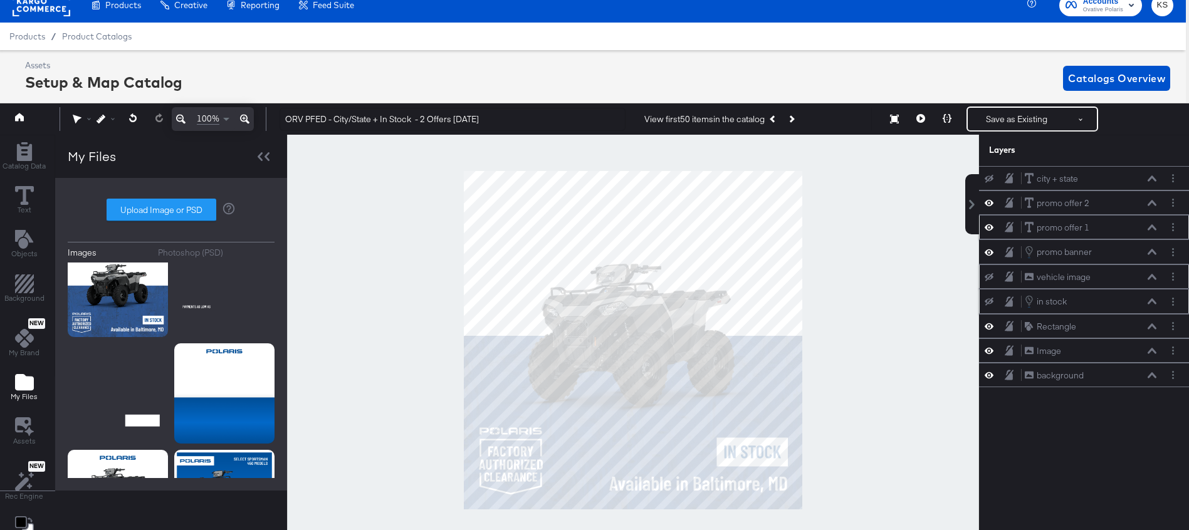
click at [1150, 230] on icon at bounding box center [1152, 227] width 9 height 6
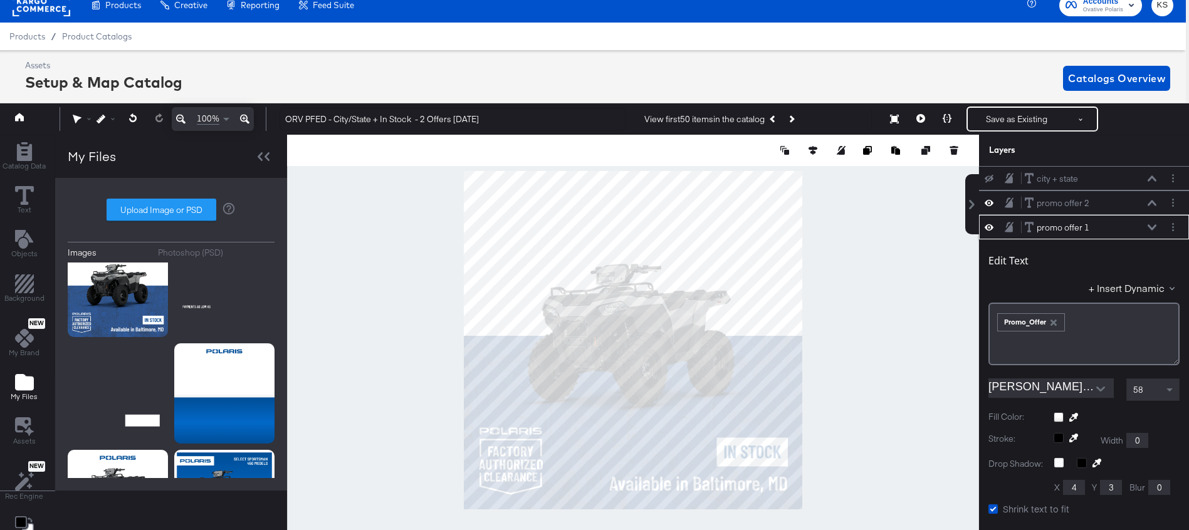
scroll to position [49, 0]
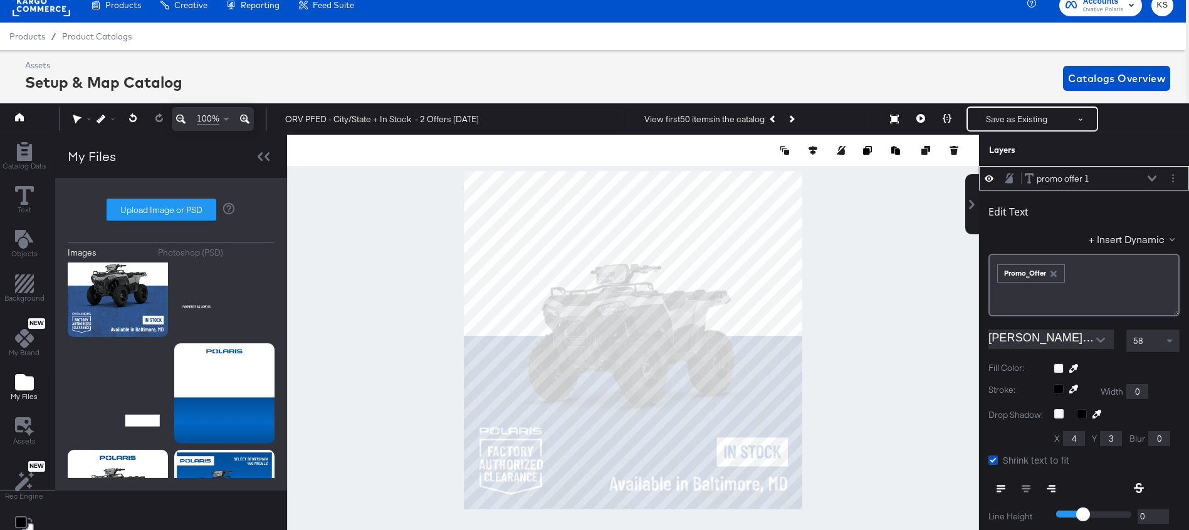
click at [1150, 177] on icon at bounding box center [1152, 179] width 9 height 6
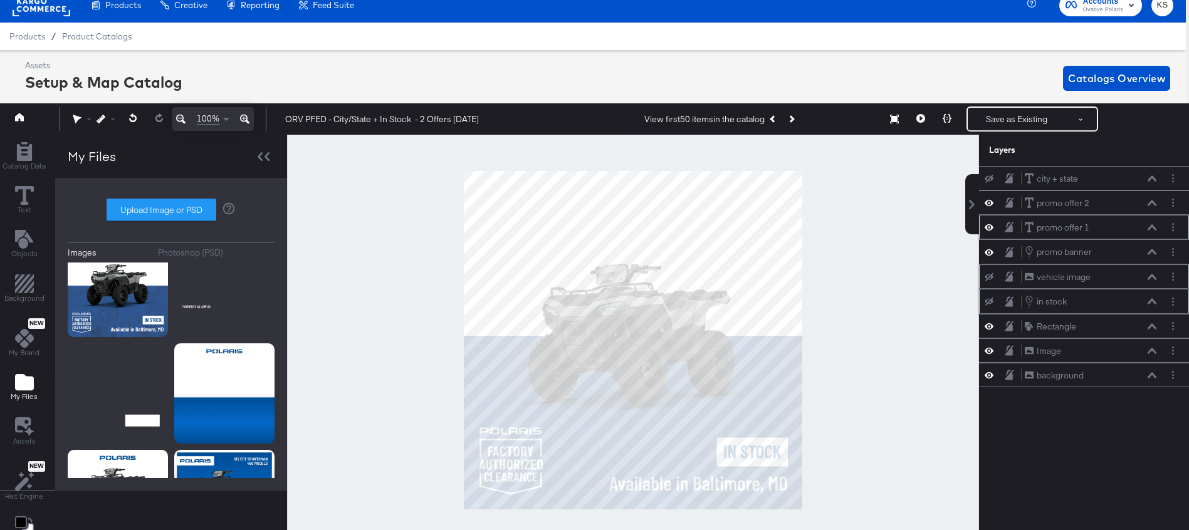
scroll to position [0, 0]
click at [1152, 252] on icon at bounding box center [1152, 253] width 9 height 6
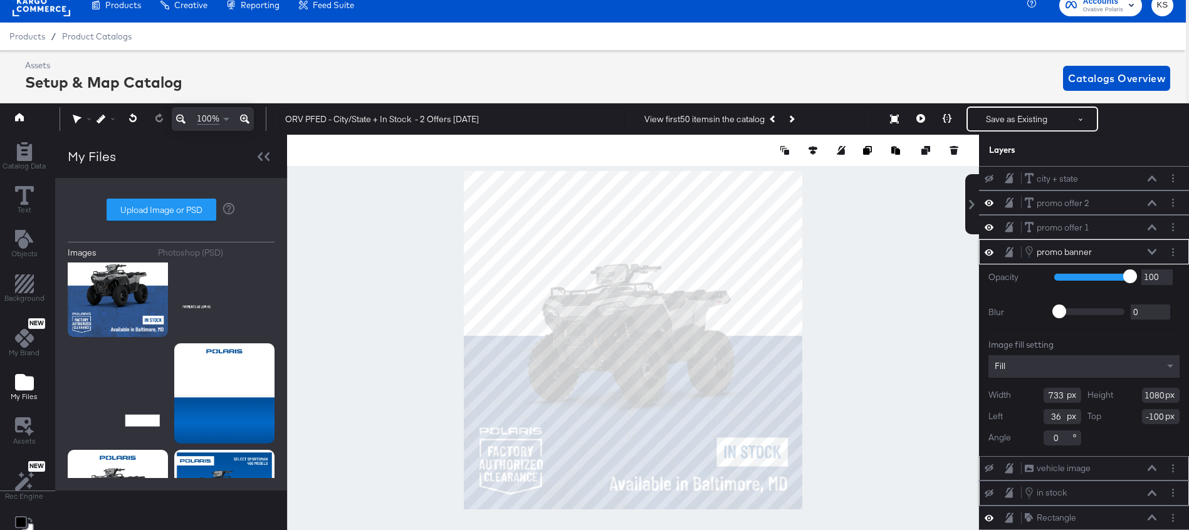
click at [1152, 252] on icon at bounding box center [1152, 253] width 9 height 6
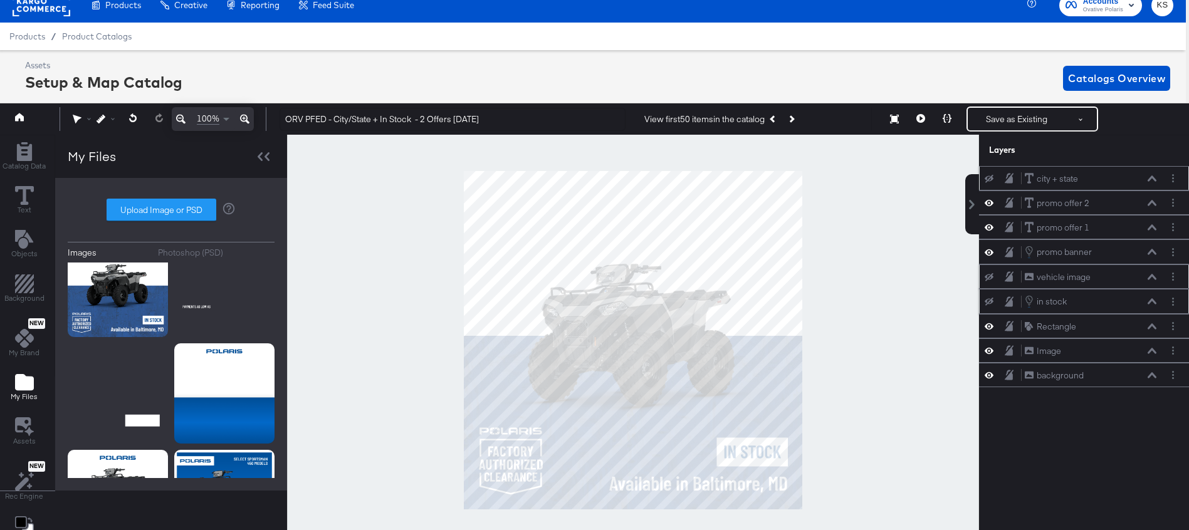
click at [989, 181] on icon at bounding box center [989, 179] width 9 height 8
click at [989, 278] on icon at bounding box center [989, 277] width 9 height 8
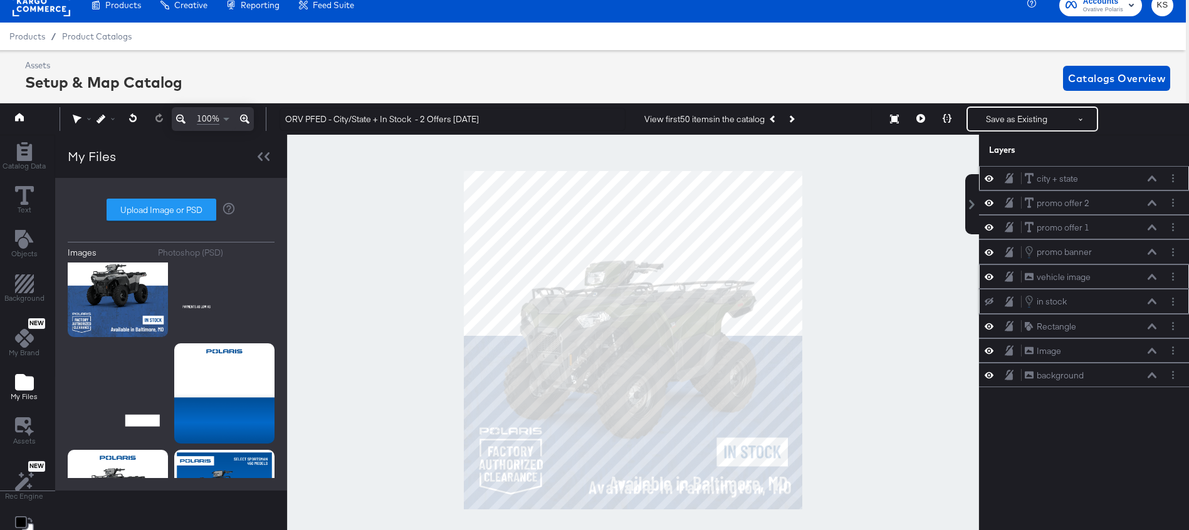
click at [989, 297] on button at bounding box center [989, 302] width 10 height 10
click at [989, 326] on icon at bounding box center [989, 326] width 9 height 11
click at [991, 345] on div at bounding box center [993, 351] width 18 height 12
click at [990, 352] on icon at bounding box center [989, 350] width 9 height 11
